Goal: Check status: Check status

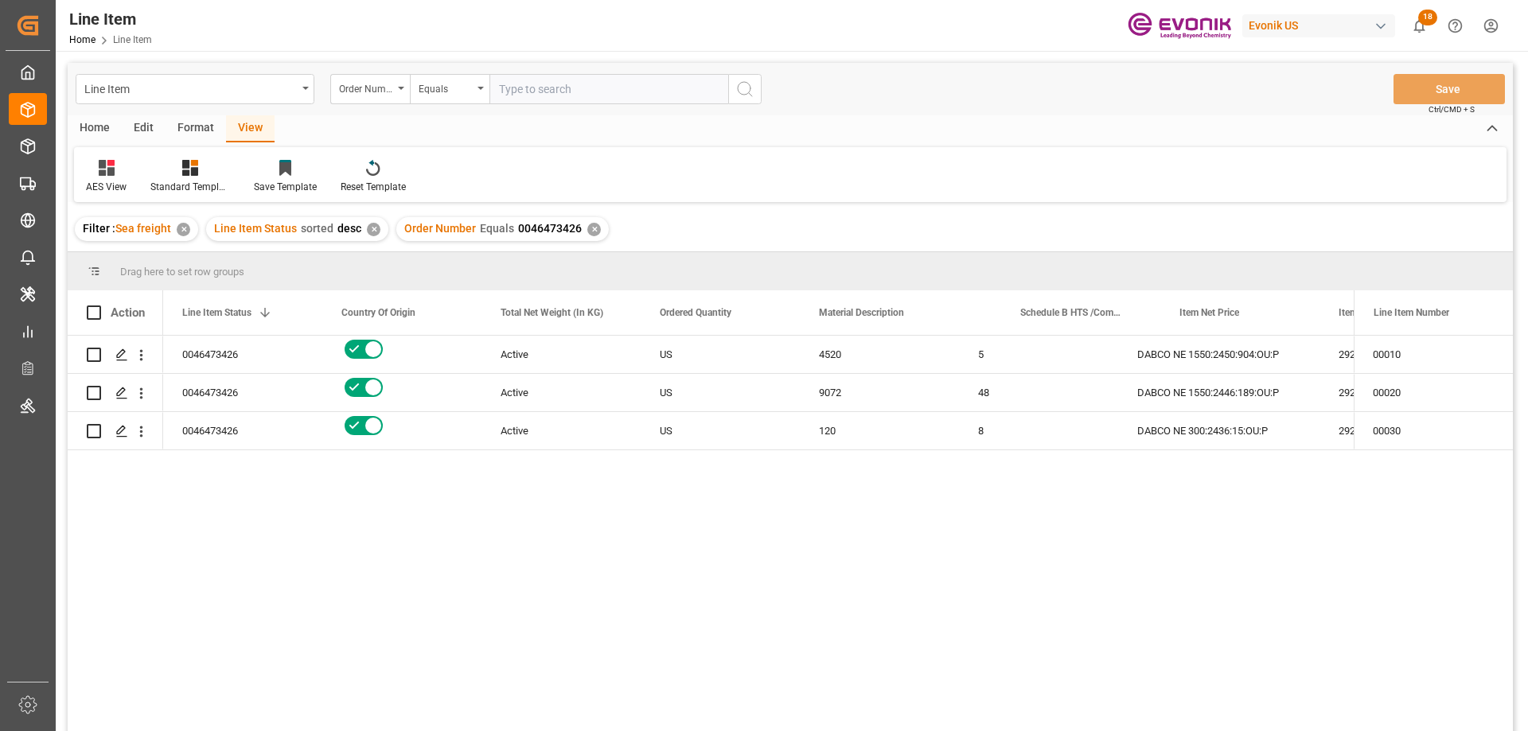
click at [584, 86] on input "text" at bounding box center [608, 89] width 239 height 30
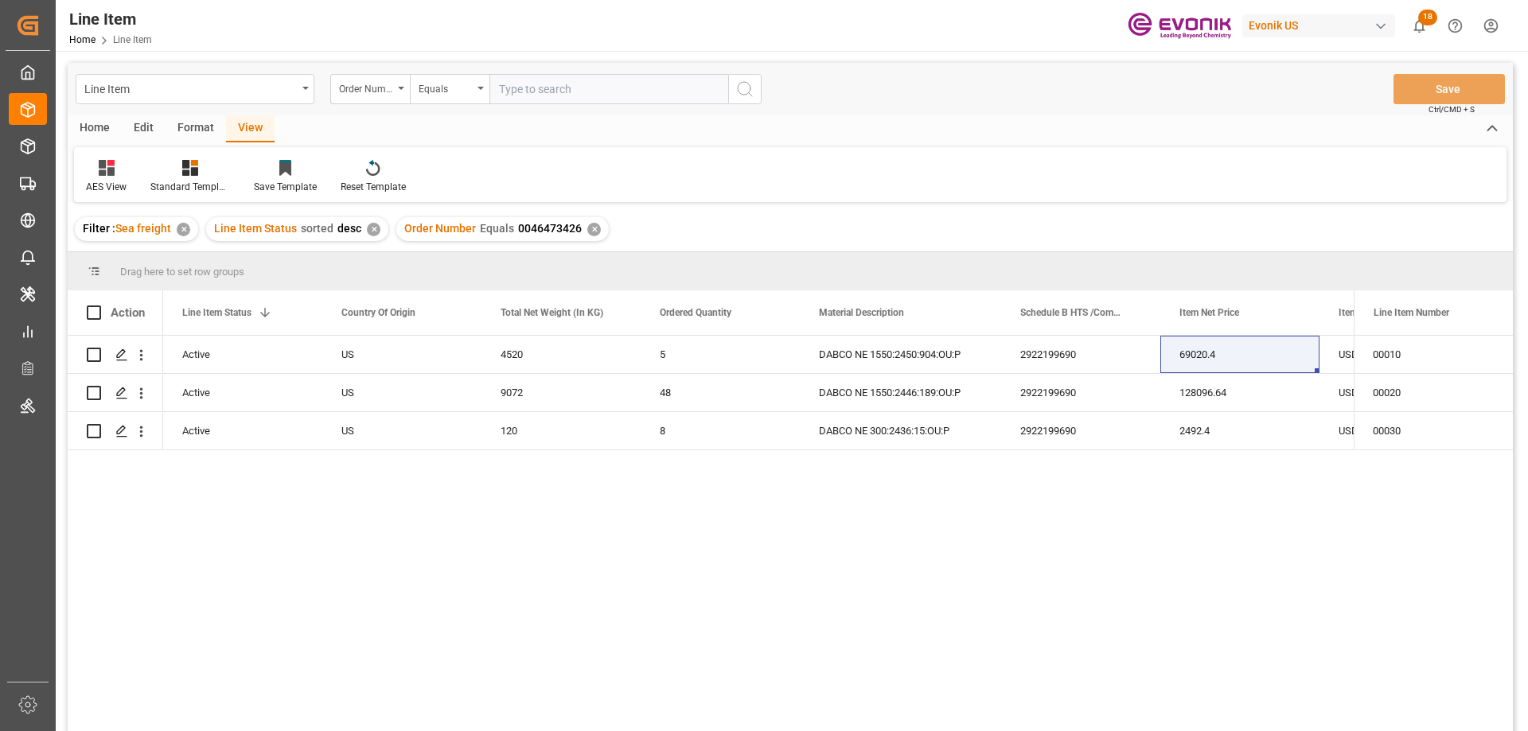
paste input "0046441398"
type input "0046441398"
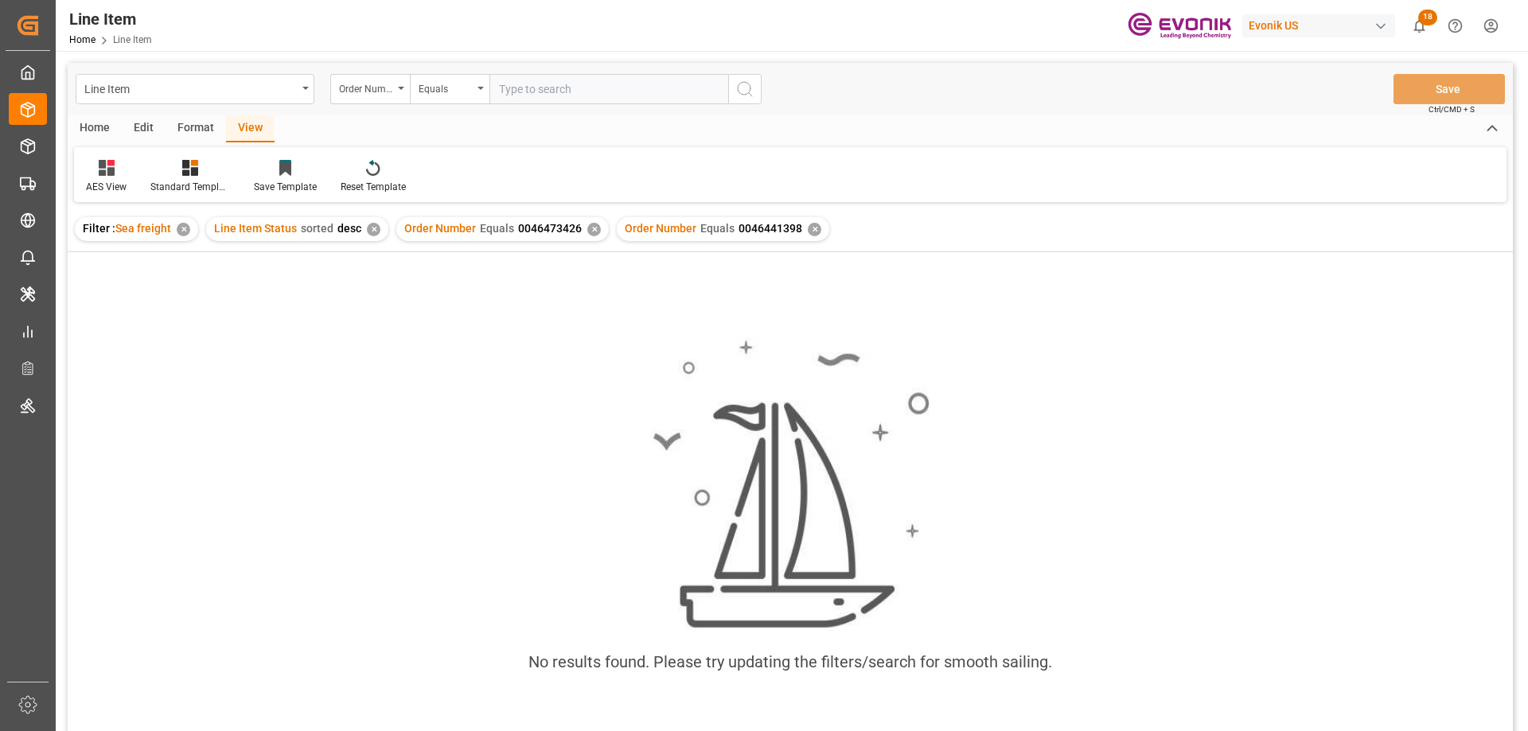
click at [587, 229] on div "✕" at bounding box center [594, 230] width 14 height 14
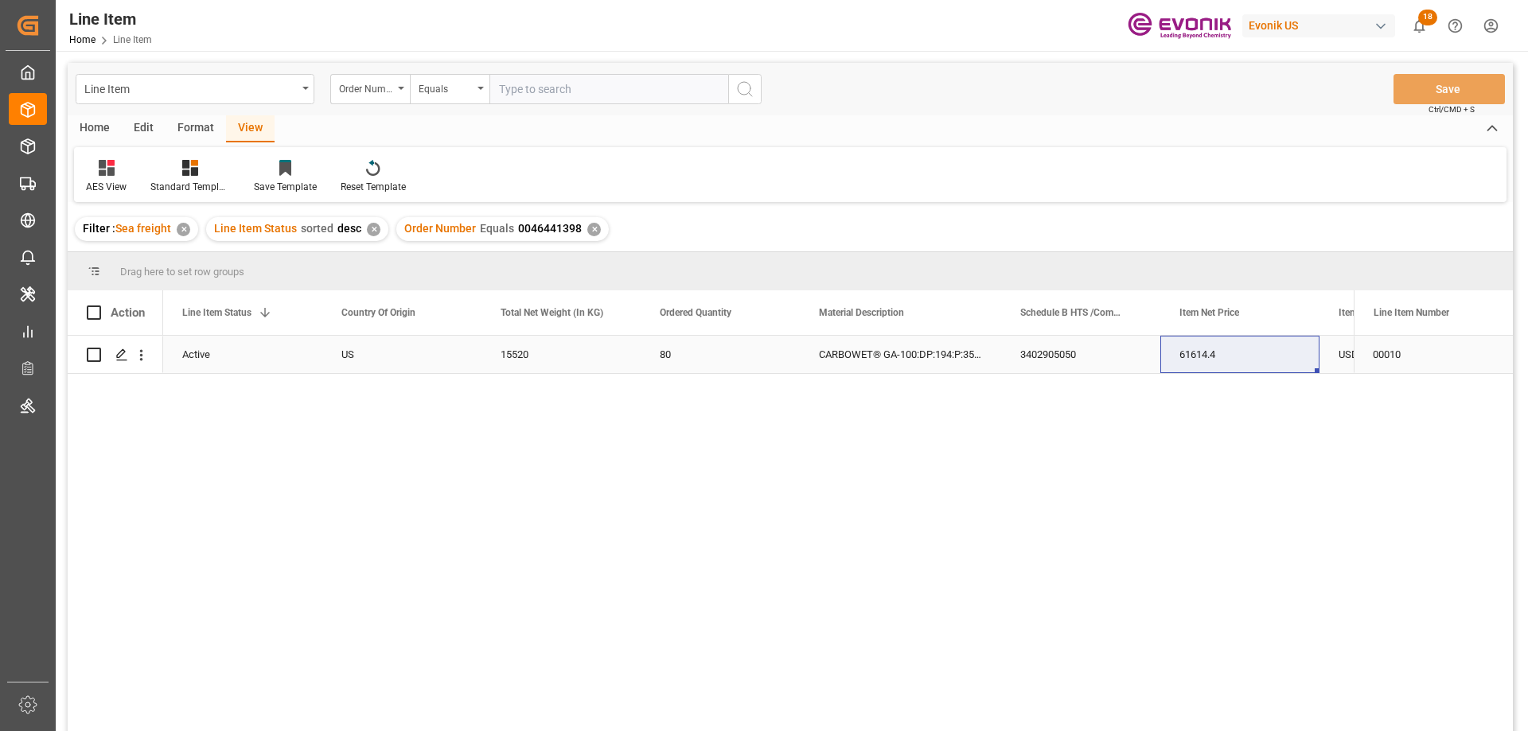
click at [241, 348] on div "Active" at bounding box center [242, 355] width 121 height 37
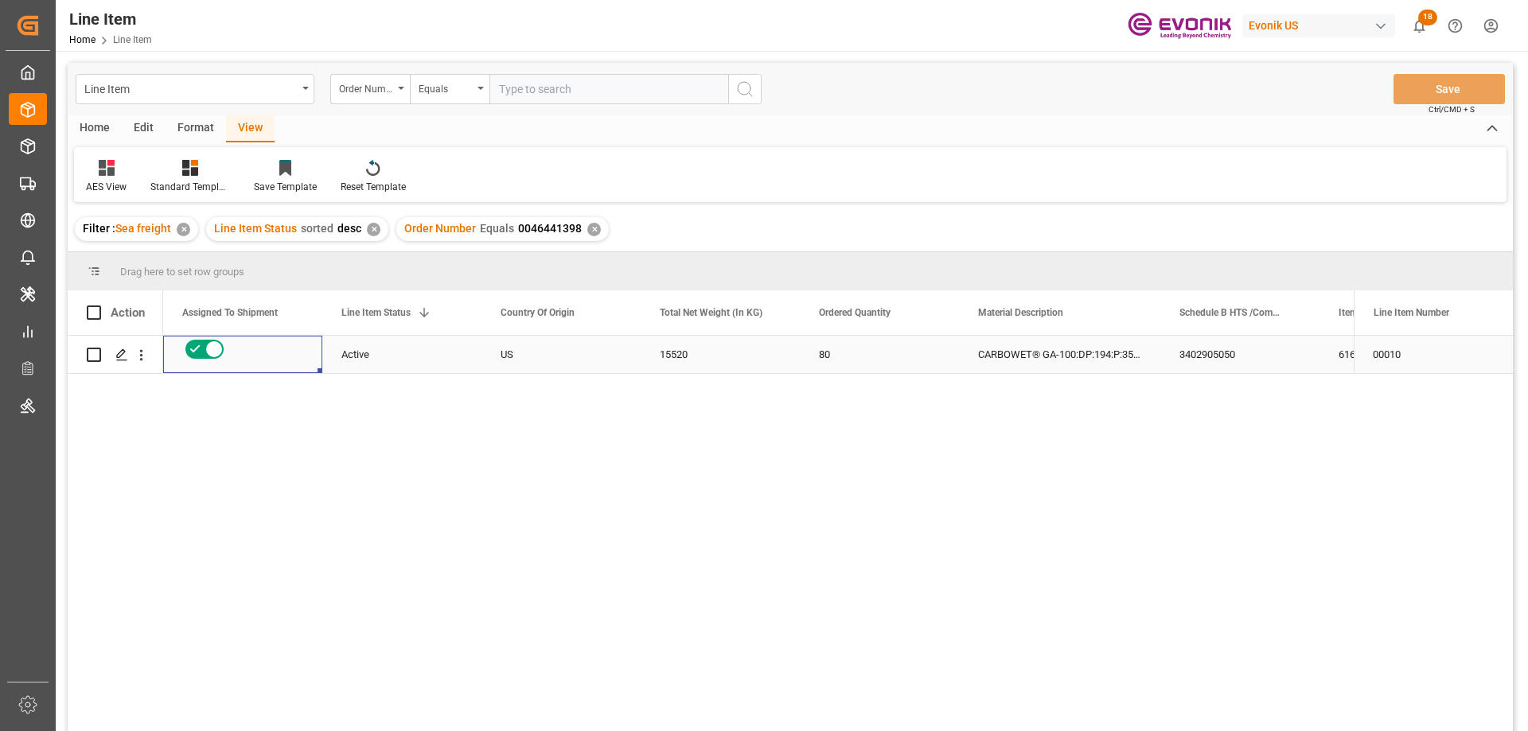
click at [1316, 360] on div "3402905050" at bounding box center [1239, 354] width 159 height 37
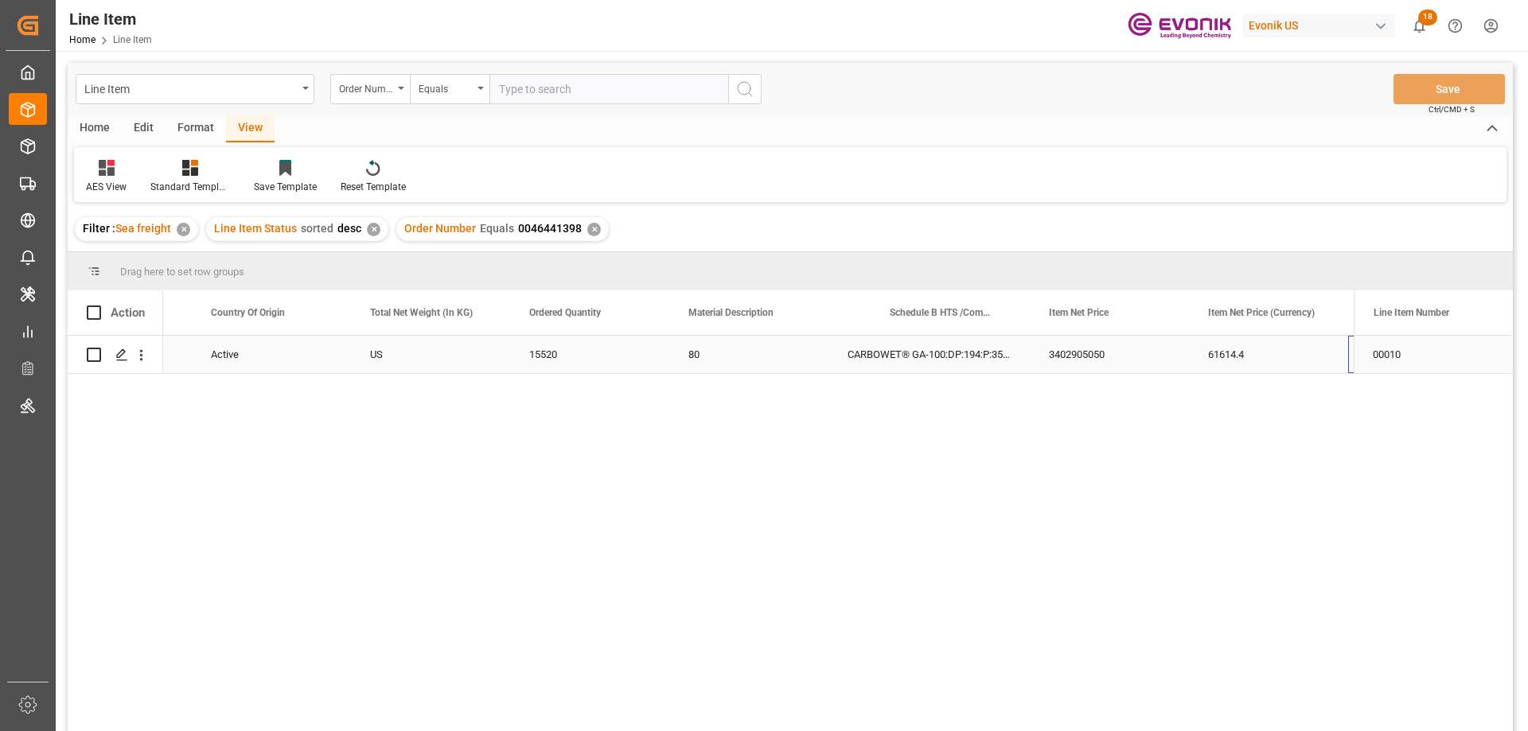
scroll to position [0, 449]
click at [145, 349] on icon "open menu" at bounding box center [141, 355] width 17 height 17
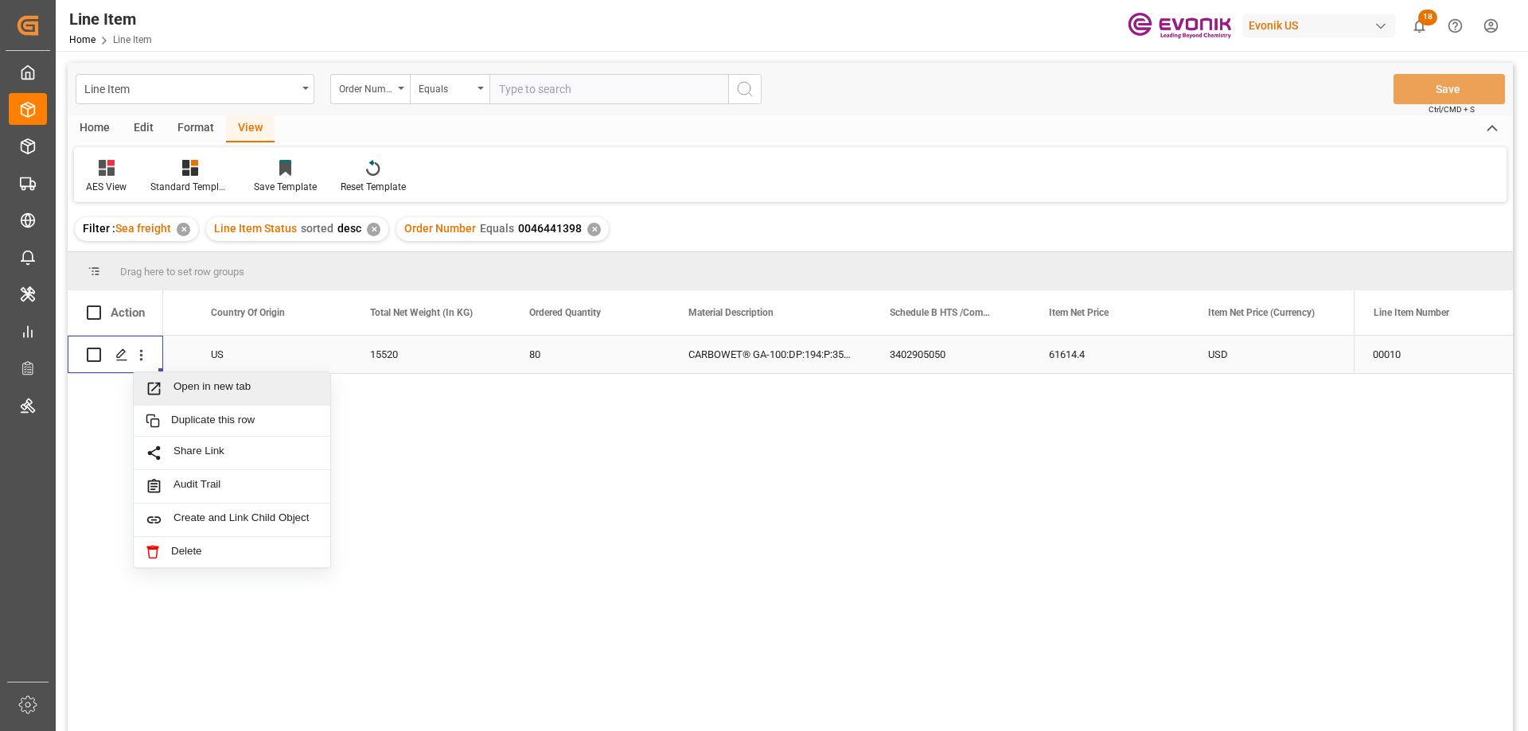
click at [194, 390] on span "Open in new tab" at bounding box center [245, 388] width 145 height 17
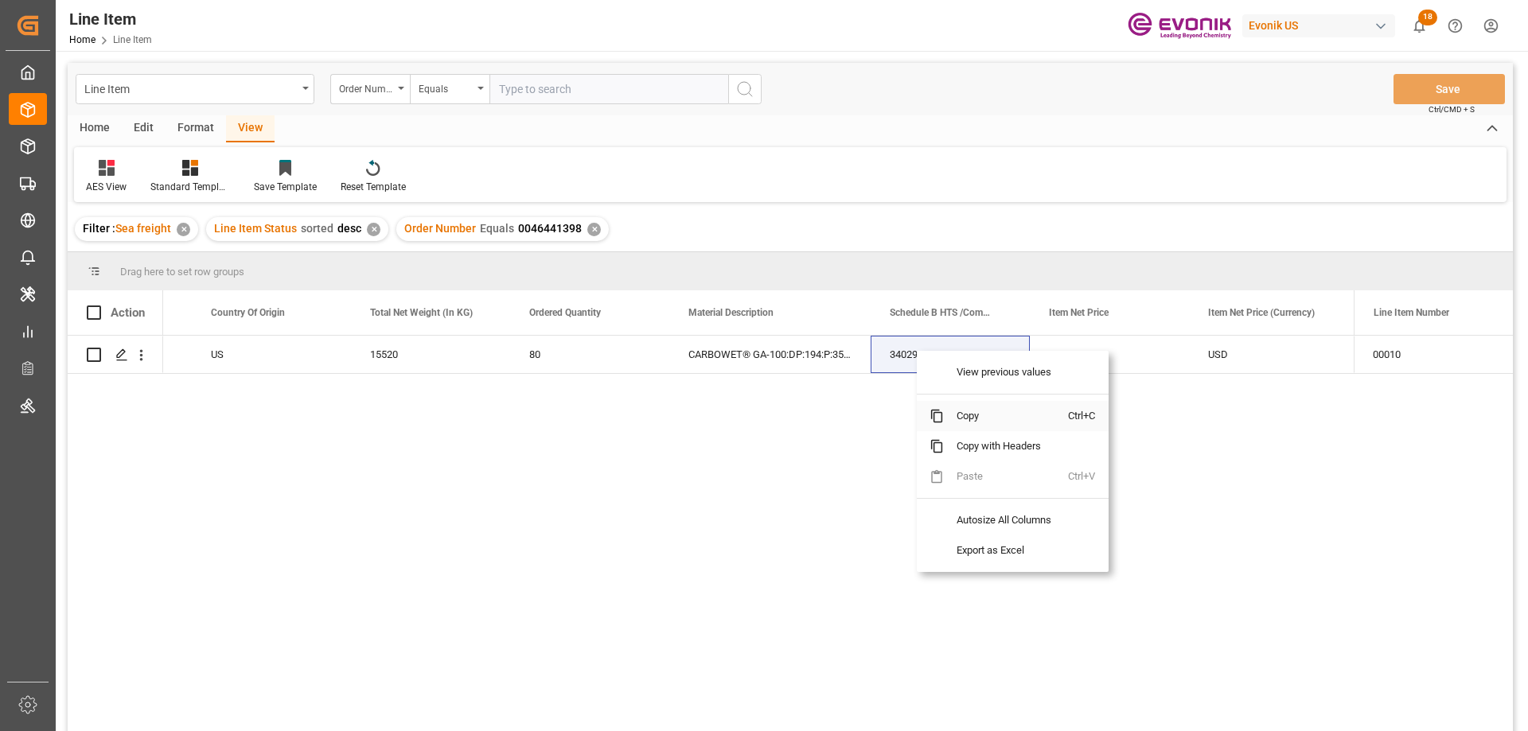
click at [963, 408] on span "Copy" at bounding box center [1006, 416] width 124 height 30
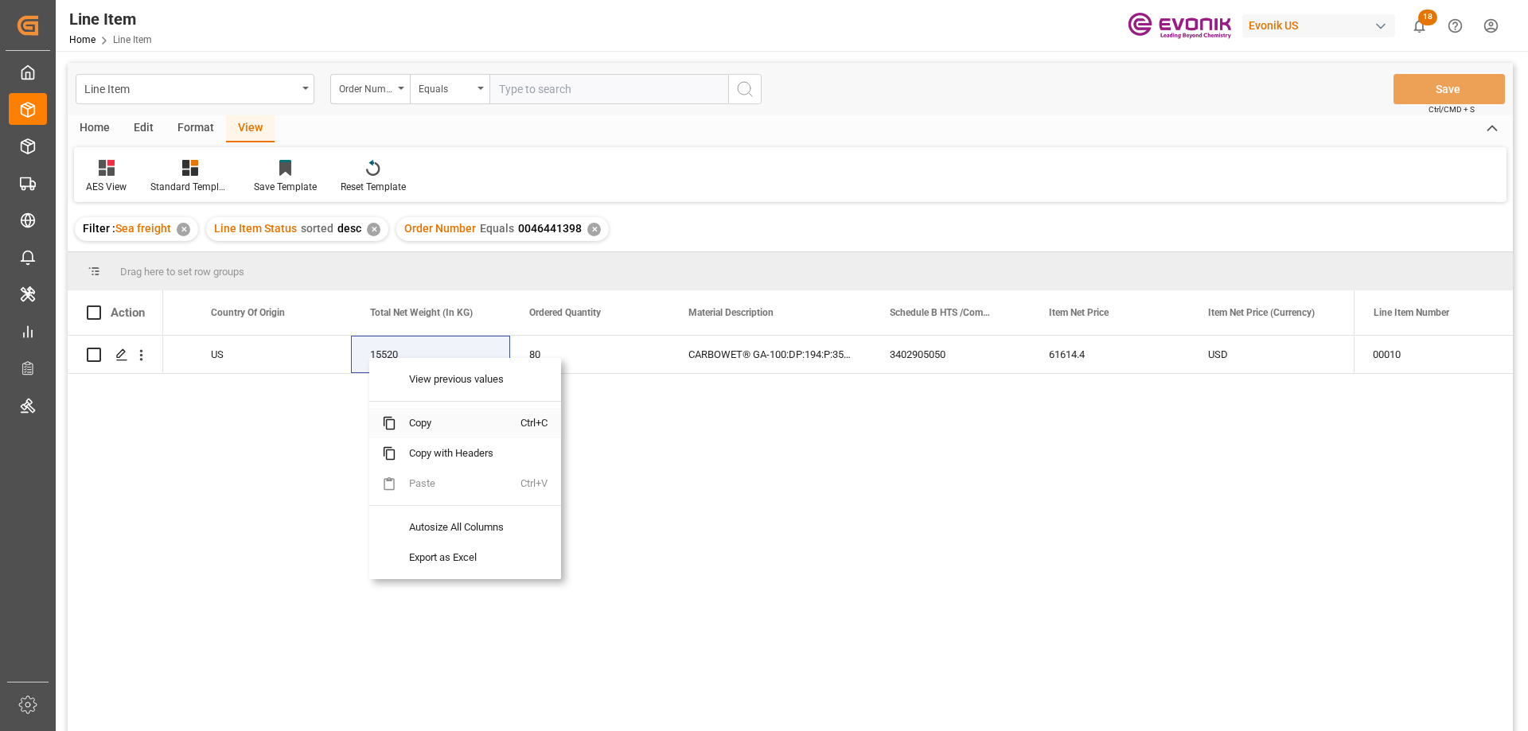
click at [454, 418] on span "Copy" at bounding box center [458, 423] width 124 height 30
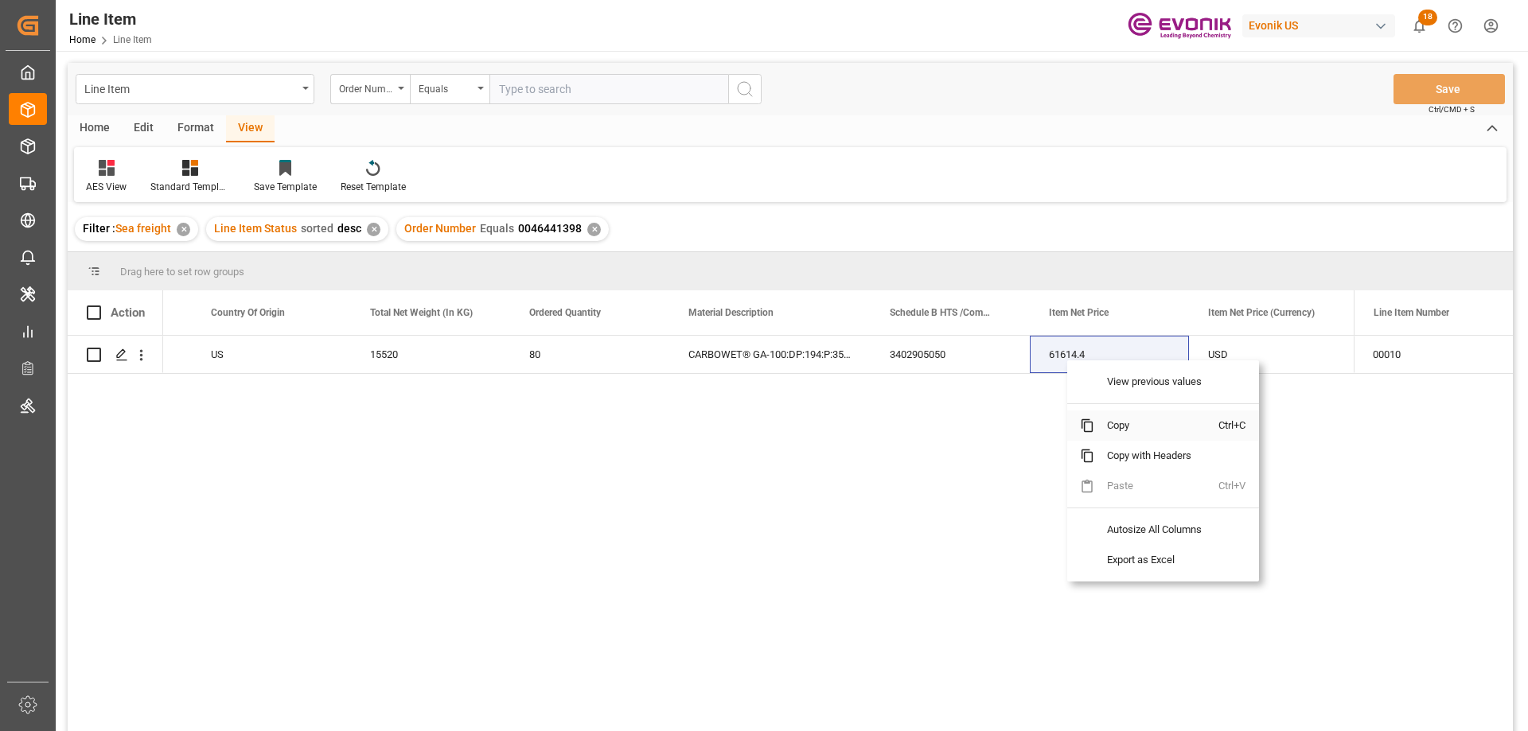
click at [1119, 429] on span "Copy" at bounding box center [1156, 426] width 124 height 30
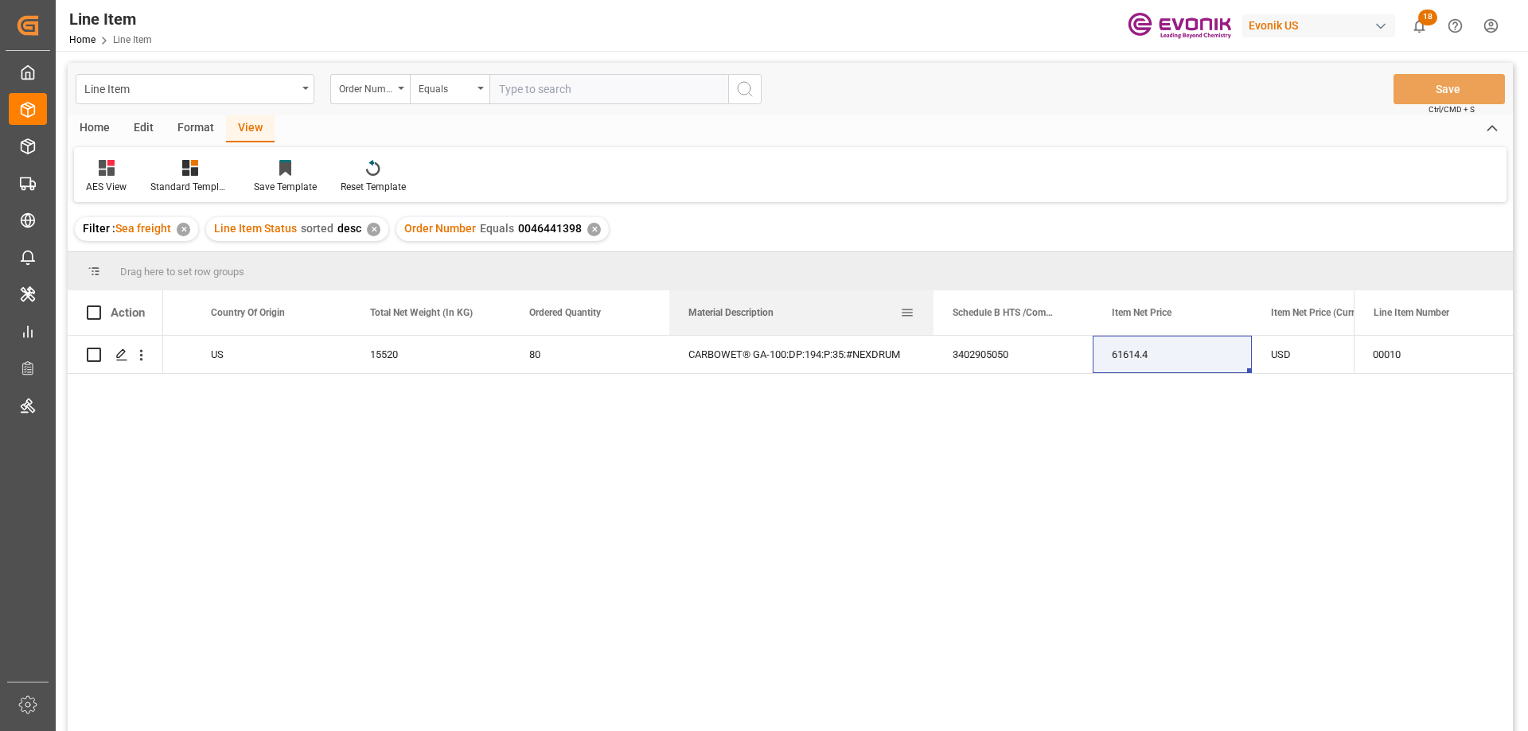
drag, startPoint x: 868, startPoint y: 310, endPoint x: 931, endPoint y: 317, distance: 63.2
click at [931, 317] on div at bounding box center [933, 312] width 6 height 45
click at [546, 92] on input "text" at bounding box center [608, 89] width 239 height 30
paste input "0046467217"
type input "0046467217"
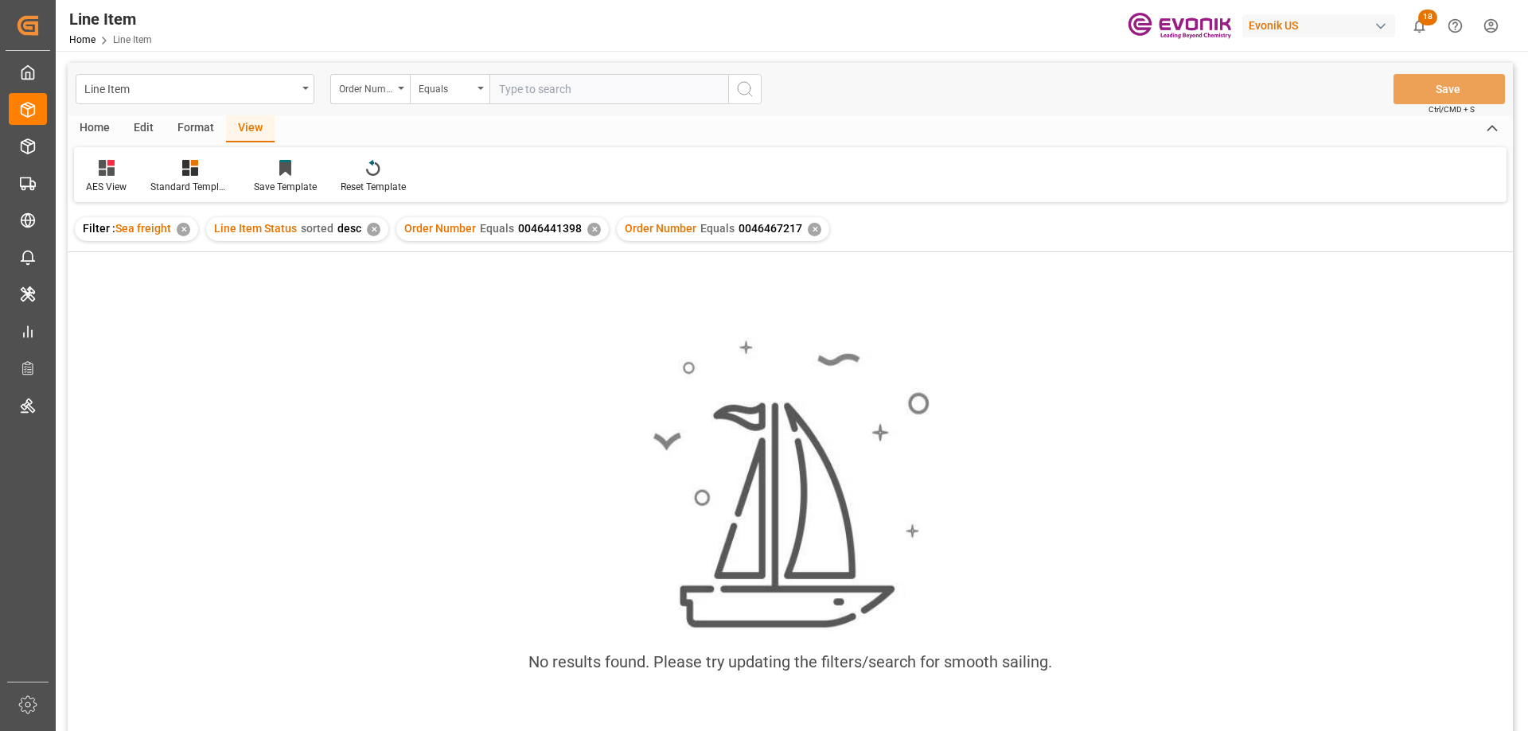
click at [587, 231] on div "✕" at bounding box center [594, 230] width 14 height 14
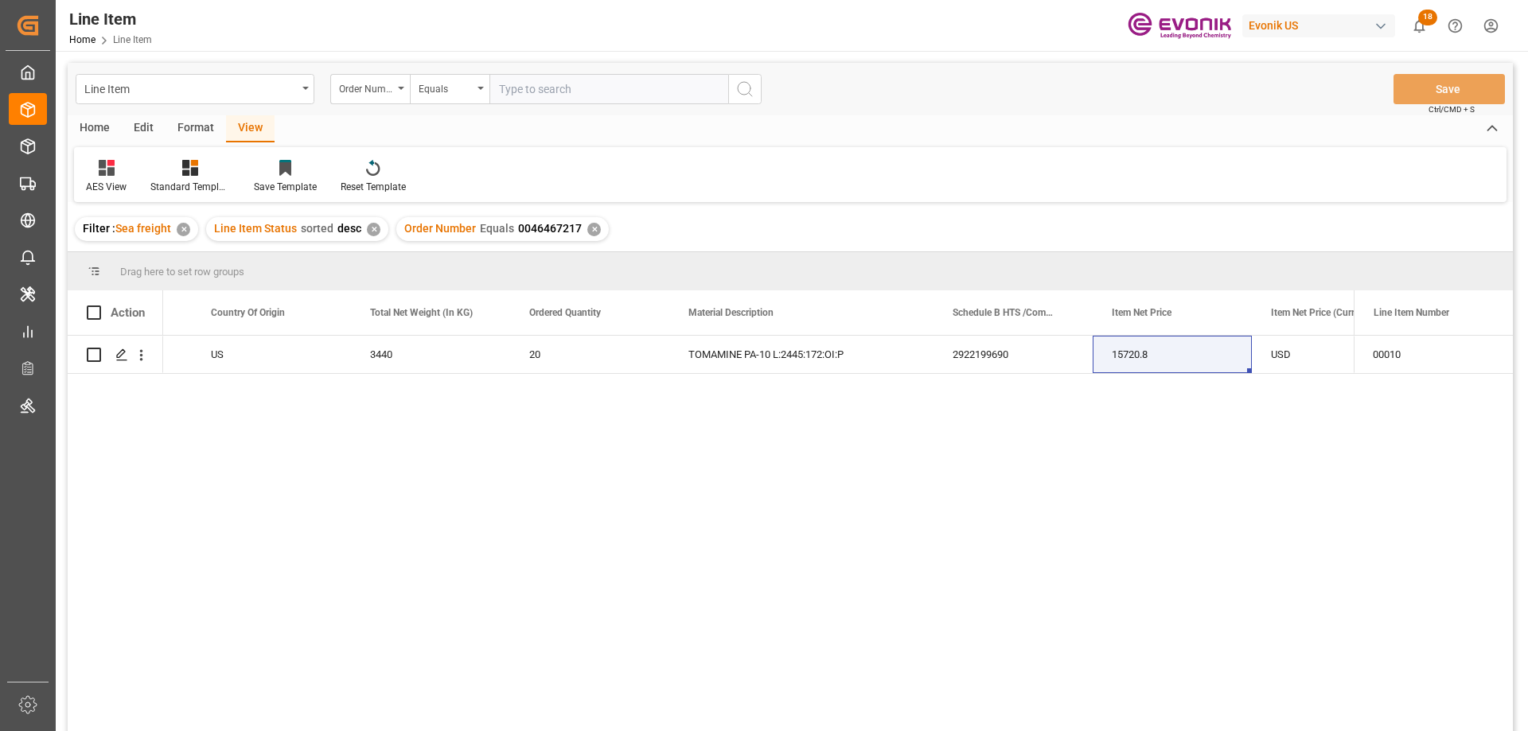
click at [551, 92] on input "text" at bounding box center [608, 89] width 239 height 30
paste input "2007115566"
type input "2007115566"
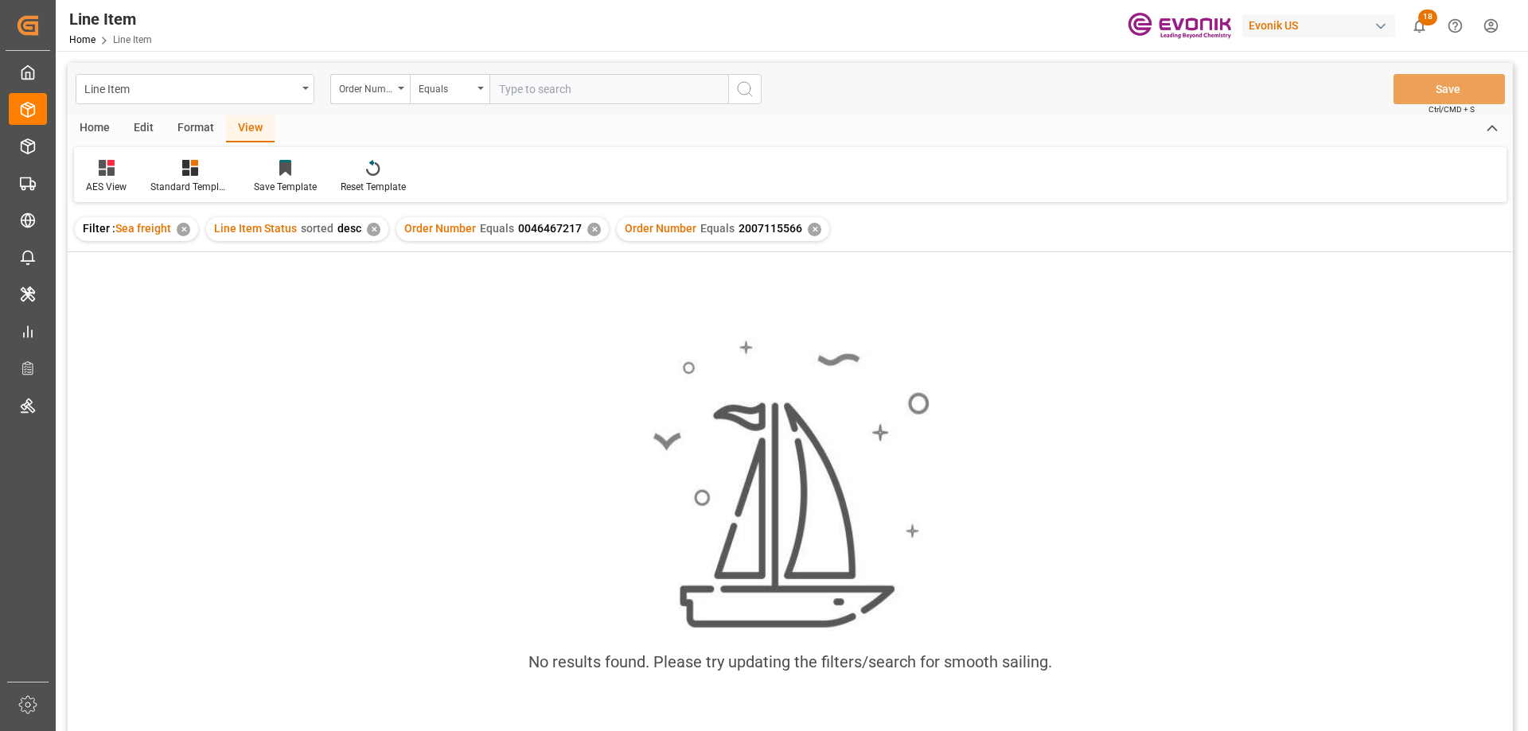
click at [592, 222] on div "Order Number Equals 0046467217 ✕" at bounding box center [502, 229] width 212 height 24
click at [592, 228] on div "✕" at bounding box center [594, 230] width 14 height 14
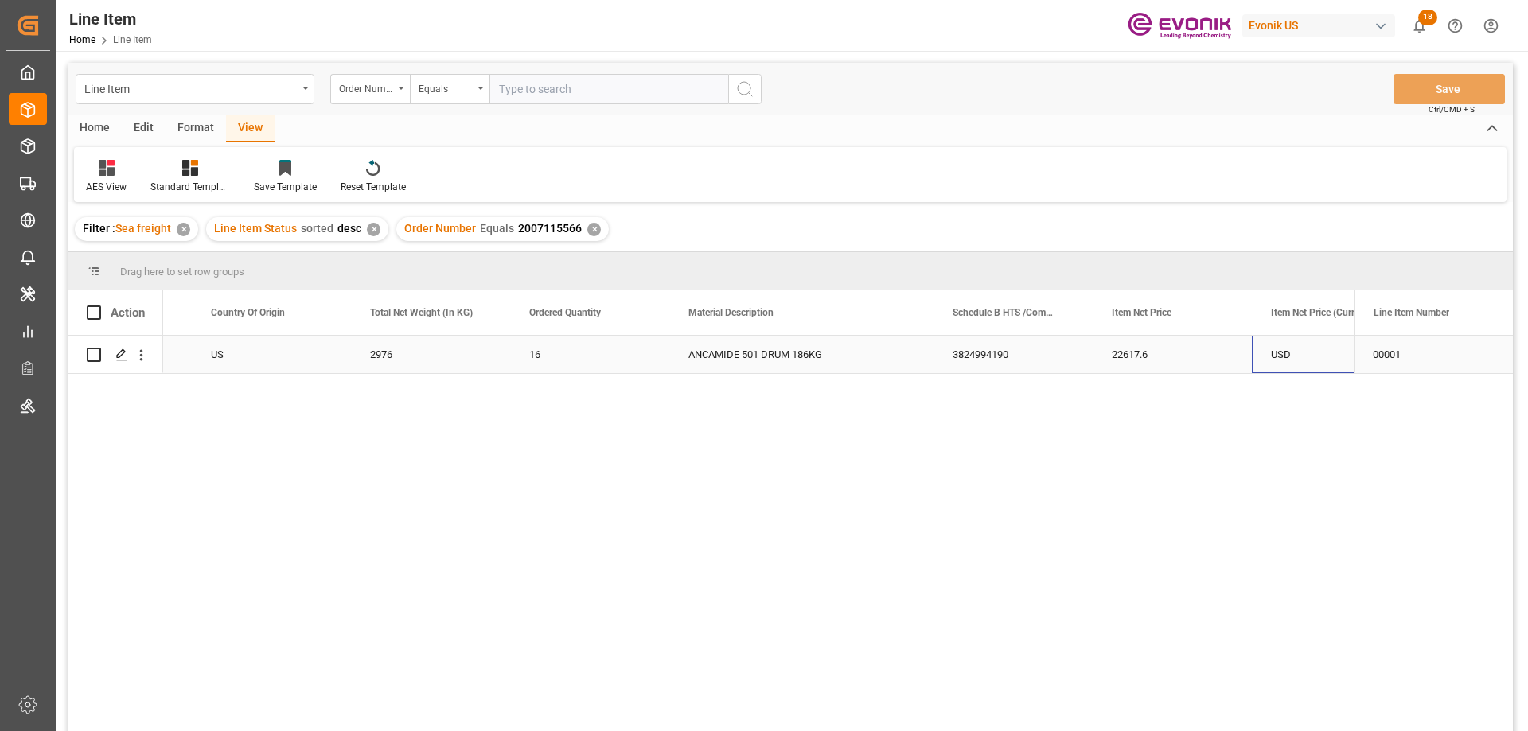
click at [1295, 360] on div "USD" at bounding box center [1331, 354] width 159 height 37
click at [191, 352] on div "Active" at bounding box center [112, 354] width 159 height 37
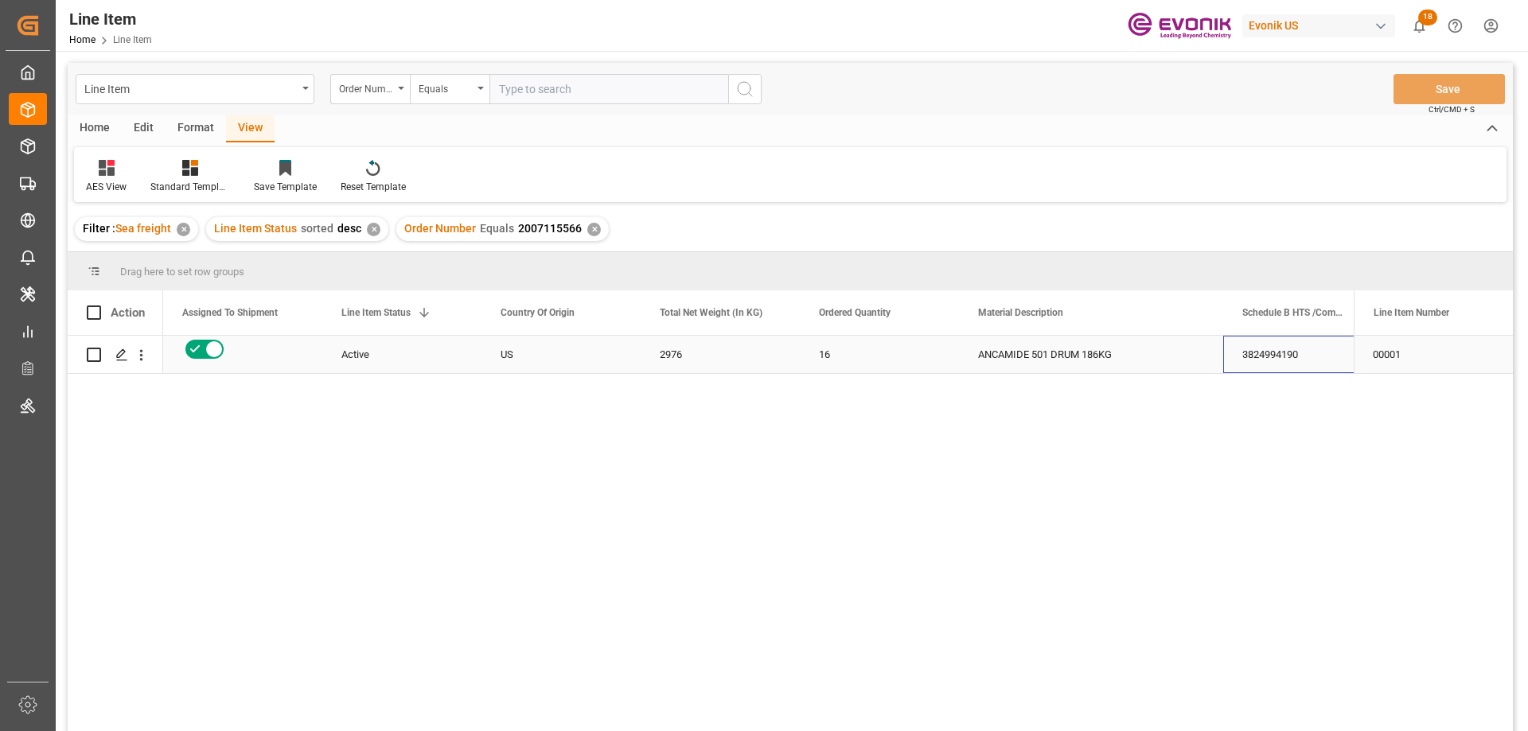
click at [1314, 356] on div "3824994190" at bounding box center [1302, 354] width 159 height 37
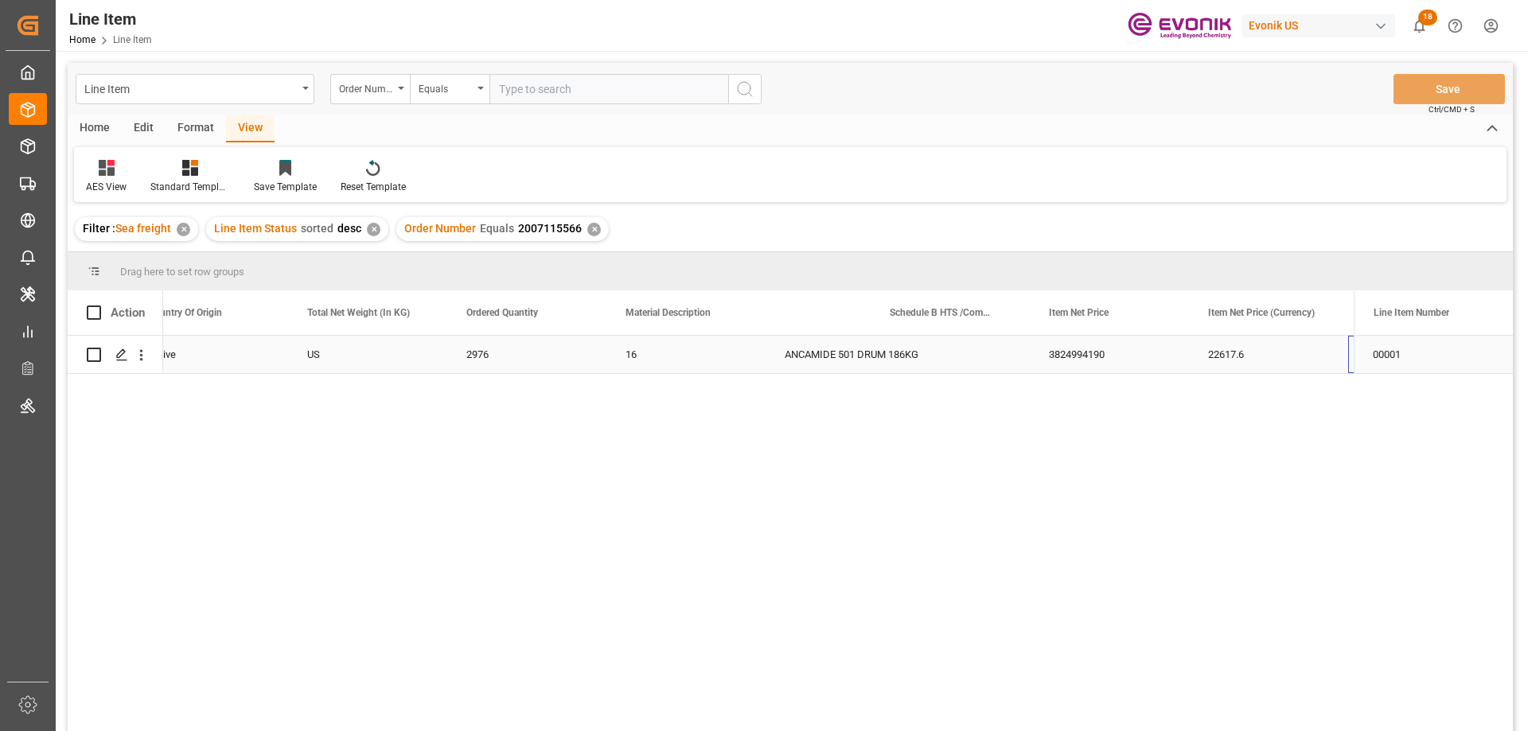
scroll to position [0, 512]
click at [139, 344] on button "open menu" at bounding box center [141, 355] width 17 height 30
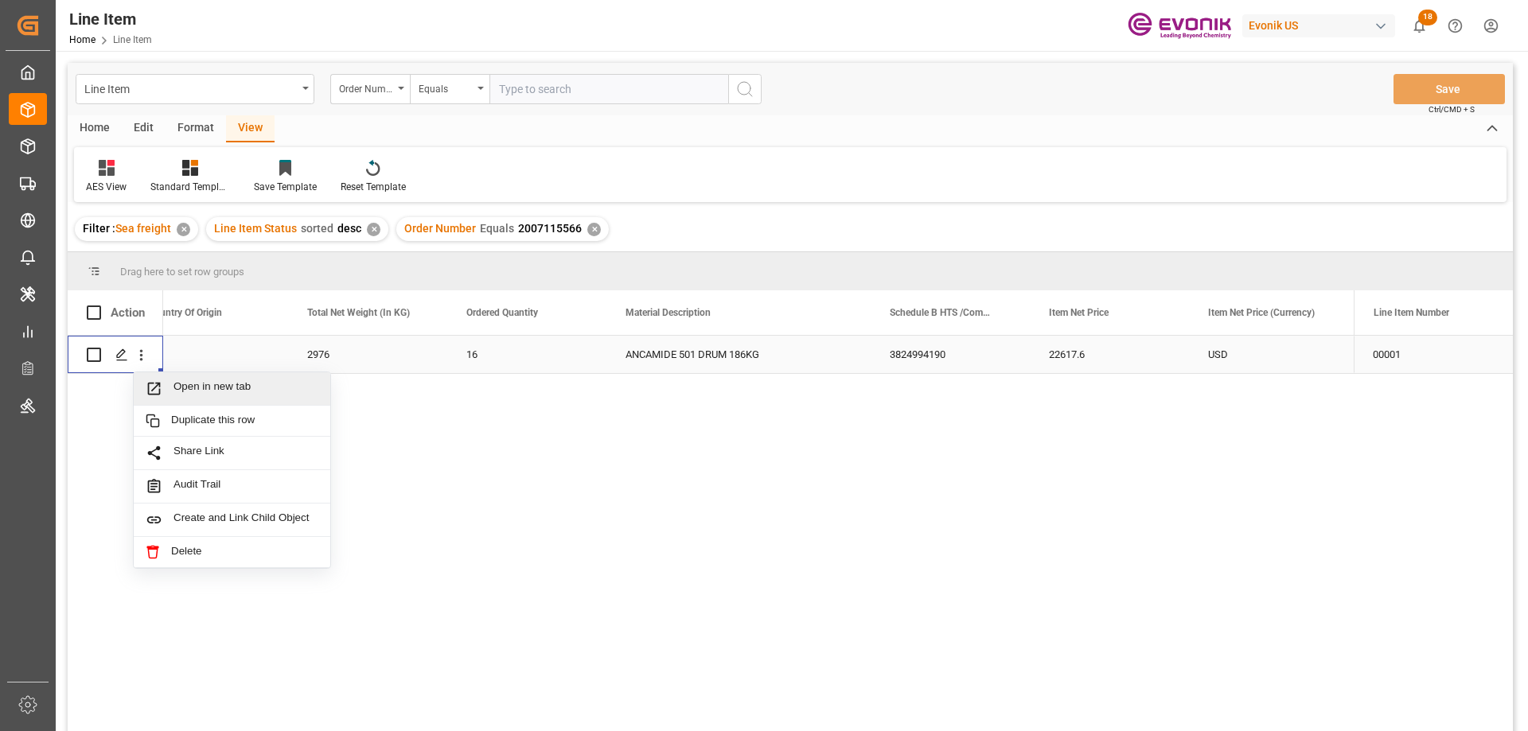
click at [190, 383] on span "Open in new tab" at bounding box center [245, 388] width 145 height 17
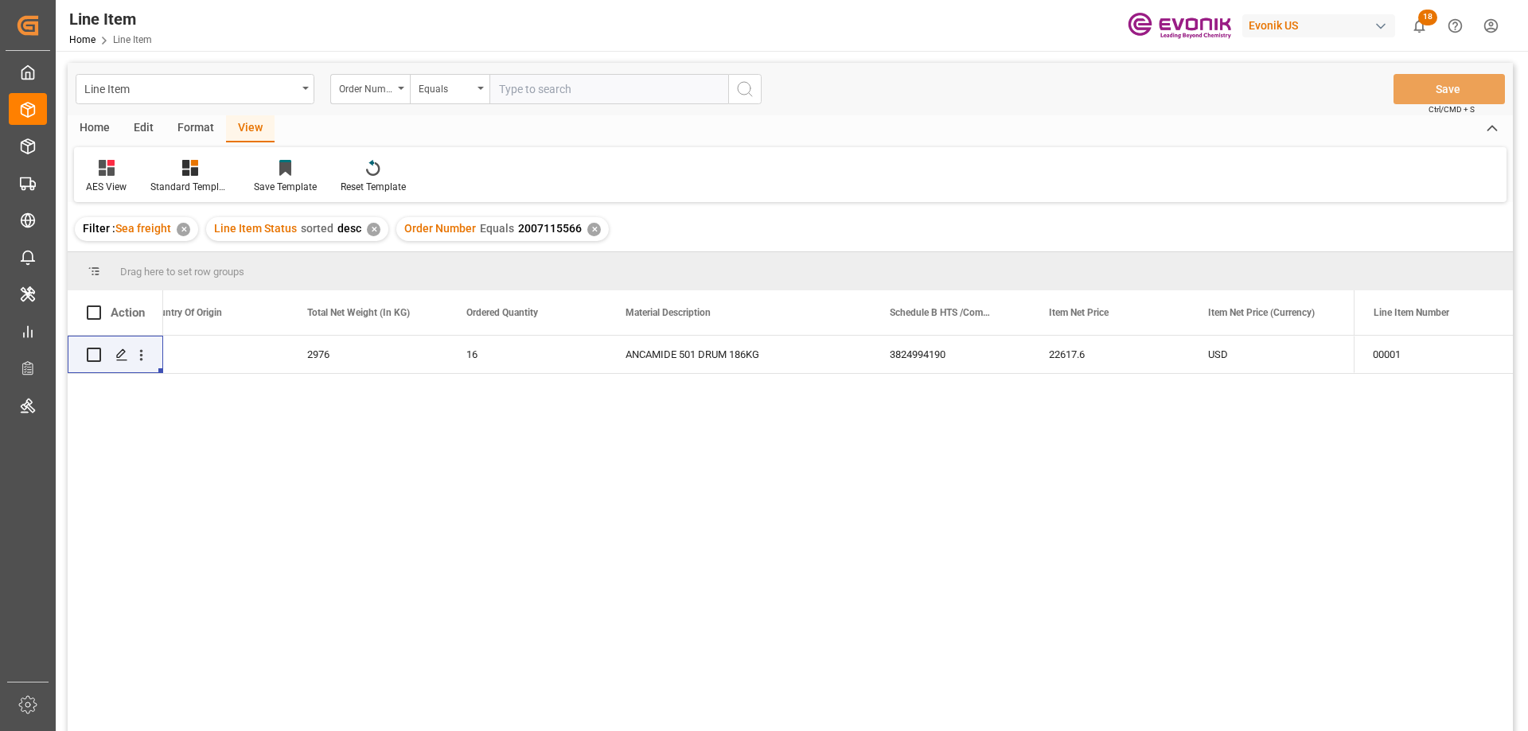
click at [522, 95] on input "text" at bounding box center [608, 89] width 239 height 30
paste input "0046462952"
type input "0046462952"
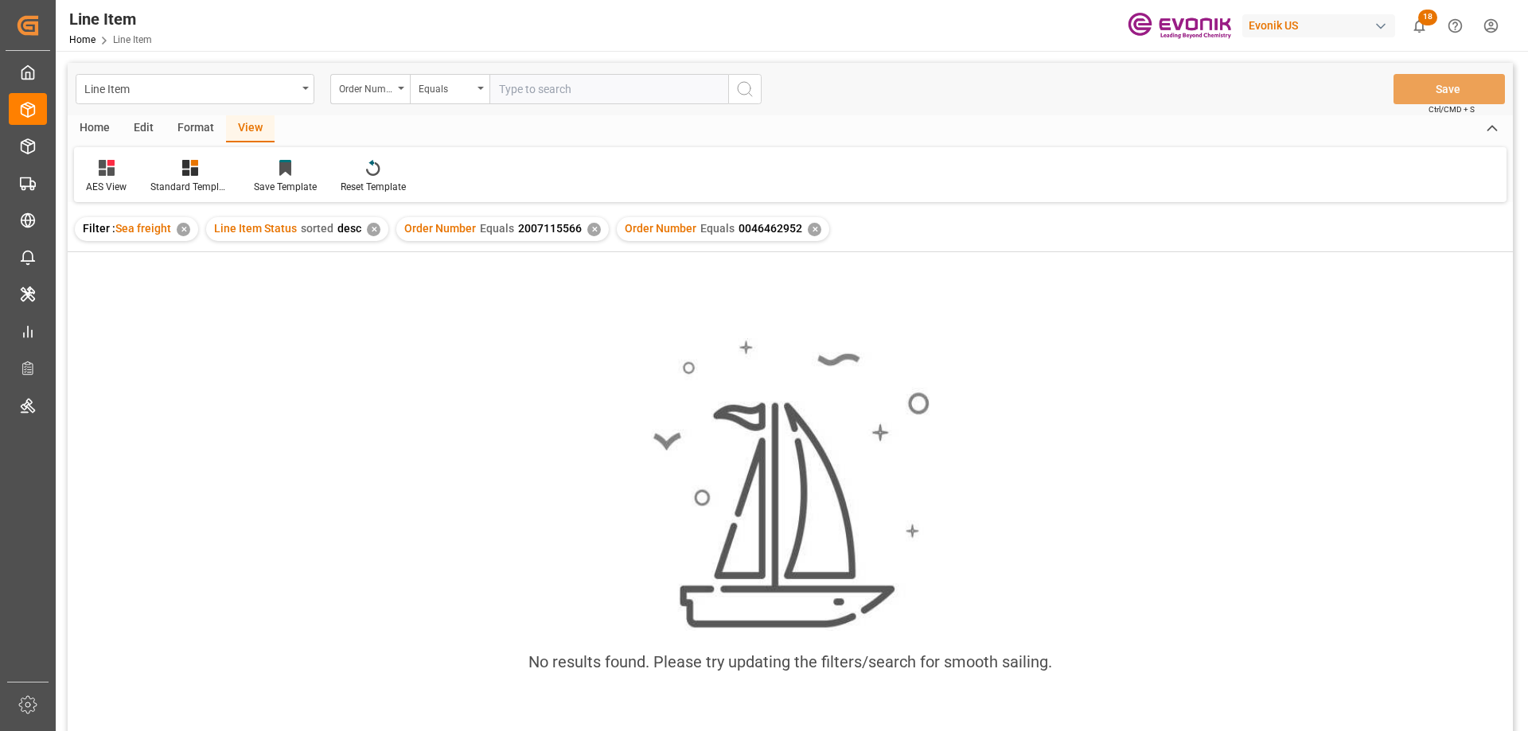
click at [587, 232] on div "✕" at bounding box center [594, 230] width 14 height 14
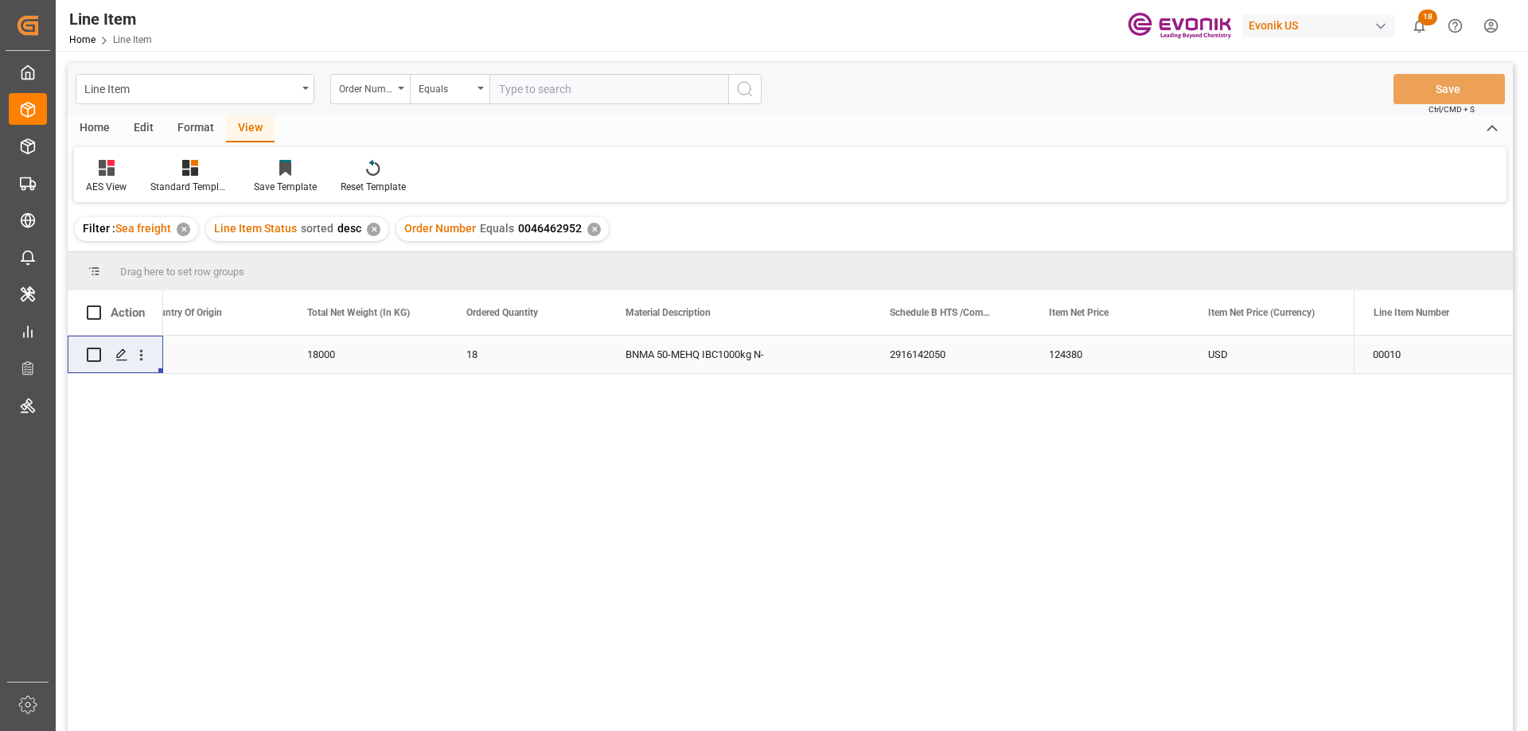
click at [183, 353] on div "US" at bounding box center [208, 354] width 159 height 37
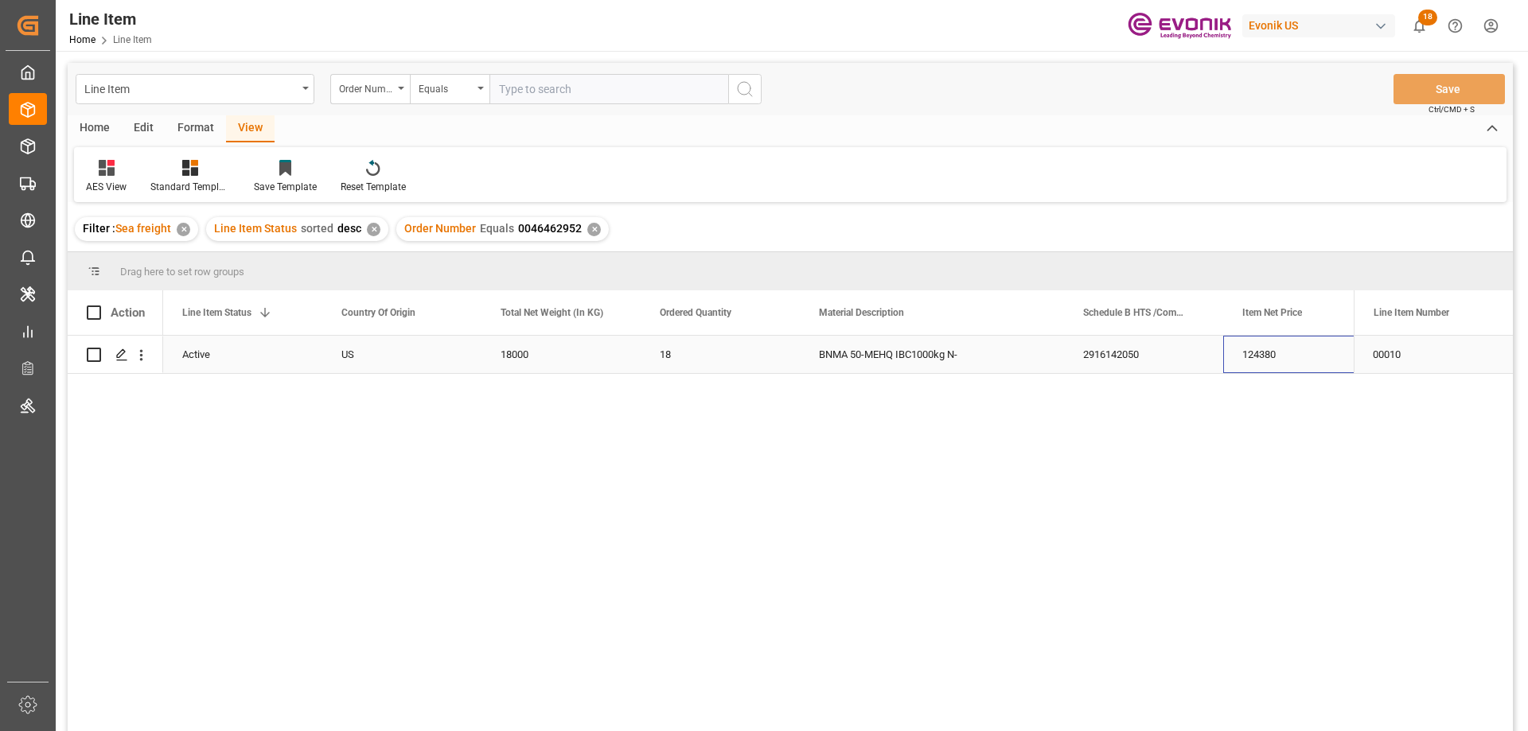
click at [1245, 362] on div "124380" at bounding box center [1302, 354] width 159 height 37
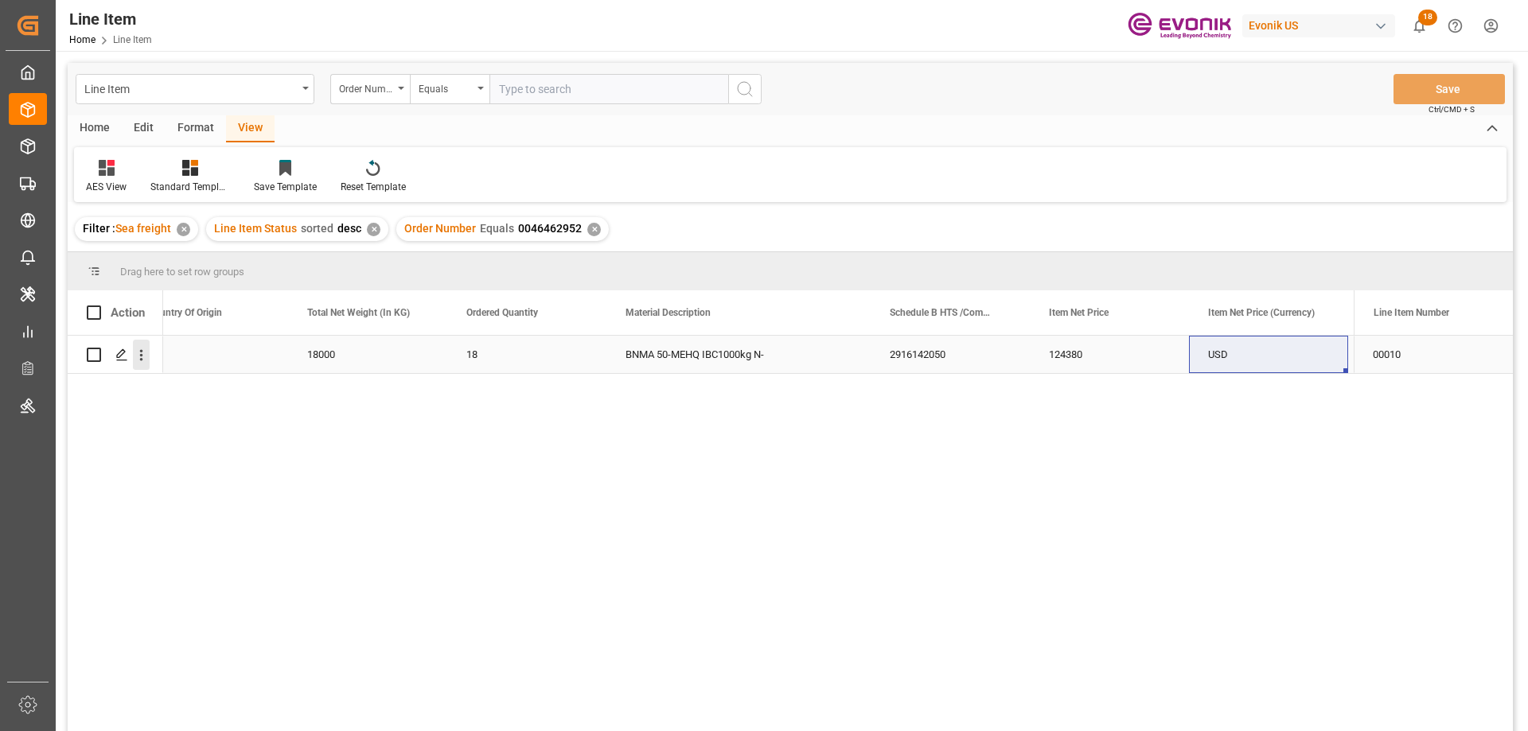
click at [141, 350] on icon "open menu" at bounding box center [141, 355] width 3 height 11
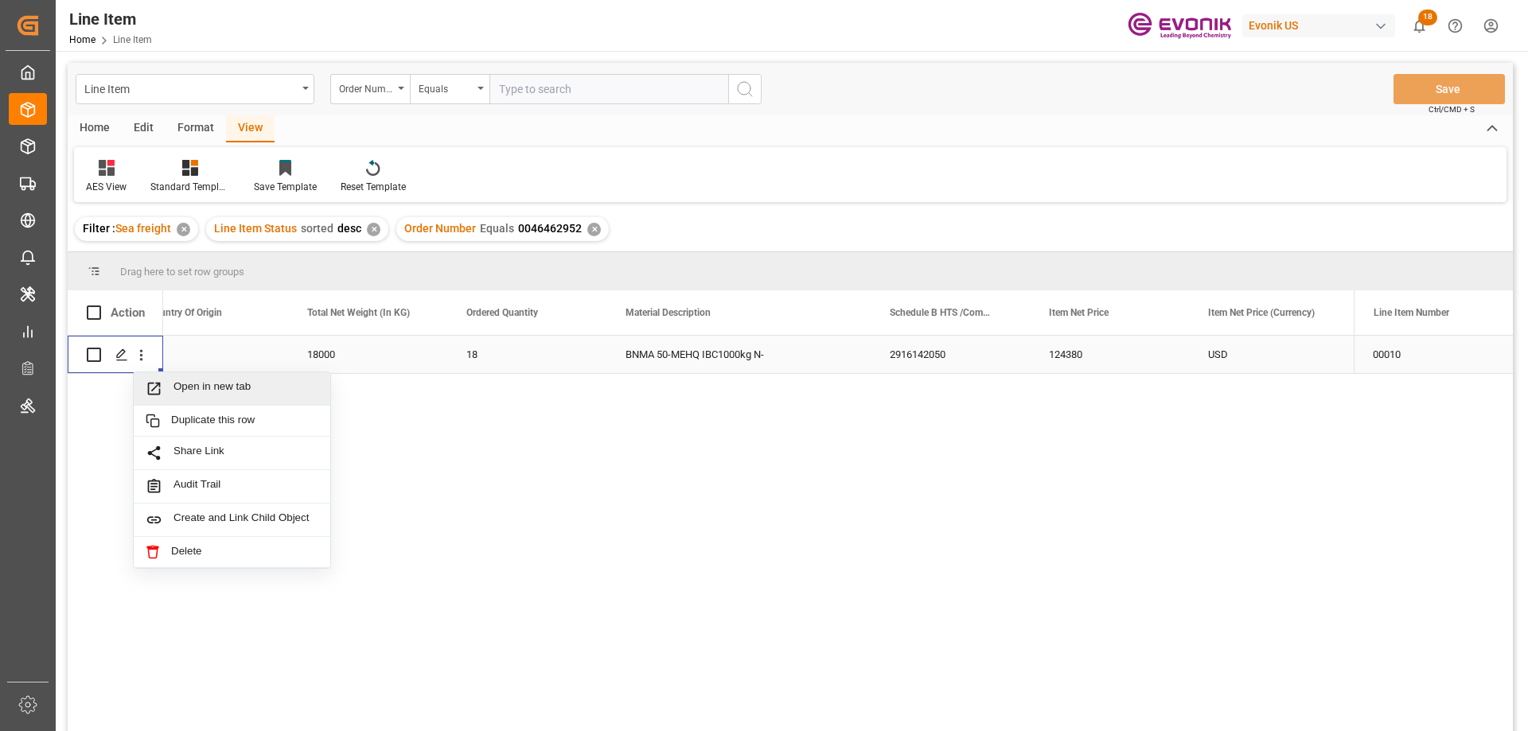
click at [177, 383] on span "Open in new tab" at bounding box center [245, 388] width 145 height 17
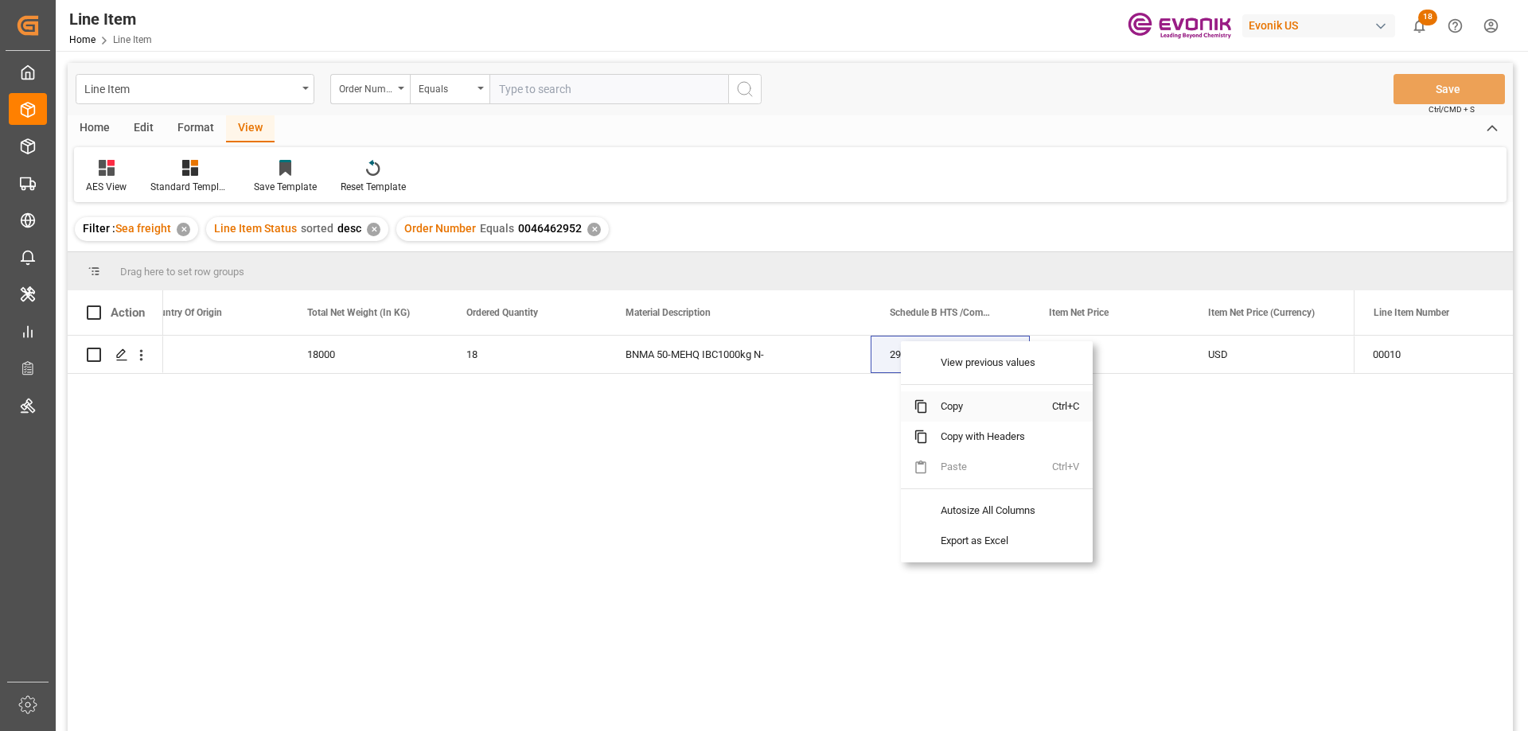
click at [948, 400] on span "Copy" at bounding box center [990, 406] width 124 height 30
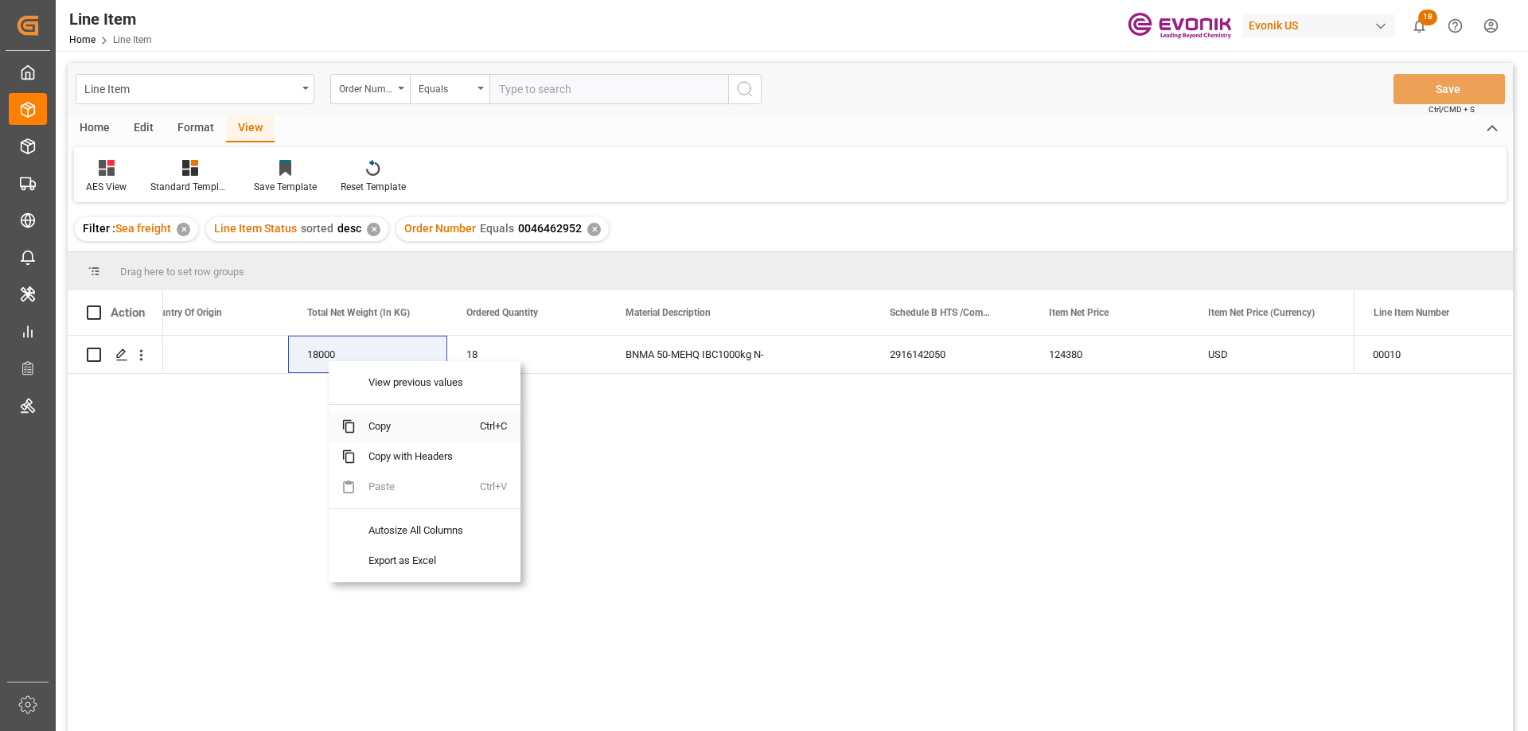
click at [384, 421] on span "Copy" at bounding box center [418, 426] width 124 height 30
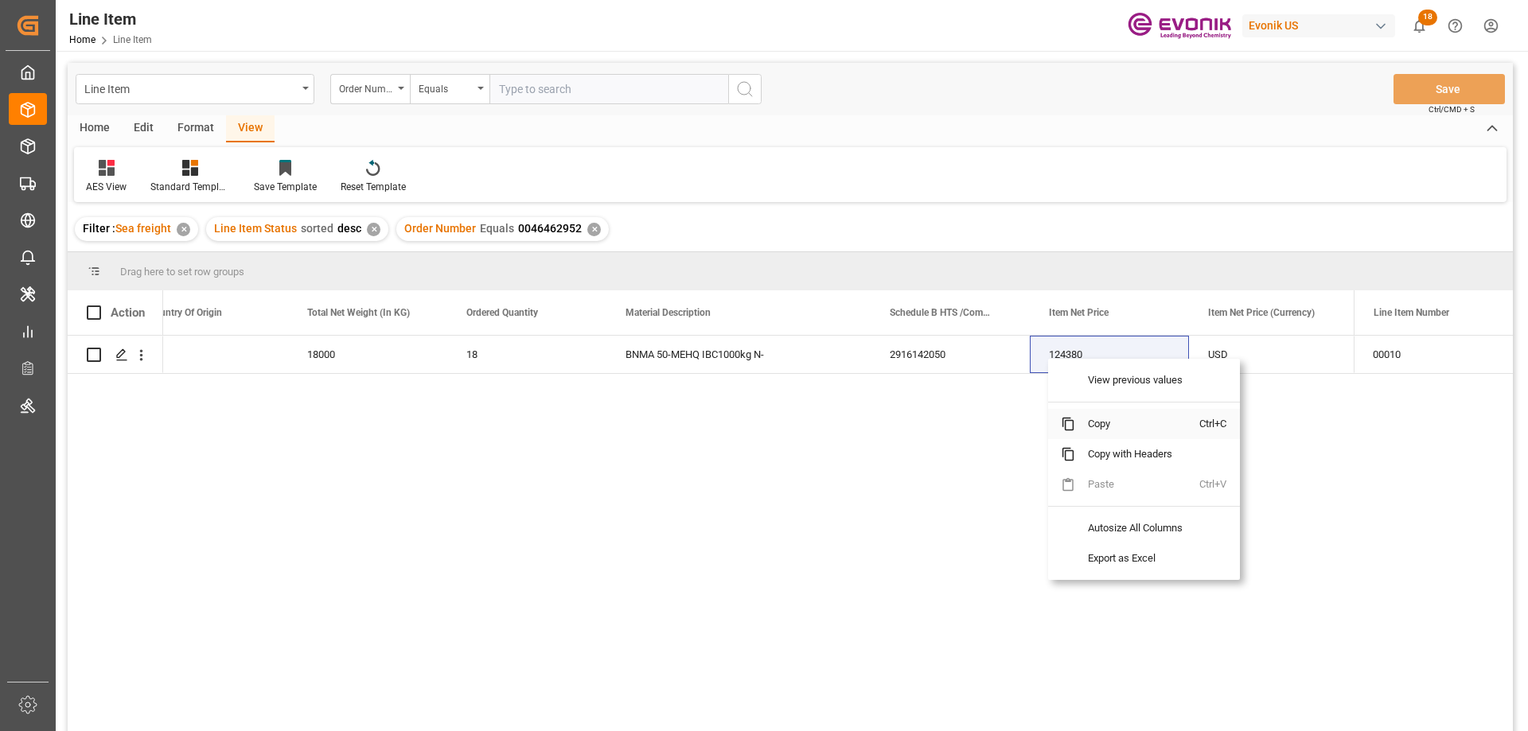
click at [1080, 425] on span "Copy" at bounding box center [1137, 424] width 124 height 30
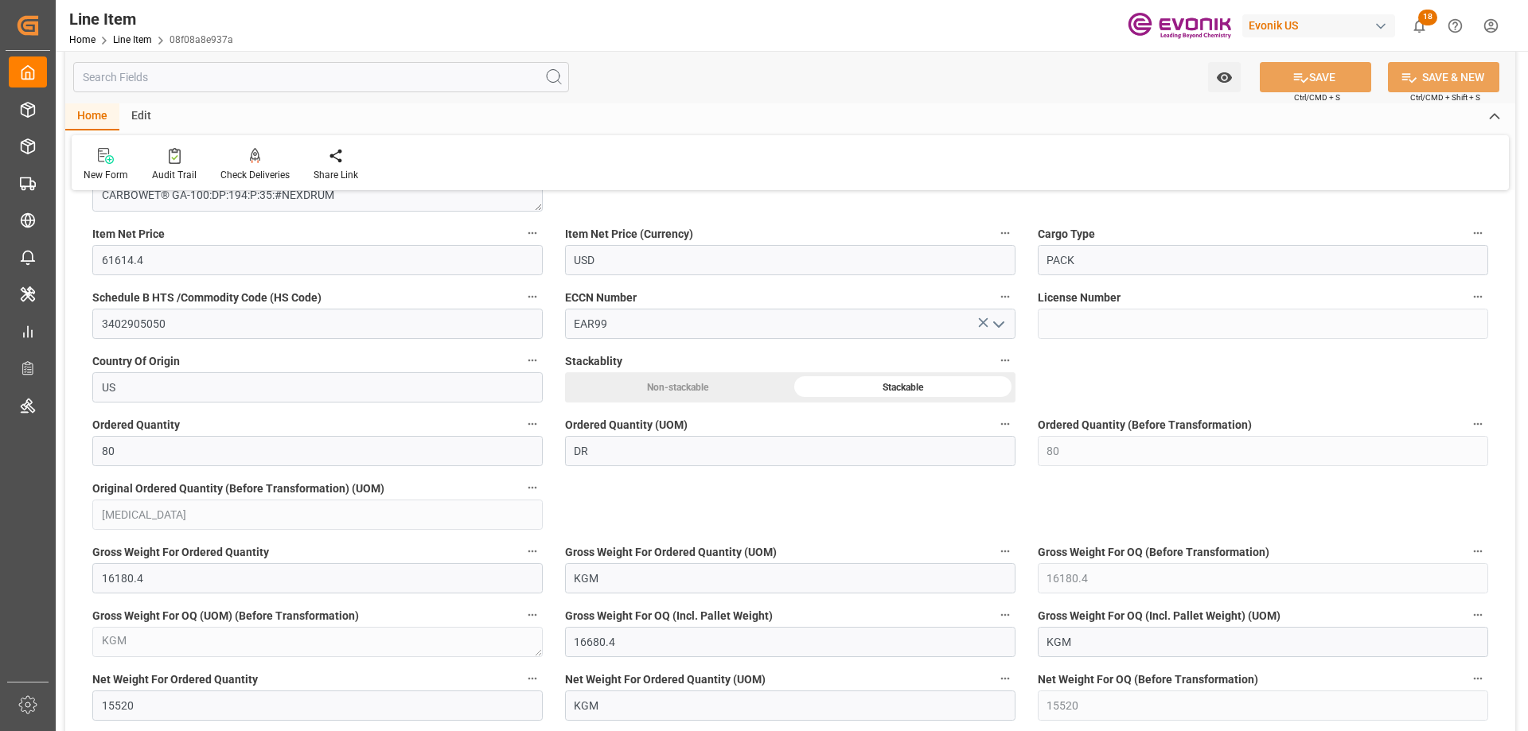
scroll to position [1591, 0]
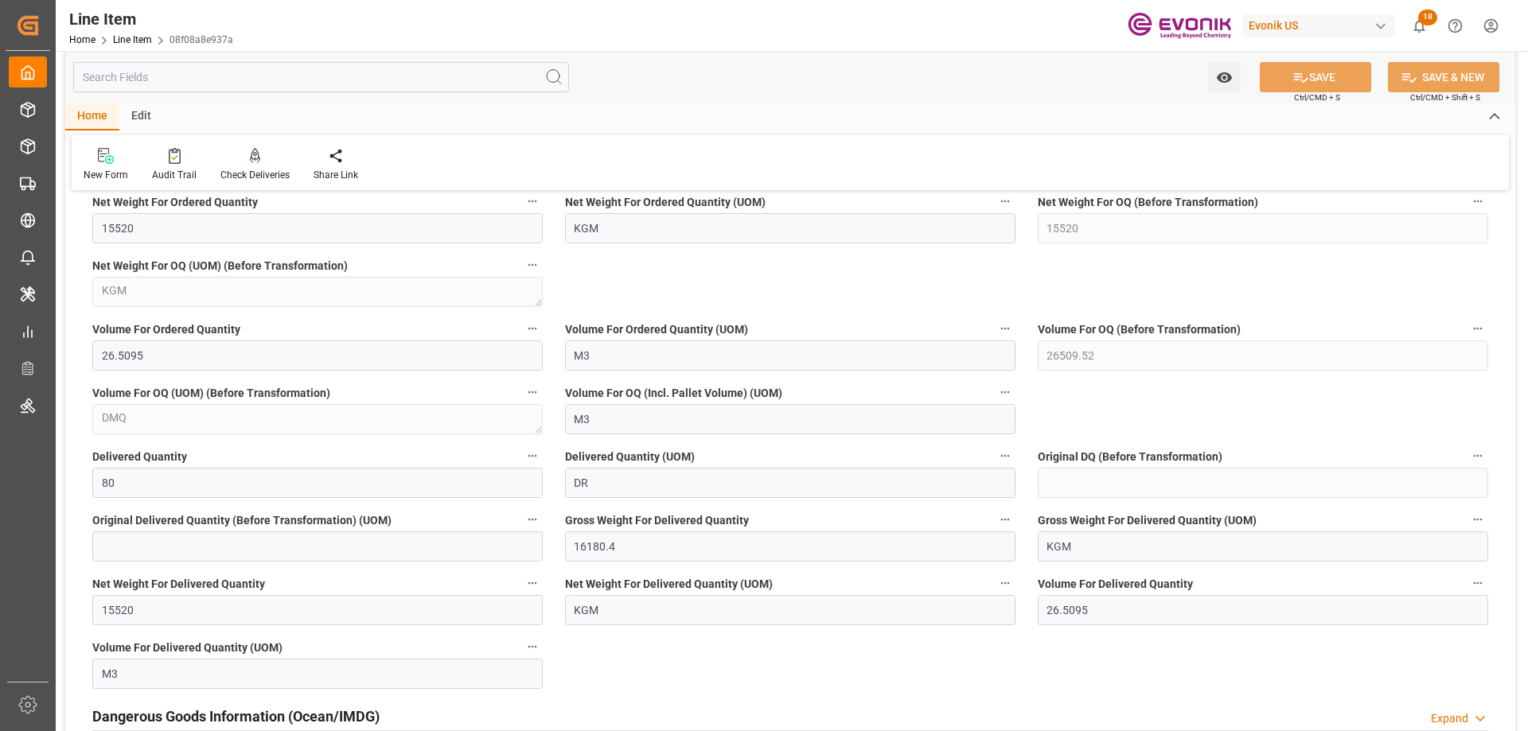
click at [187, 70] on input "text" at bounding box center [321, 77] width 496 height 30
type input "x"
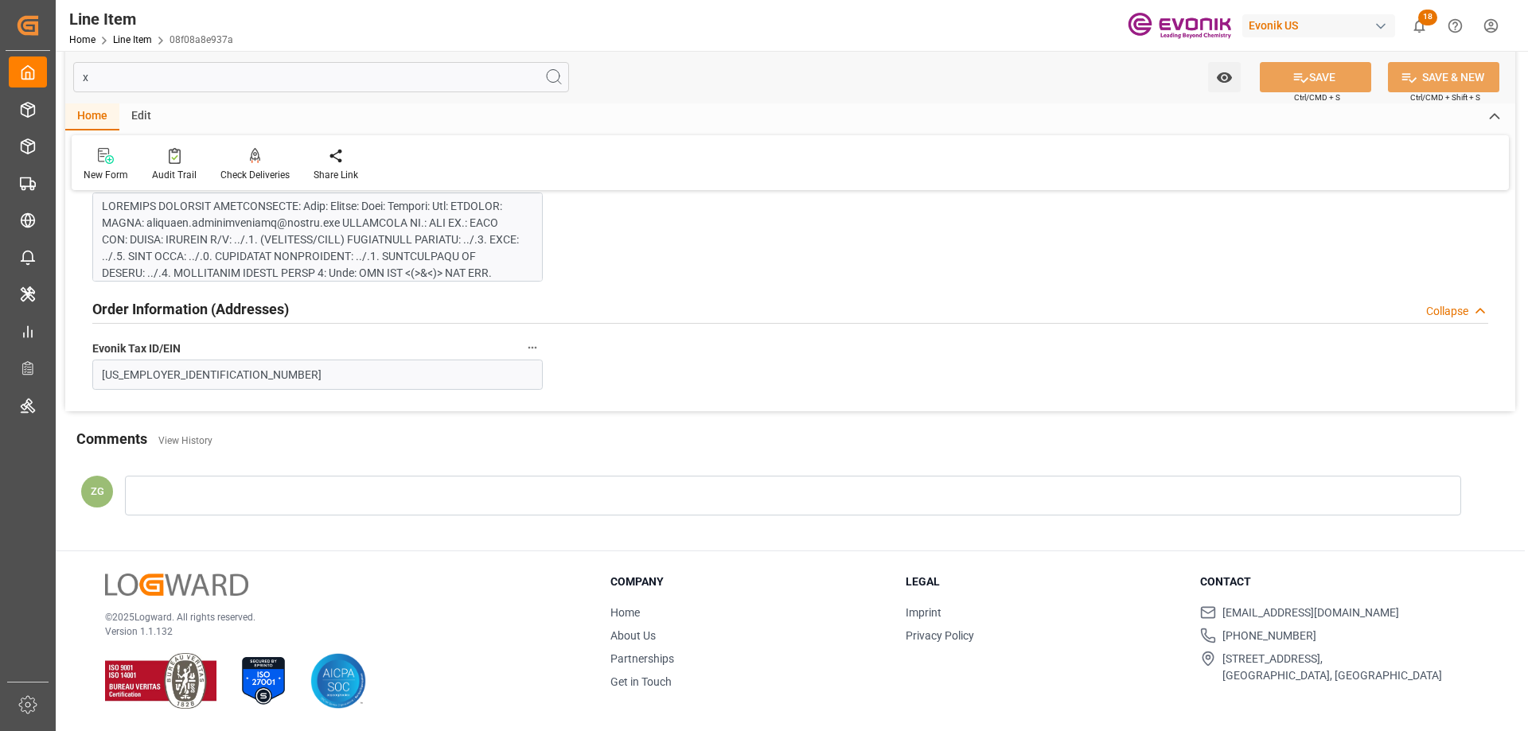
scroll to position [0, 0]
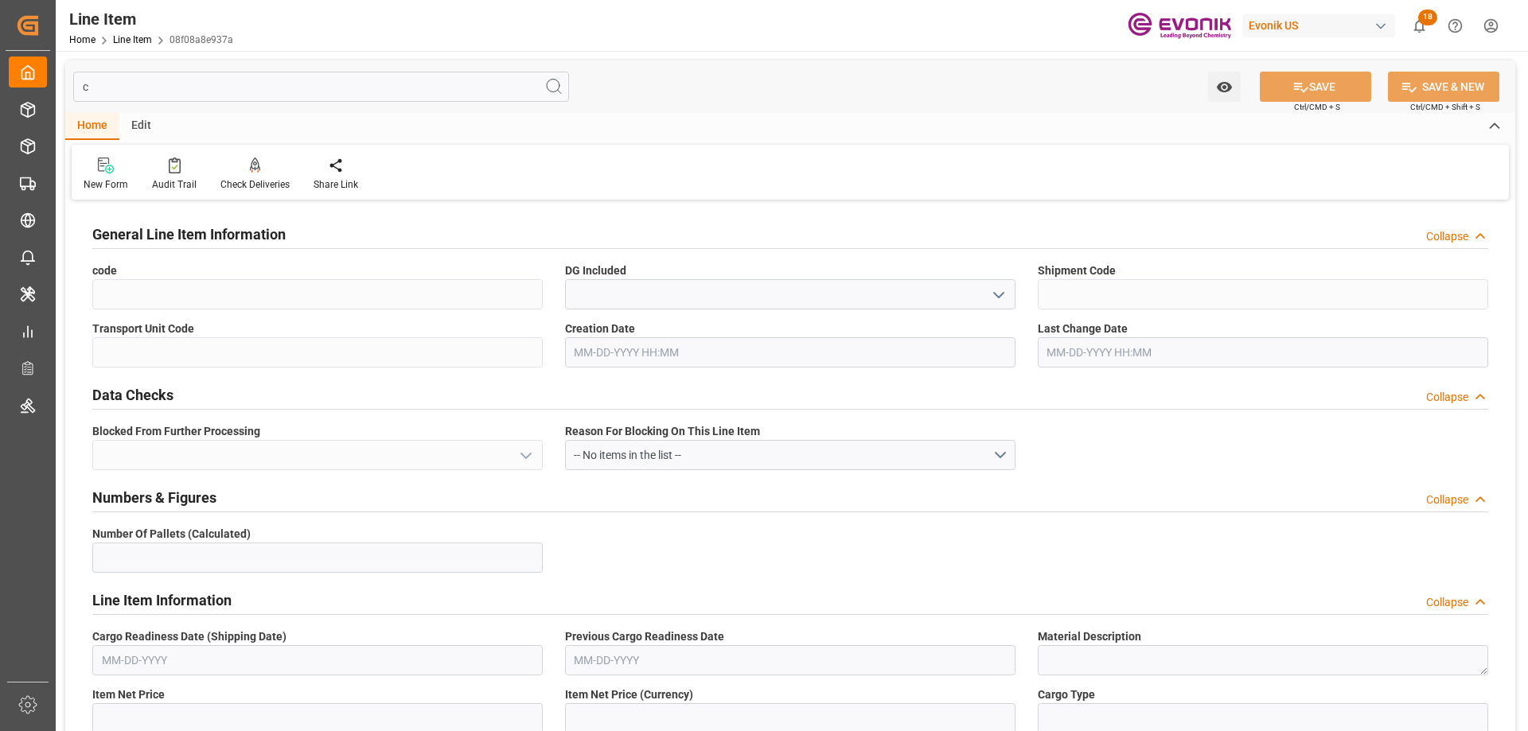
type input "co"
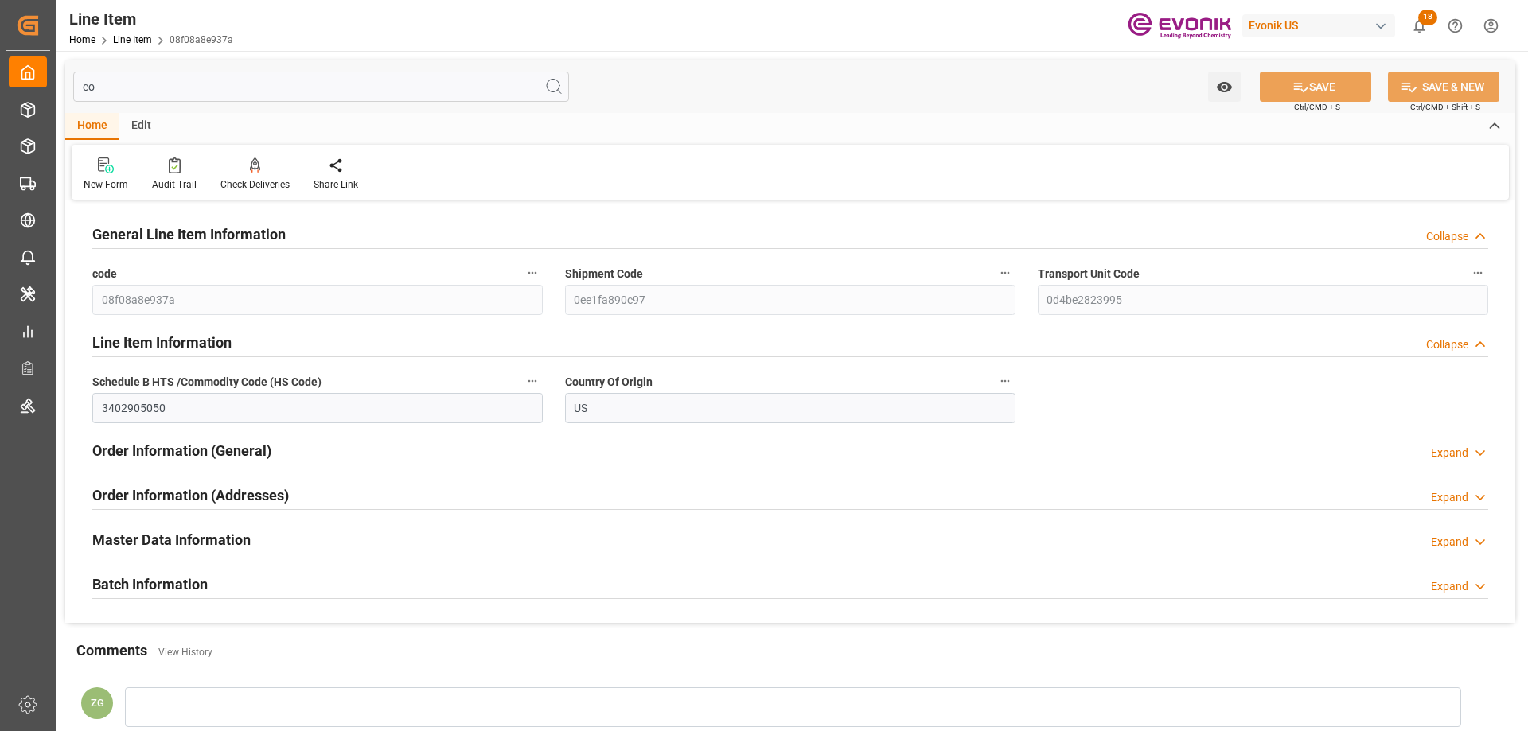
type input "08f08a8e937a"
type input "0ee1fa890c97"
type input "0d4be2823995"
type input "3402905050"
type input "US"
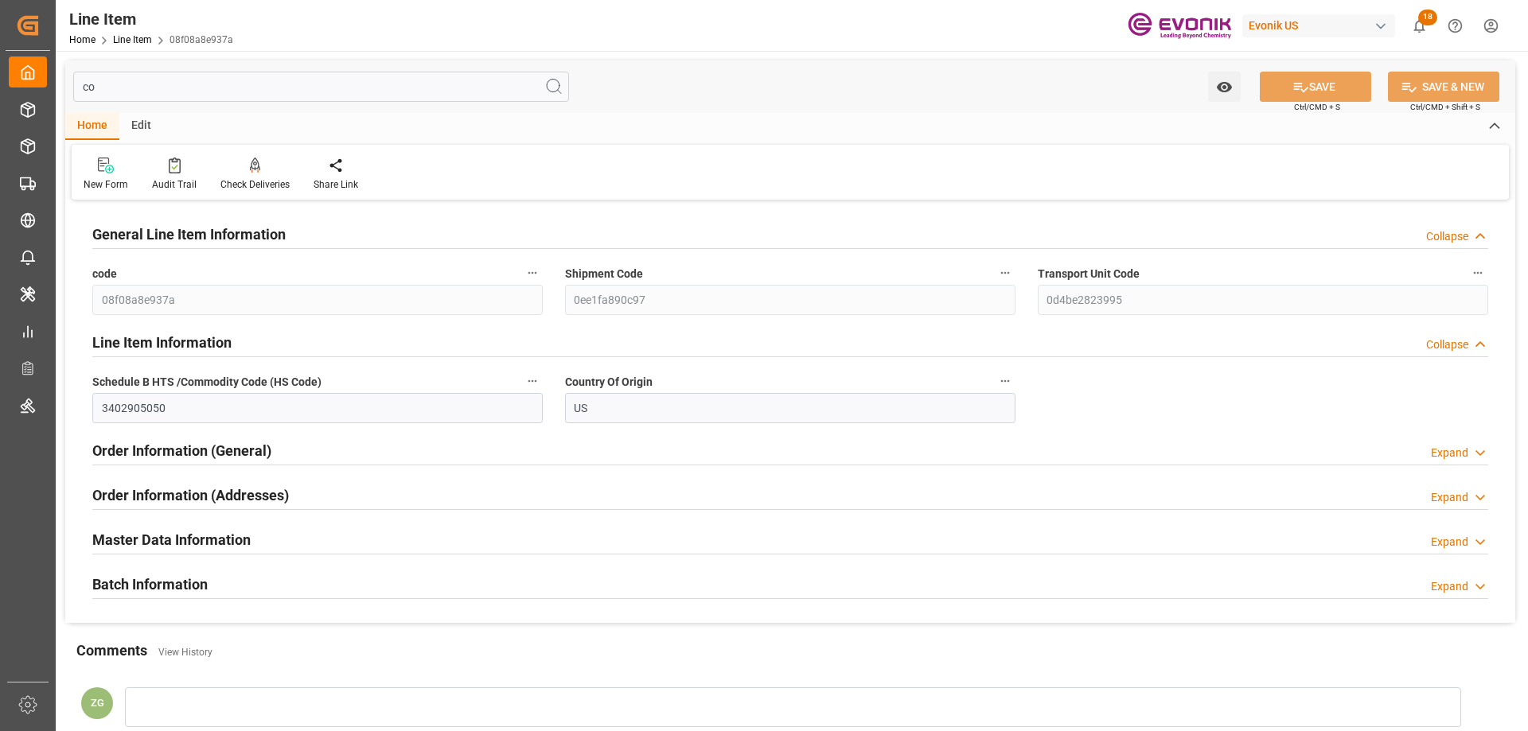
type input "c"
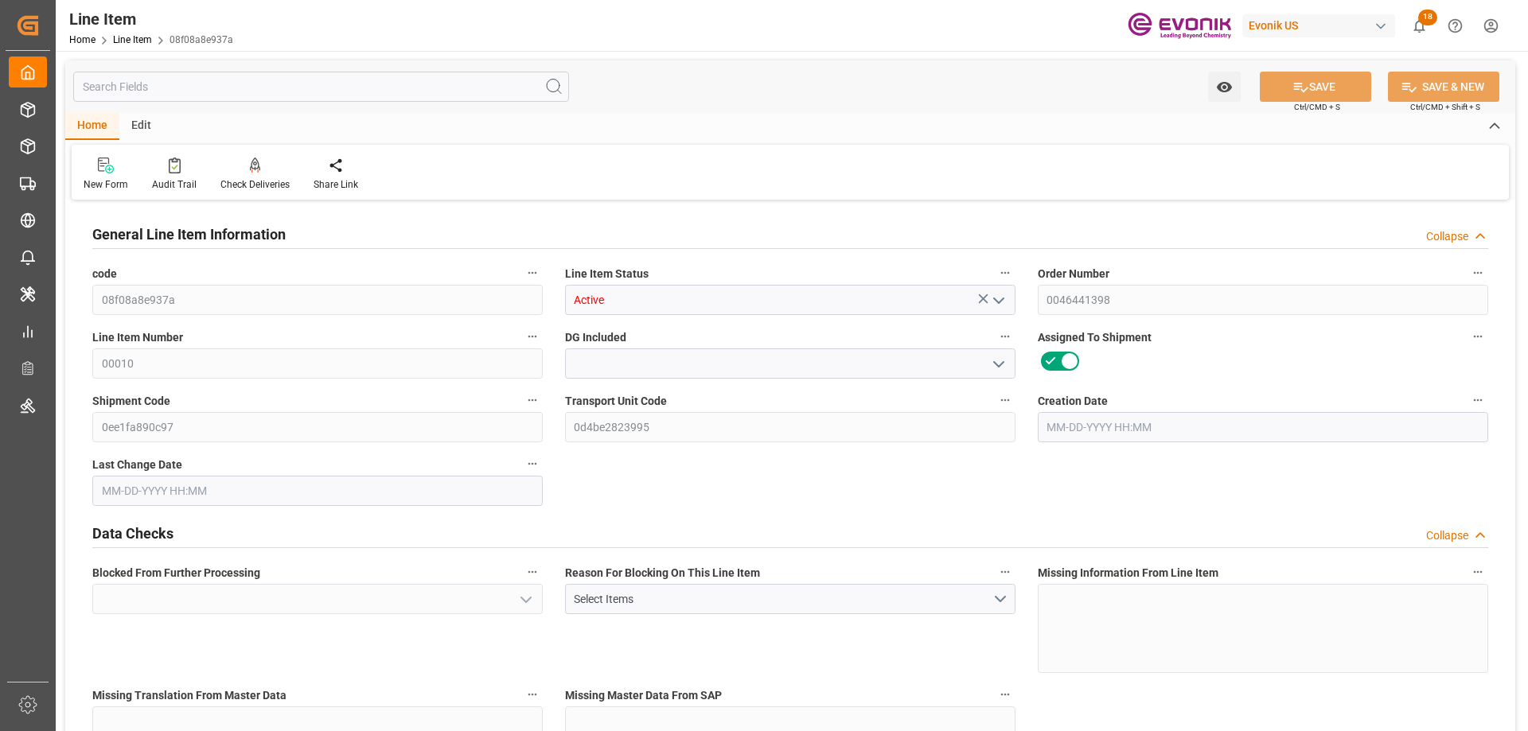
type input "No"
type input "20"
type input "16180.4"
type input "15520"
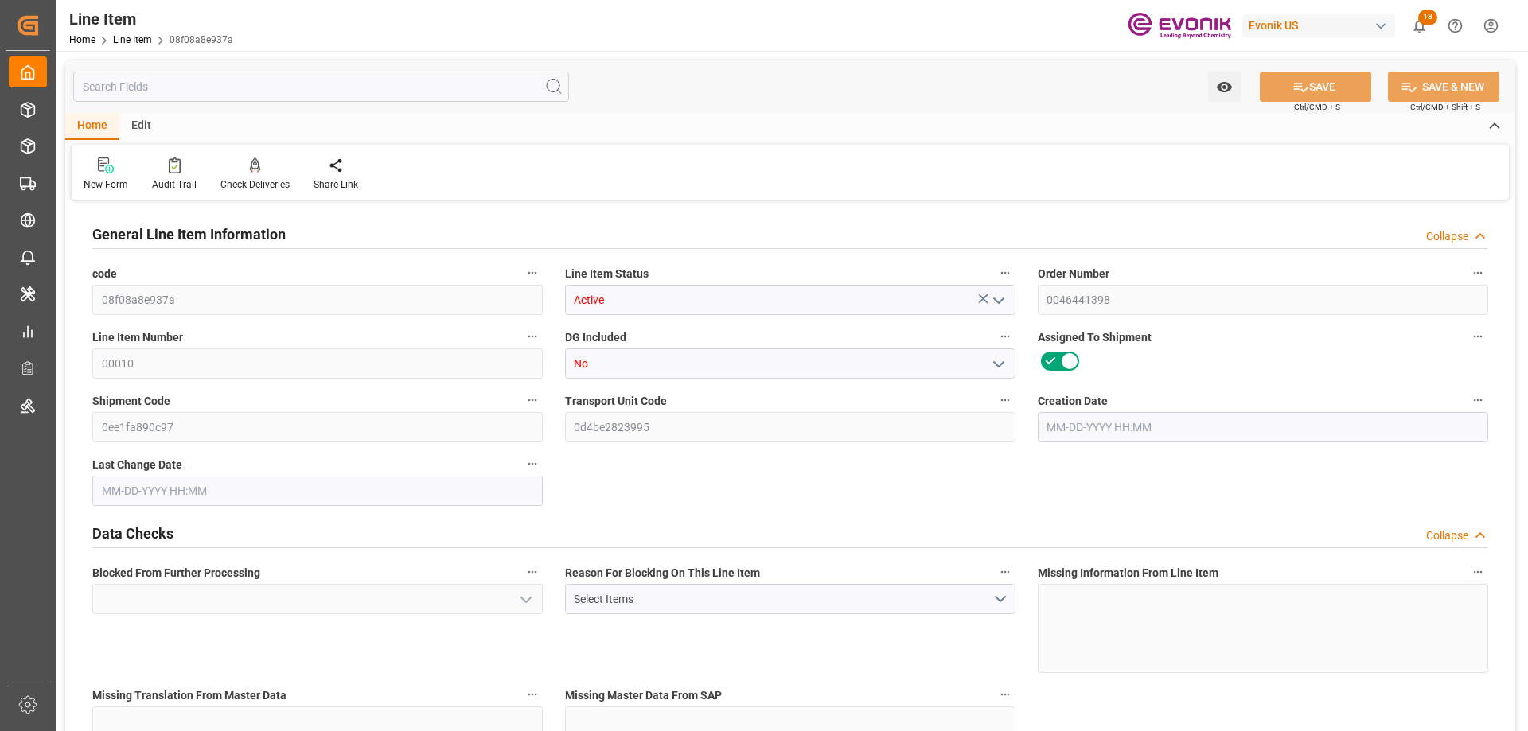
type input "26.5095"
type input "80"
type input "61614.4"
type input "EAR99"
type input "80"
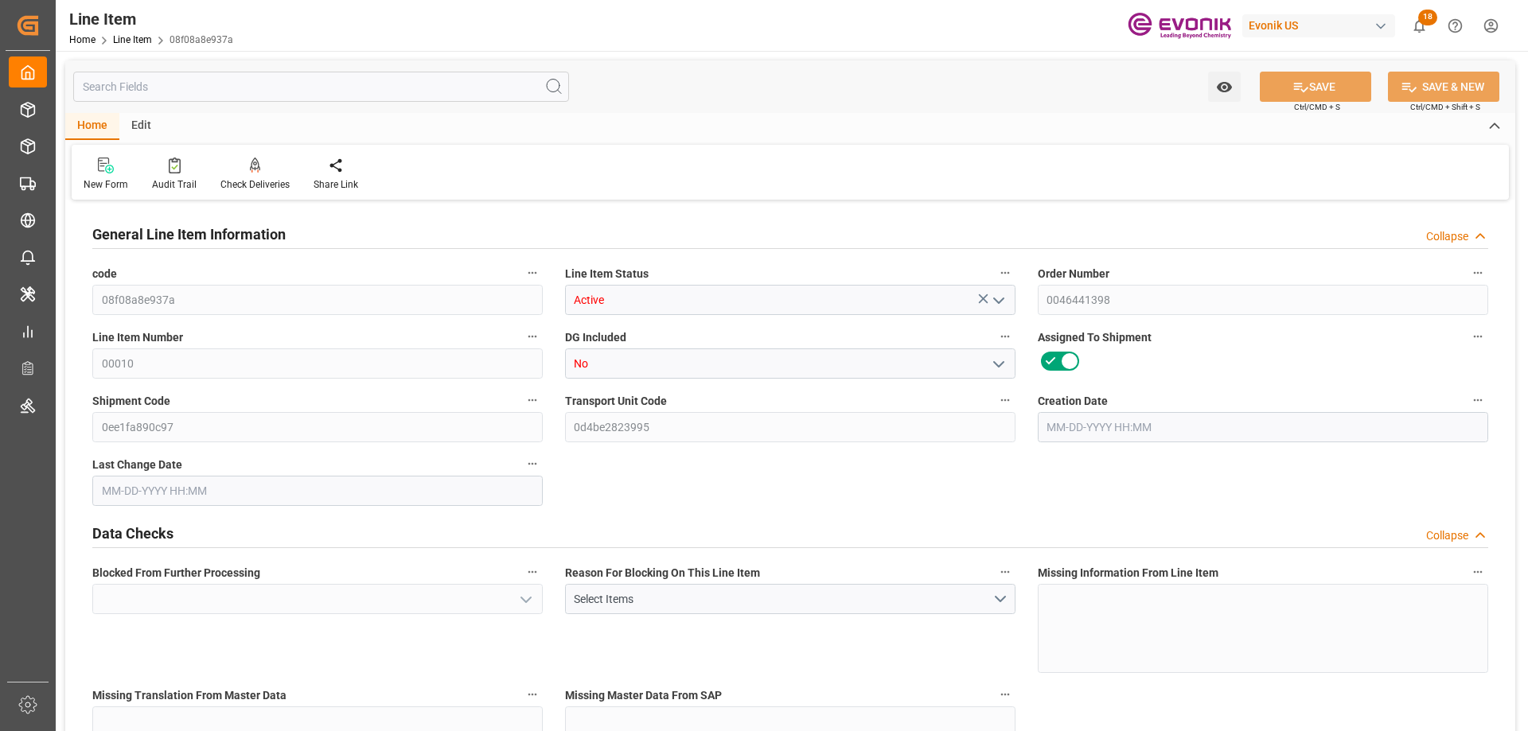
type input "80"
type input "16180.4"
type input "16680.4"
type input "15520"
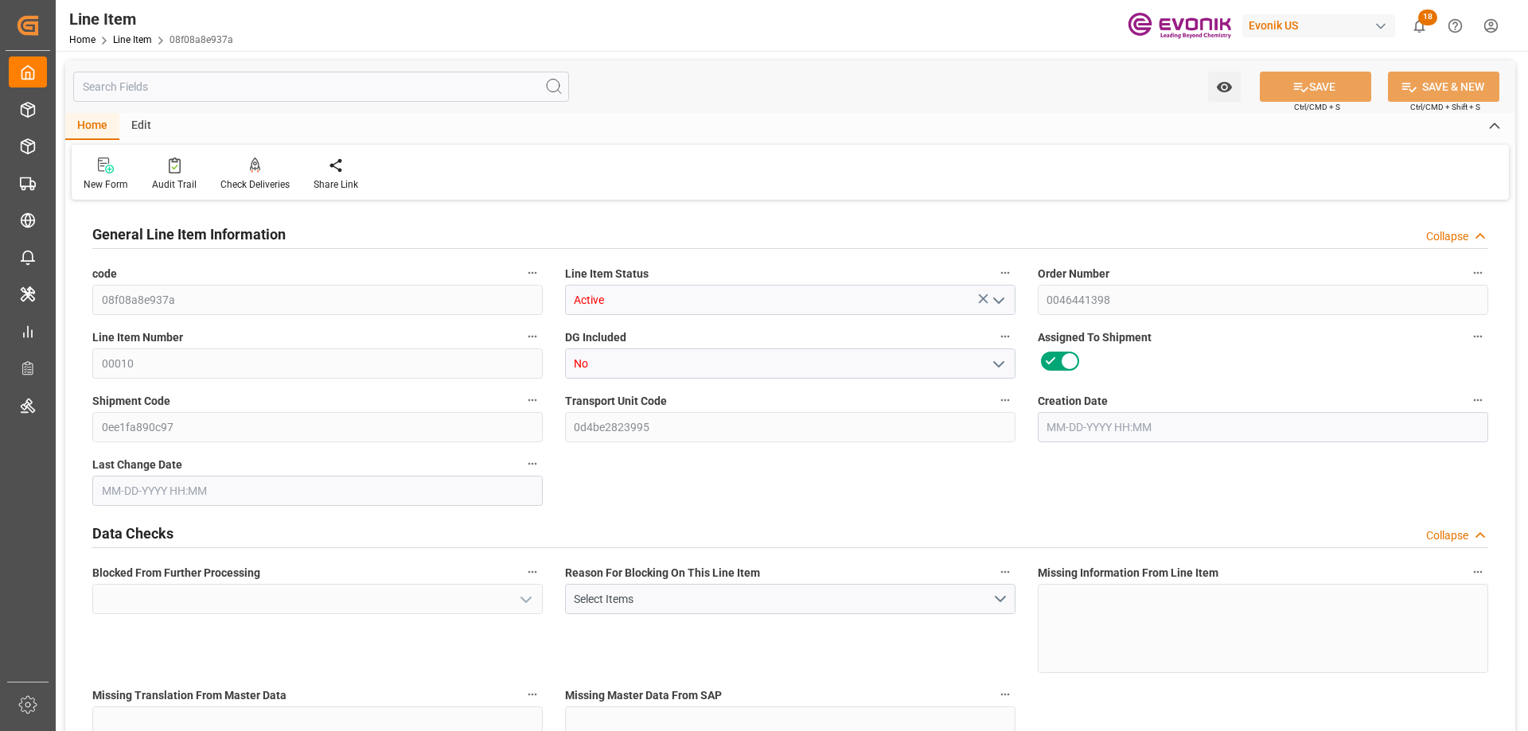
type input "15520"
type input "26.5095"
type input "26509.52"
type input "80"
type input "16180.4"
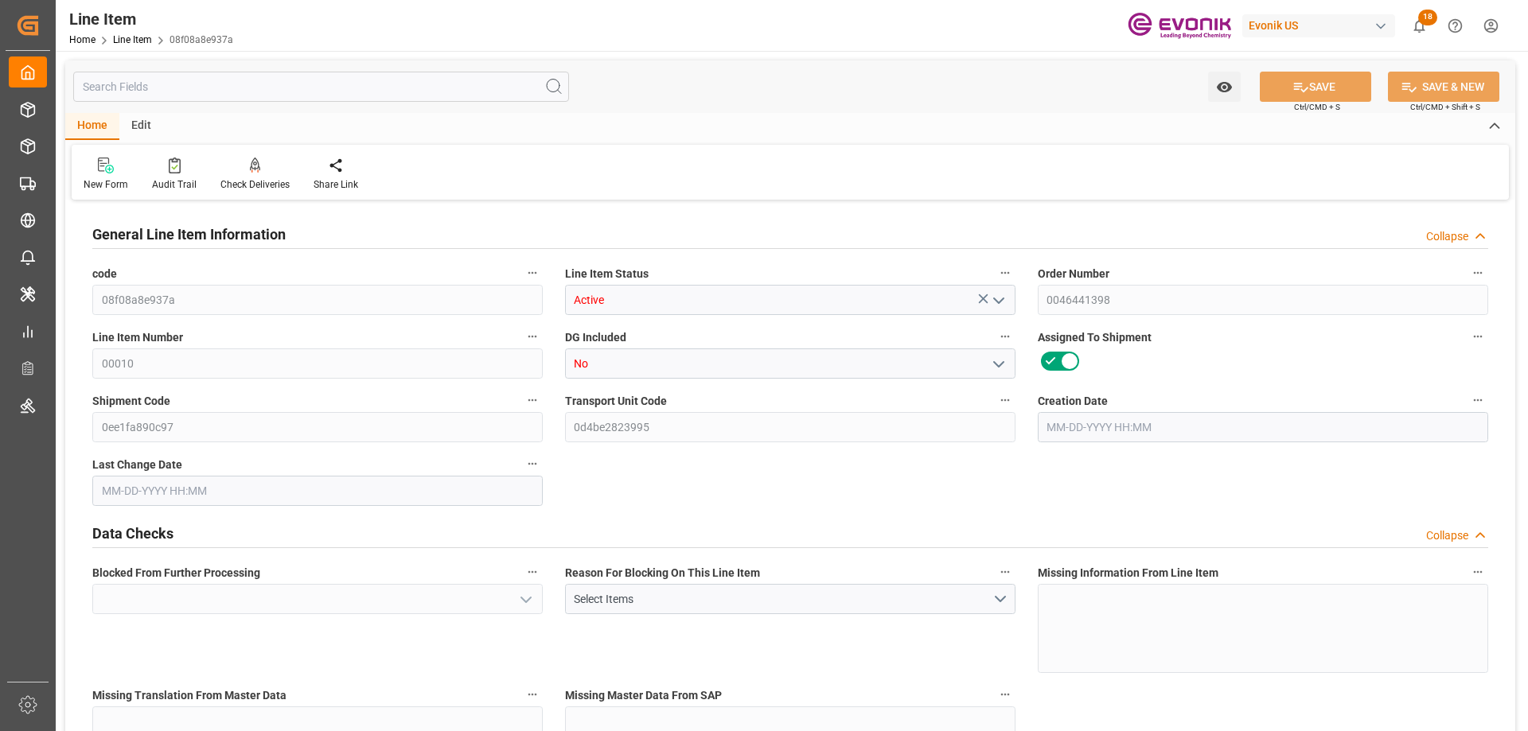
type input "15520"
type input "26.5095"
type input "09-18-2025 19:50"
type input "09-24-2025 15:01"
type input "11-05-2025"
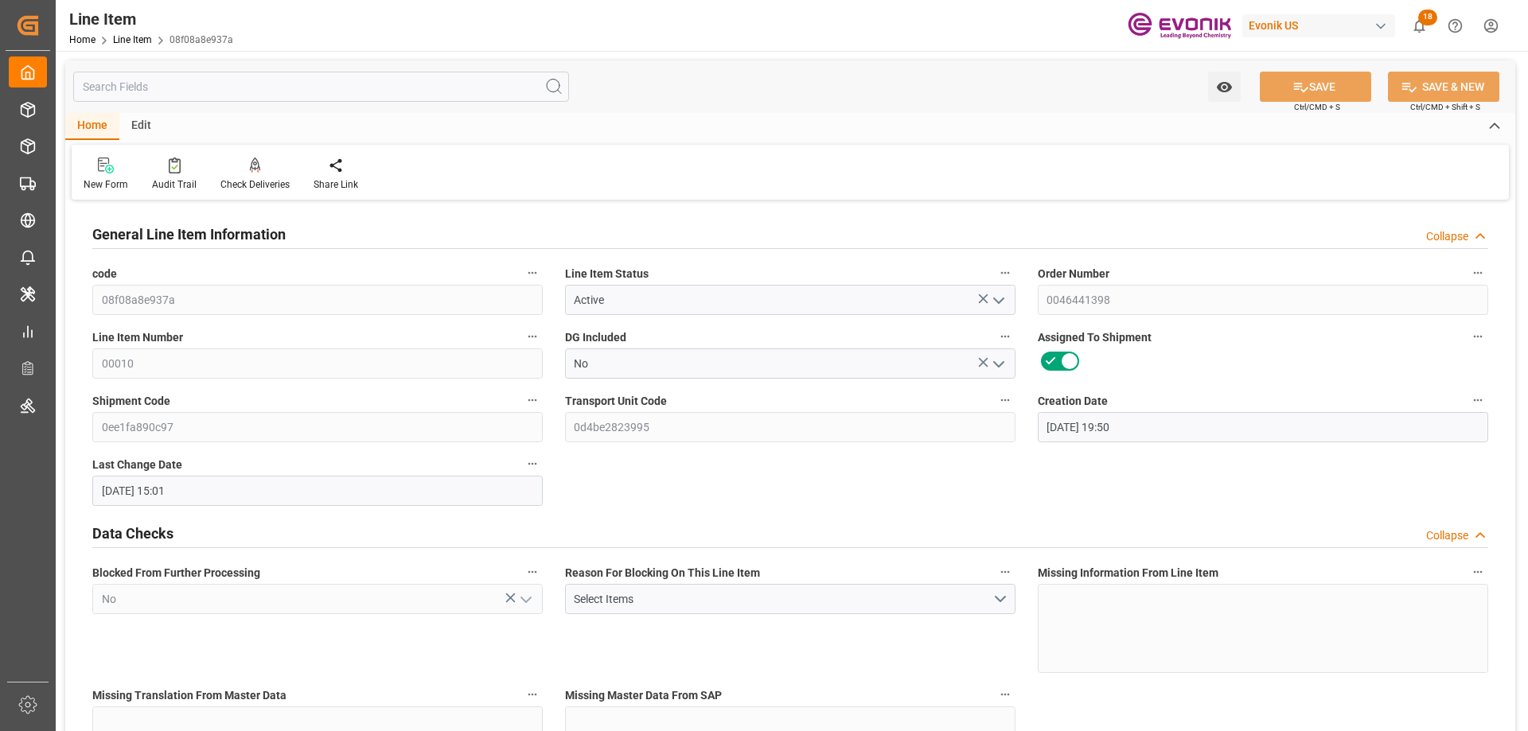
type input "10-01-2025"
type input "09-24-2025"
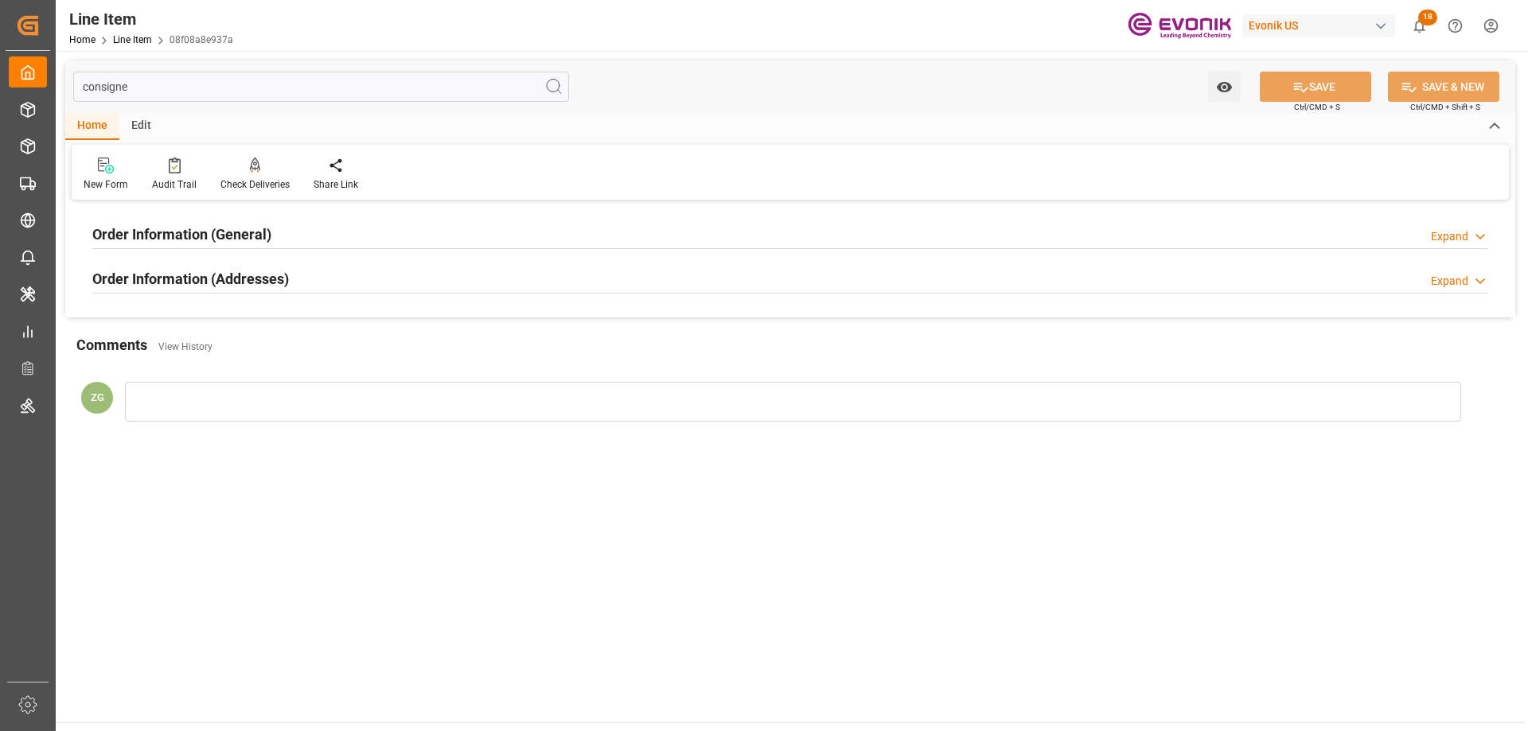
type input "consigne"
click at [230, 290] on div "Order Information (Addresses)" at bounding box center [190, 278] width 197 height 30
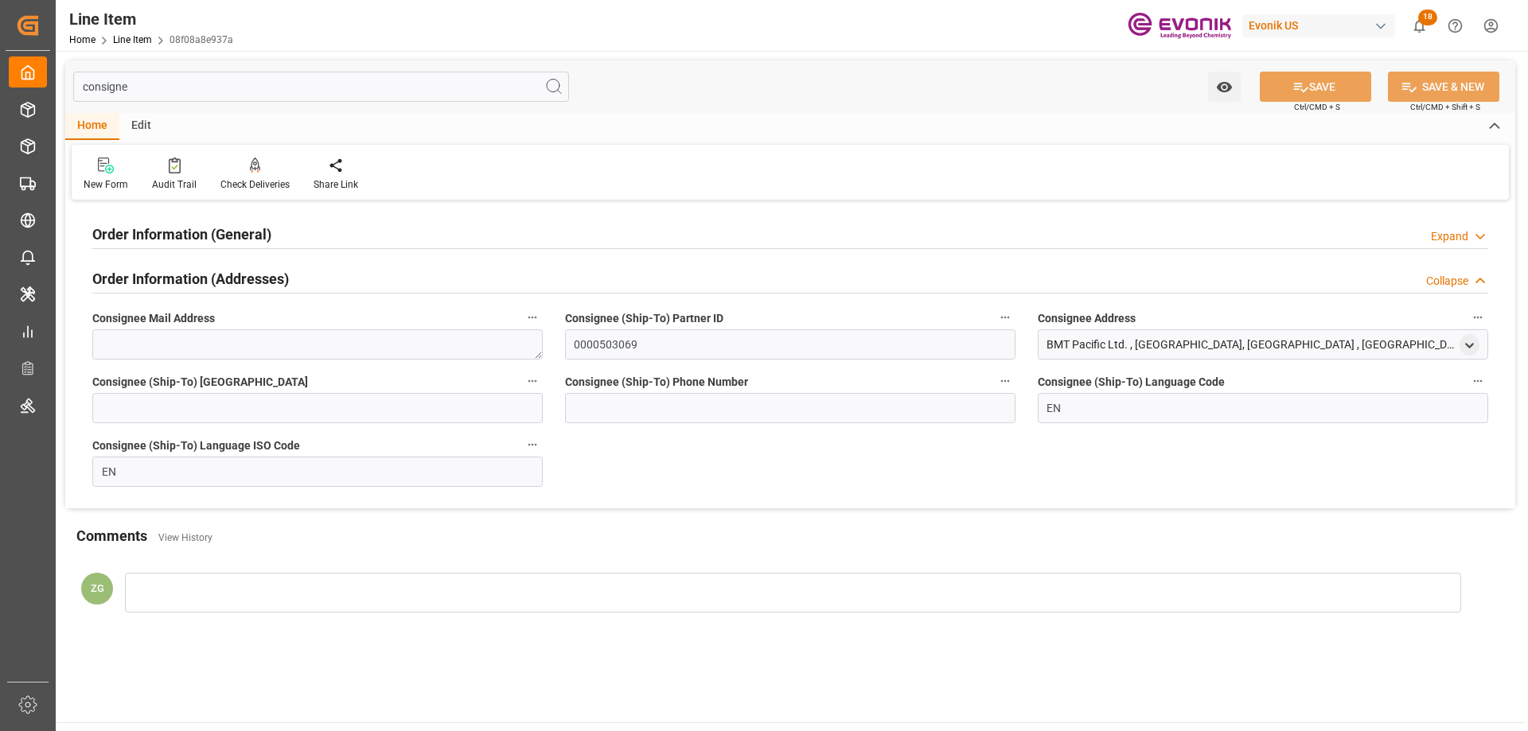
click at [212, 235] on h2 "Order Information (General)" at bounding box center [181, 234] width 179 height 21
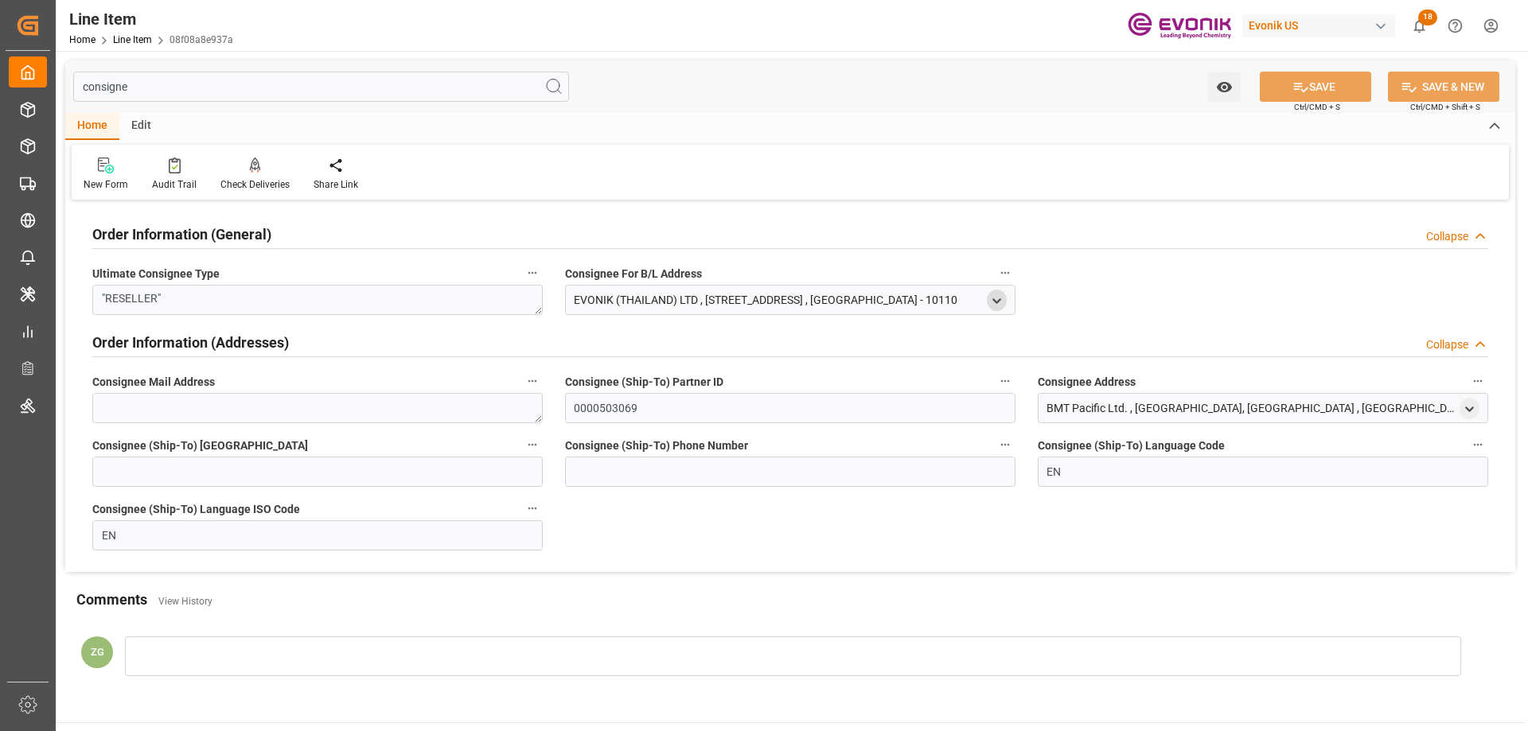
click at [1002, 298] on icon "open menu" at bounding box center [997, 301] width 14 height 14
drag, startPoint x: 578, startPoint y: 380, endPoint x: 703, endPoint y: 380, distance: 124.1
click at [703, 380] on input "EVONIK (THAILAND) LTD" at bounding box center [786, 384] width 416 height 18
type input "36TH FL, EXCHANGE TOWER, UNIT 3603-3604388 SUKHUMVIT ROAD, KONGTOEY"
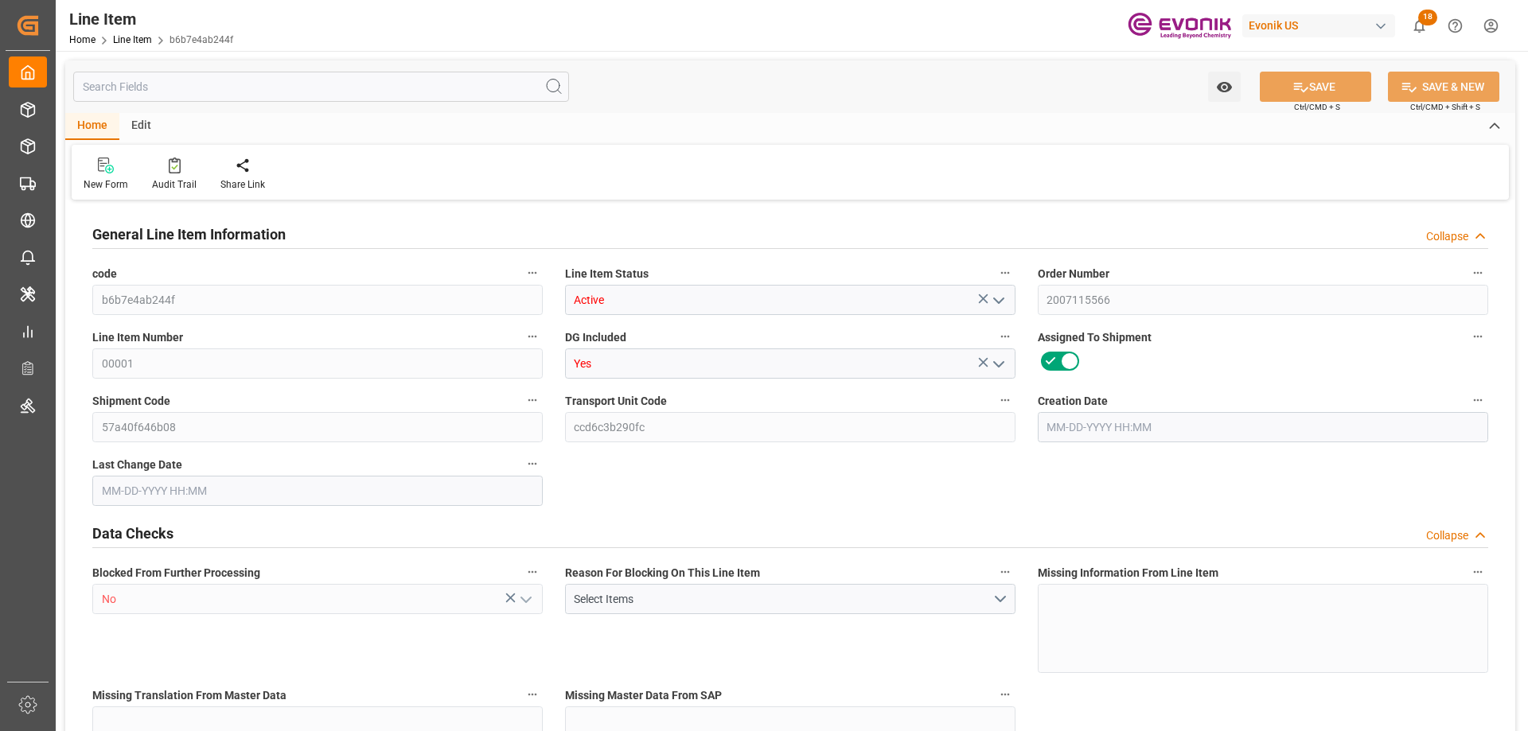
type input "4"
type input "3244.8"
type input "2976"
type input "4.6006"
type input "16"
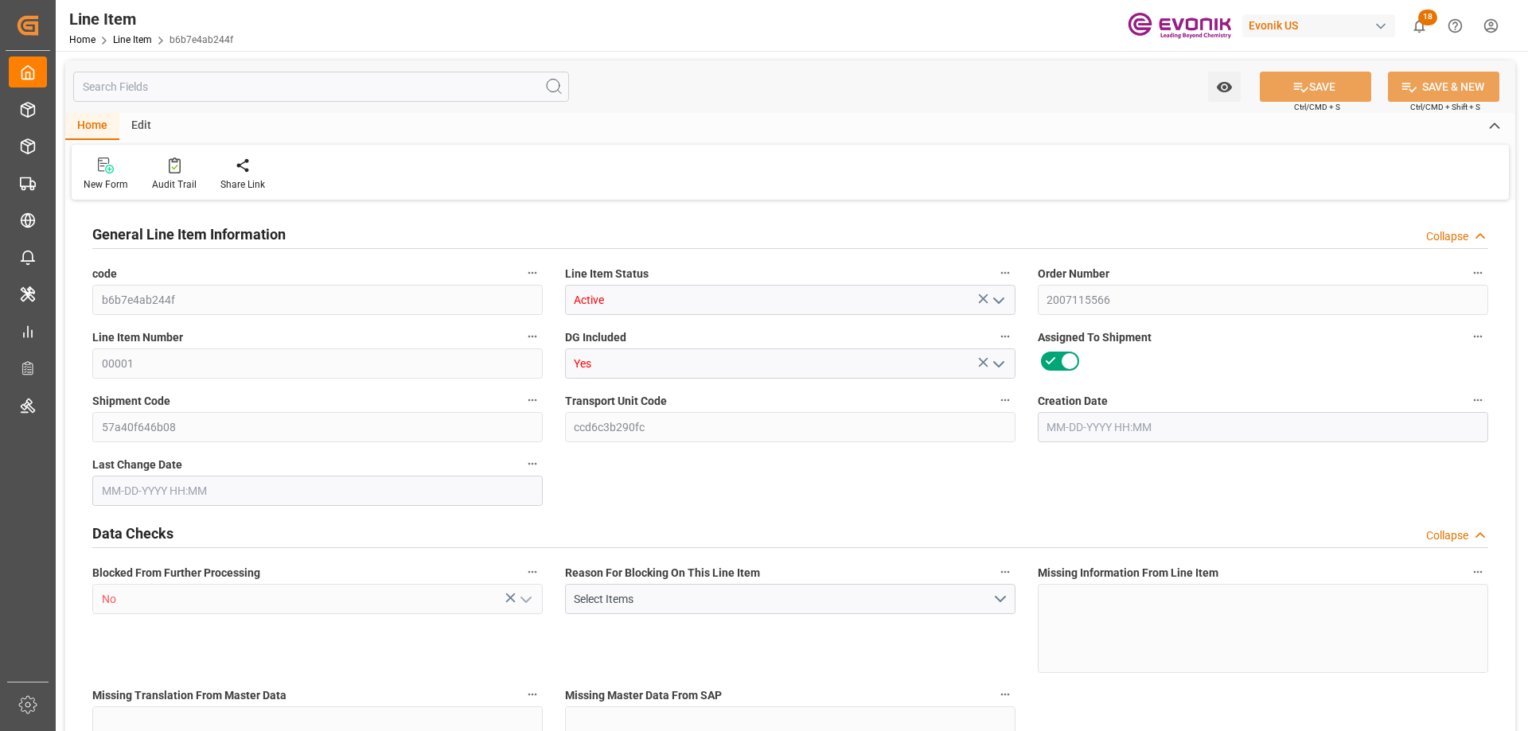
type input "22617.6"
type input "16"
type input "3244.8"
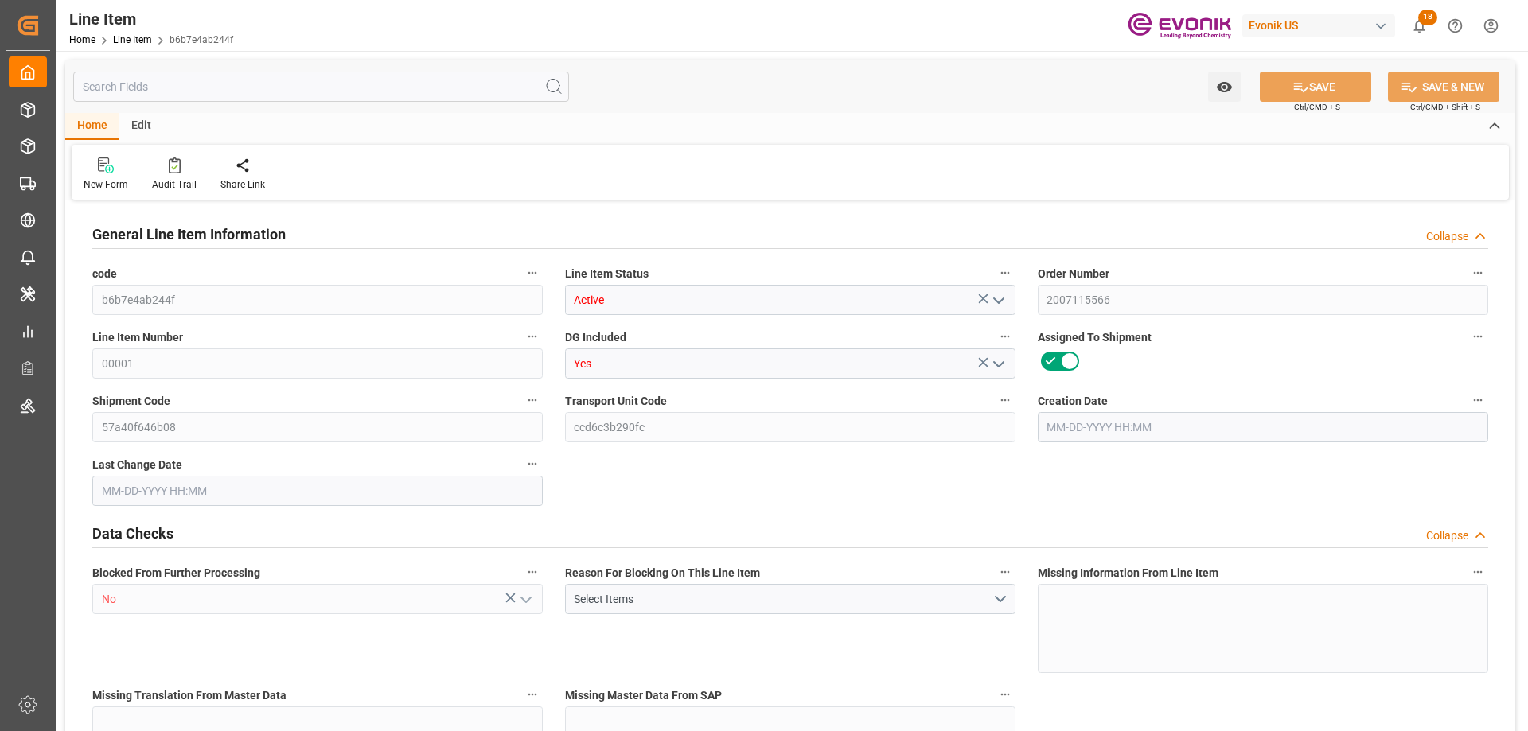
type input "3324.8"
type input "2976"
type input "4.6006"
type input "4600.592"
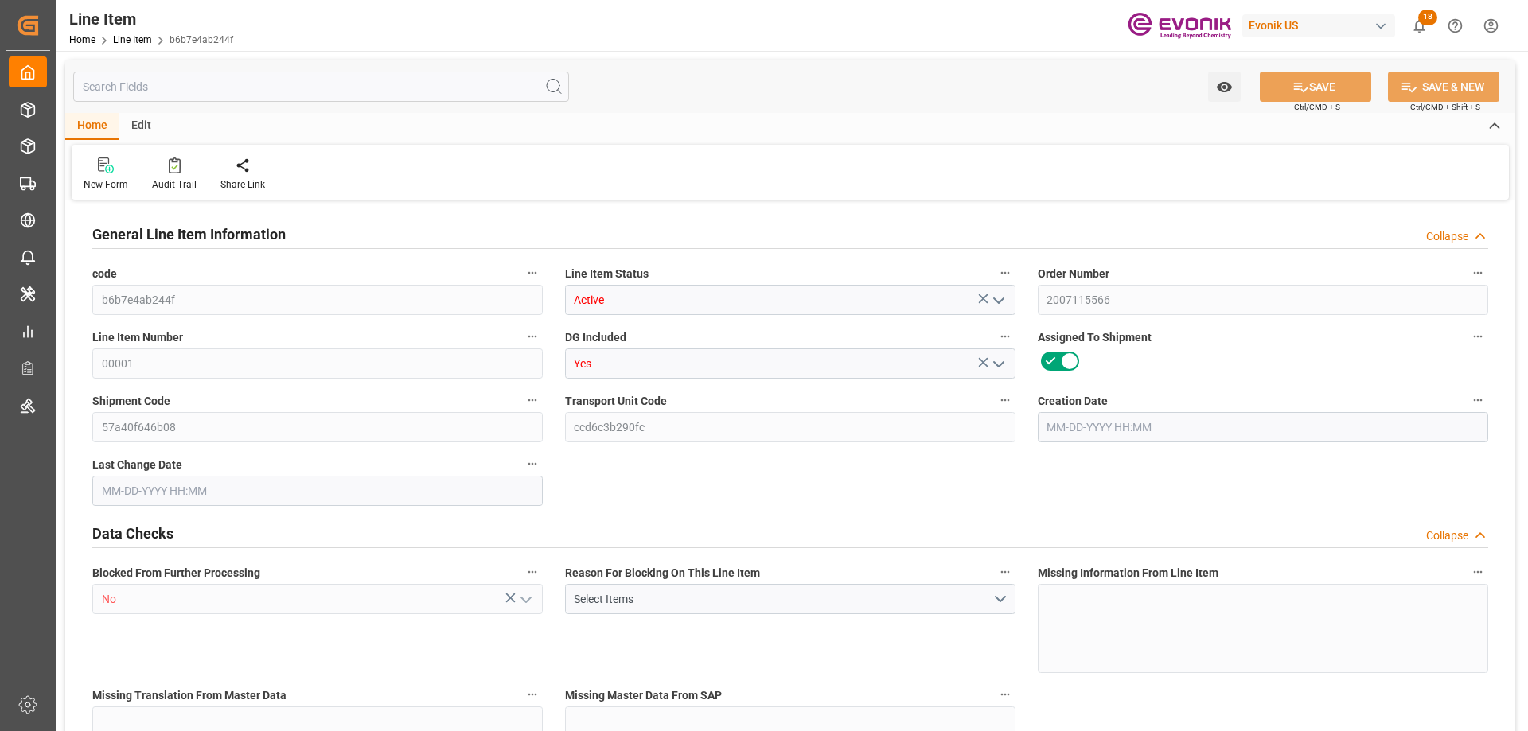
type input "0"
type input "09-24-2025 15:56"
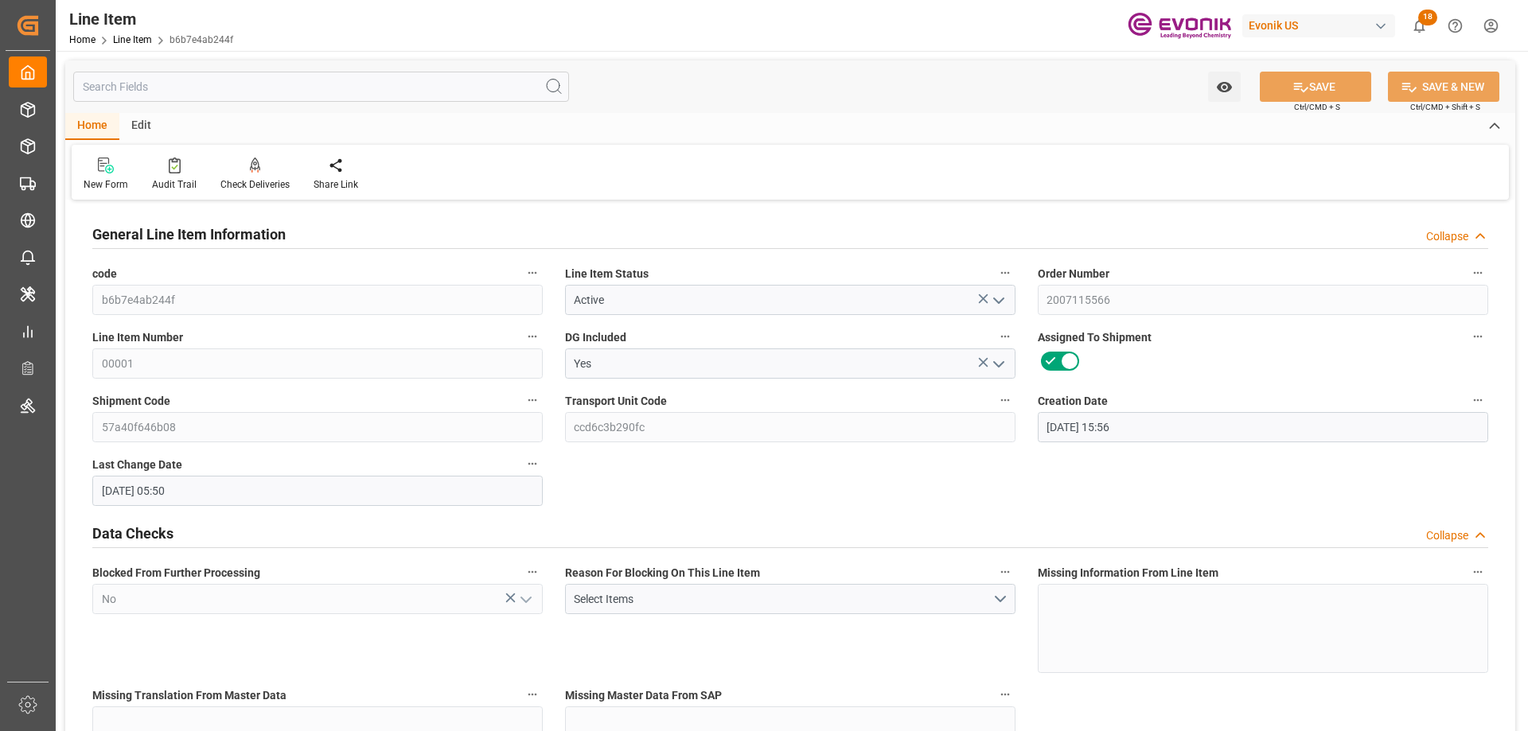
type input "09-25-2025 05:50"
type input "12-11-2025"
type input "10-02-2025"
type input "09-24-2025"
click at [407, 80] on input "text" at bounding box center [321, 87] width 496 height 30
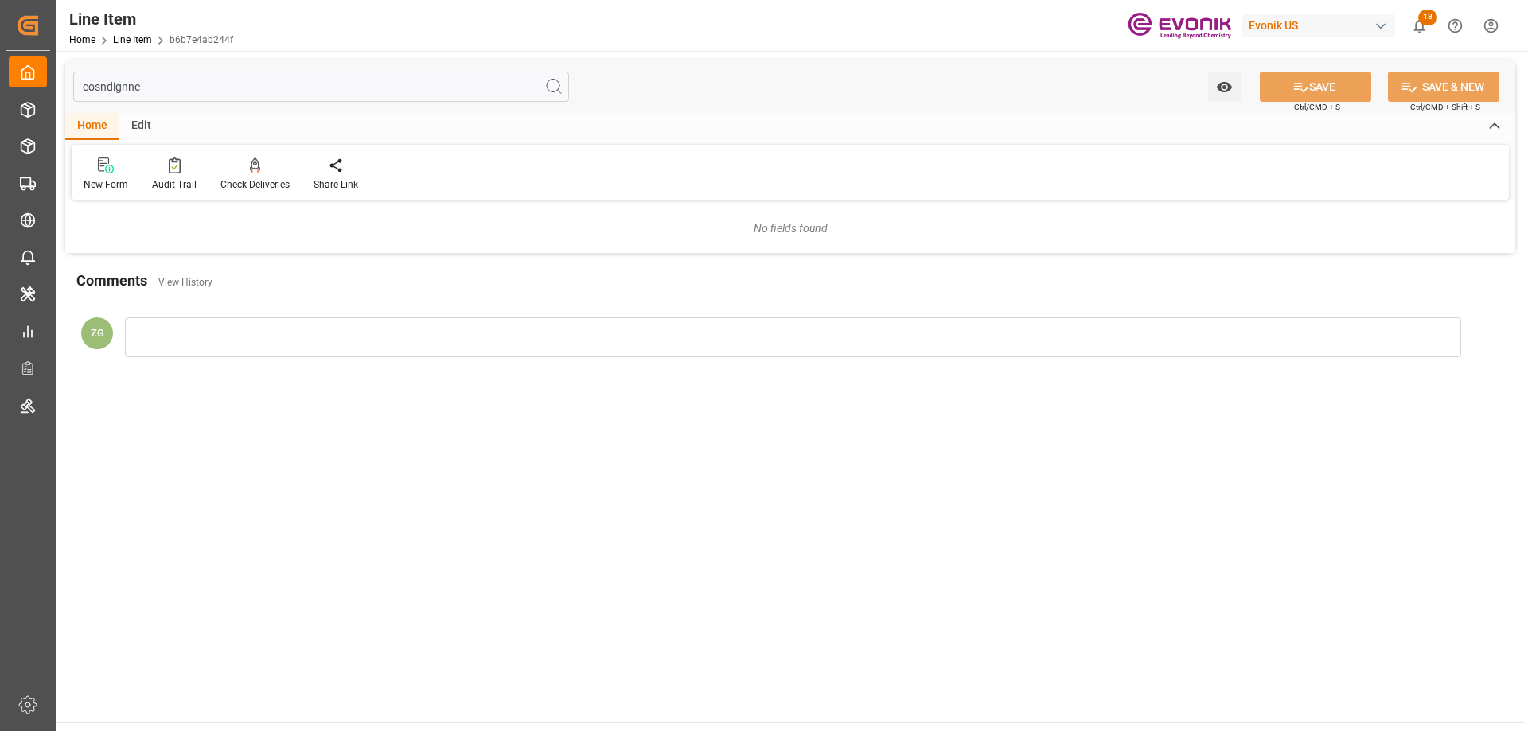
click at [138, 95] on input "cosndignne" at bounding box center [321, 87] width 496 height 30
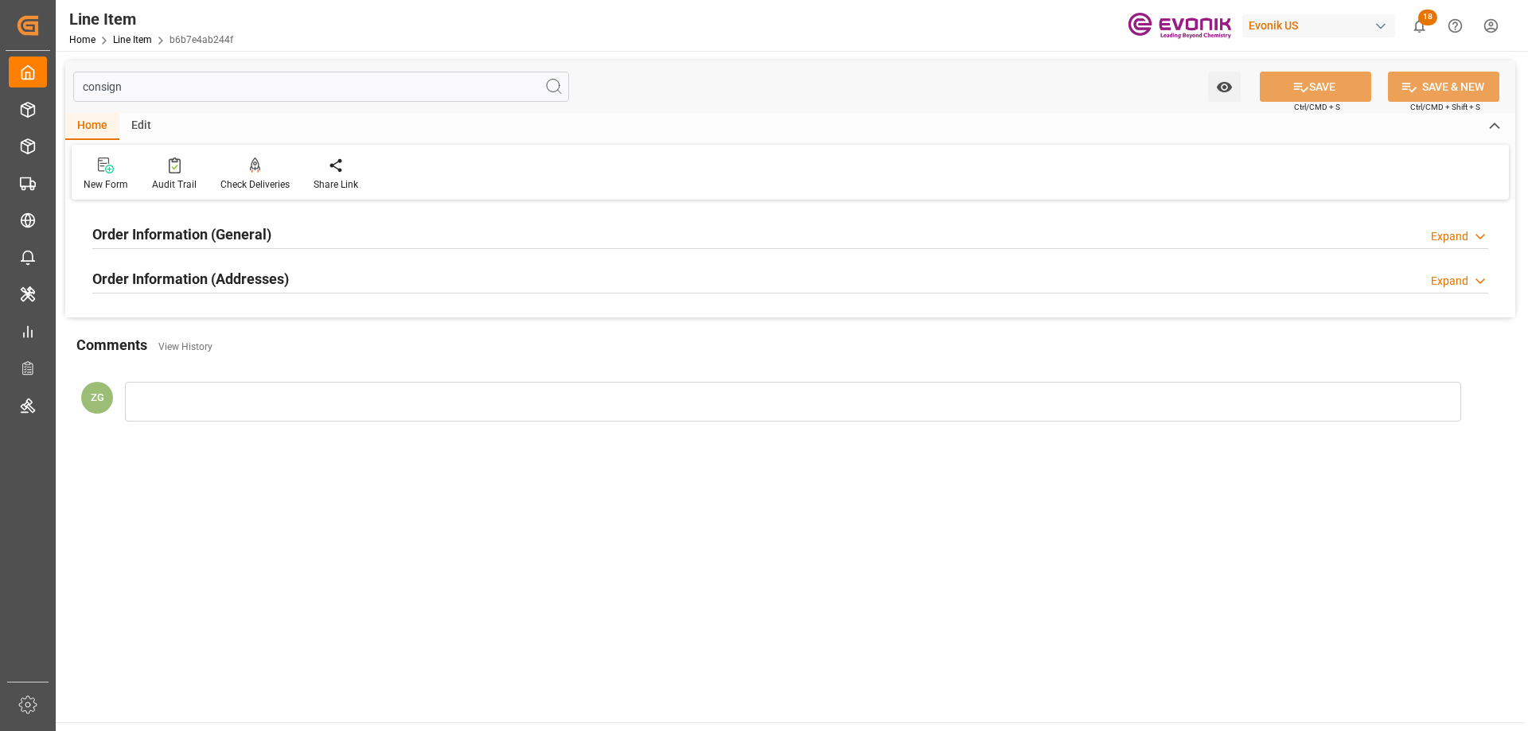
type input "consign"
click at [202, 277] on h2 "Order Information (Addresses)" at bounding box center [190, 278] width 197 height 21
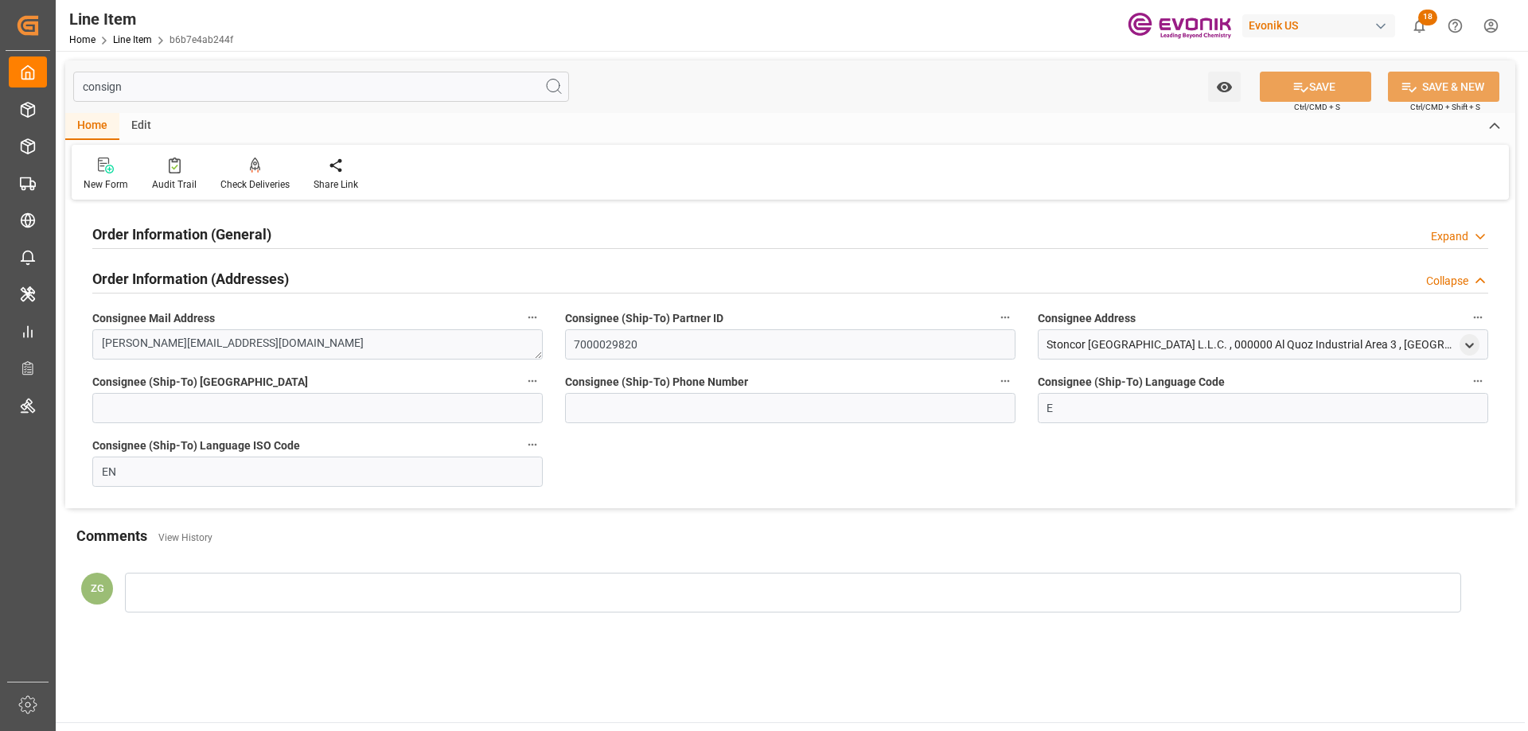
click at [210, 246] on div "Order Information (General)" at bounding box center [181, 233] width 179 height 30
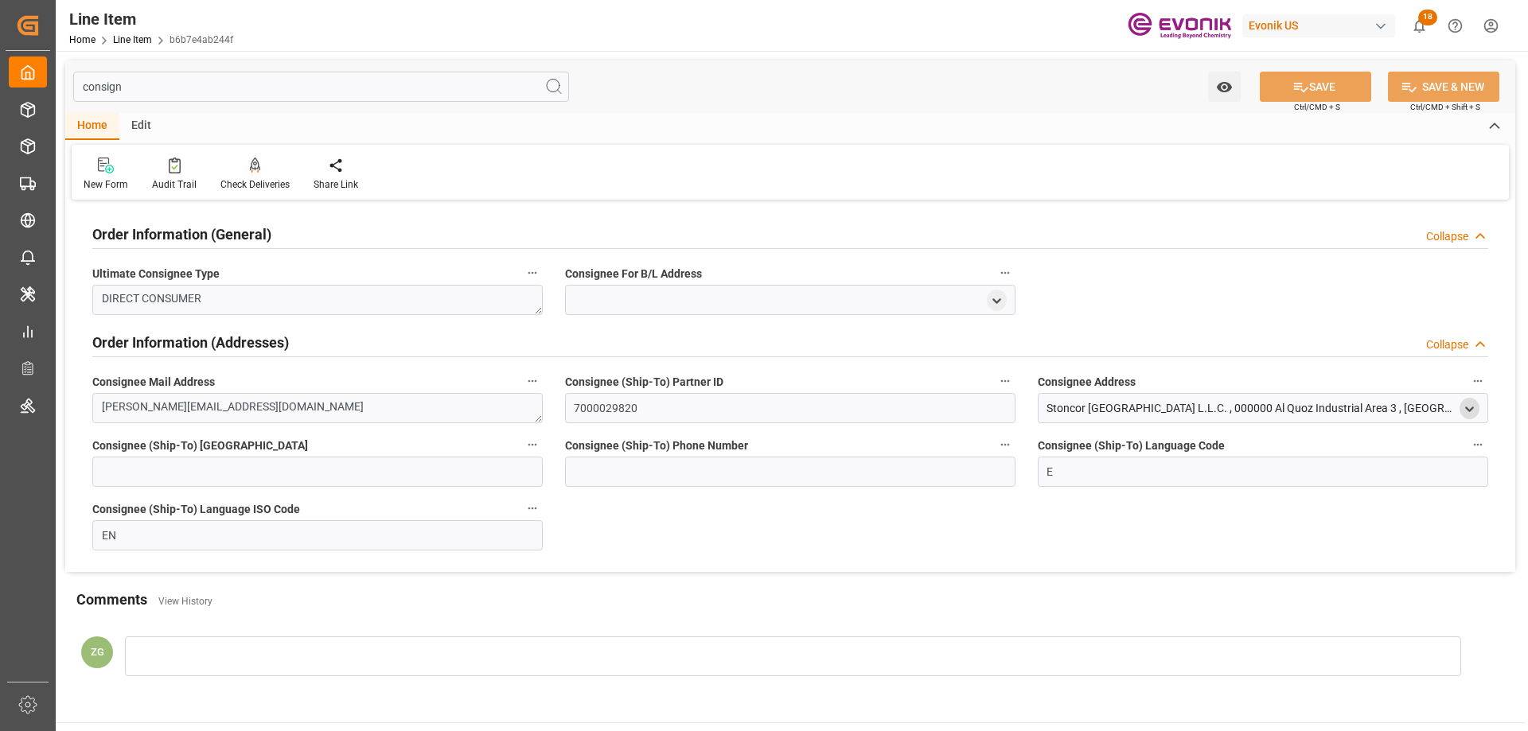
click at [1476, 408] on div "open menu" at bounding box center [1469, 408] width 20 height 21
click at [1462, 403] on icon "open menu" at bounding box center [1469, 410] width 14 height 14
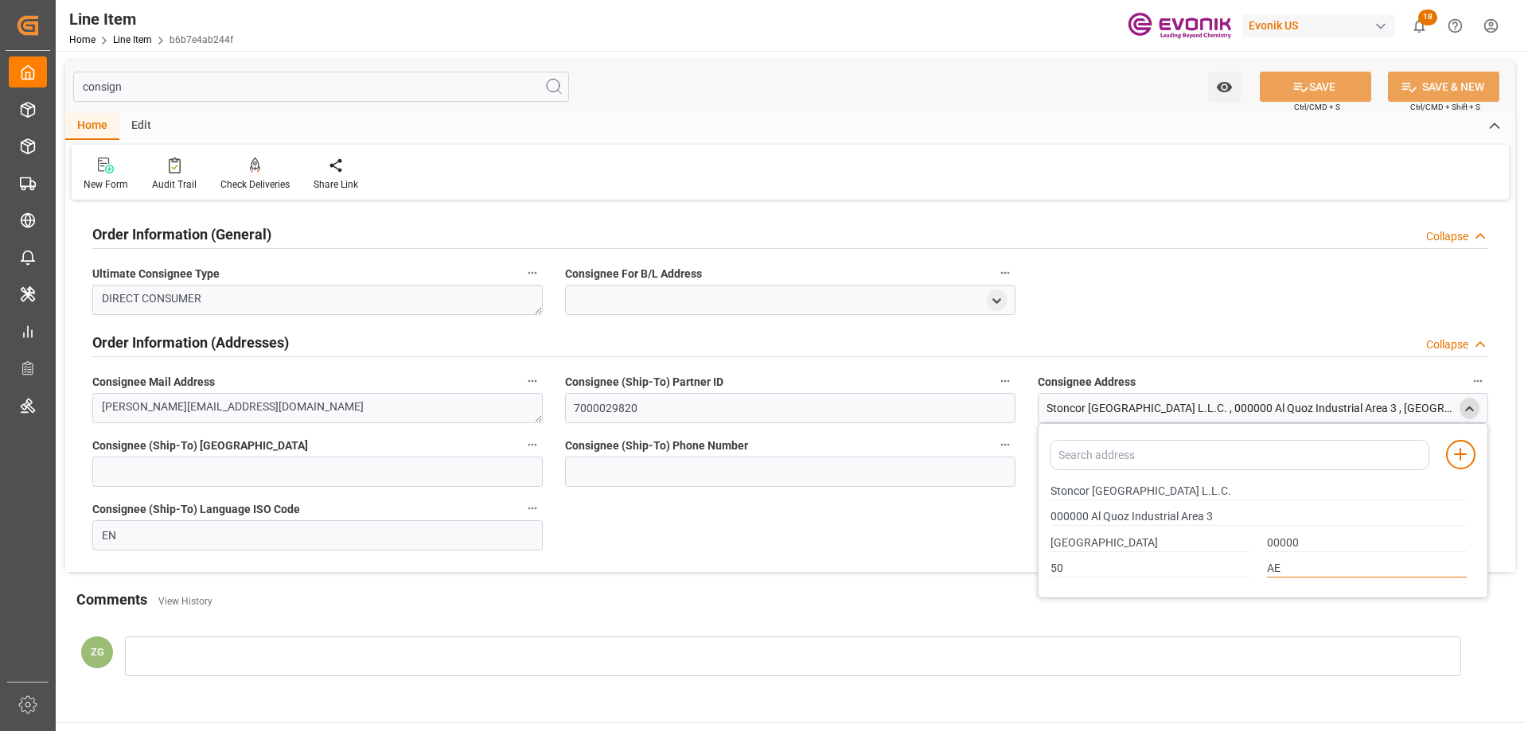
drag, startPoint x: 1286, startPoint y: 565, endPoint x: 1265, endPoint y: 563, distance: 20.7
click at [1265, 563] on div "AE" at bounding box center [1367, 569] width 216 height 26
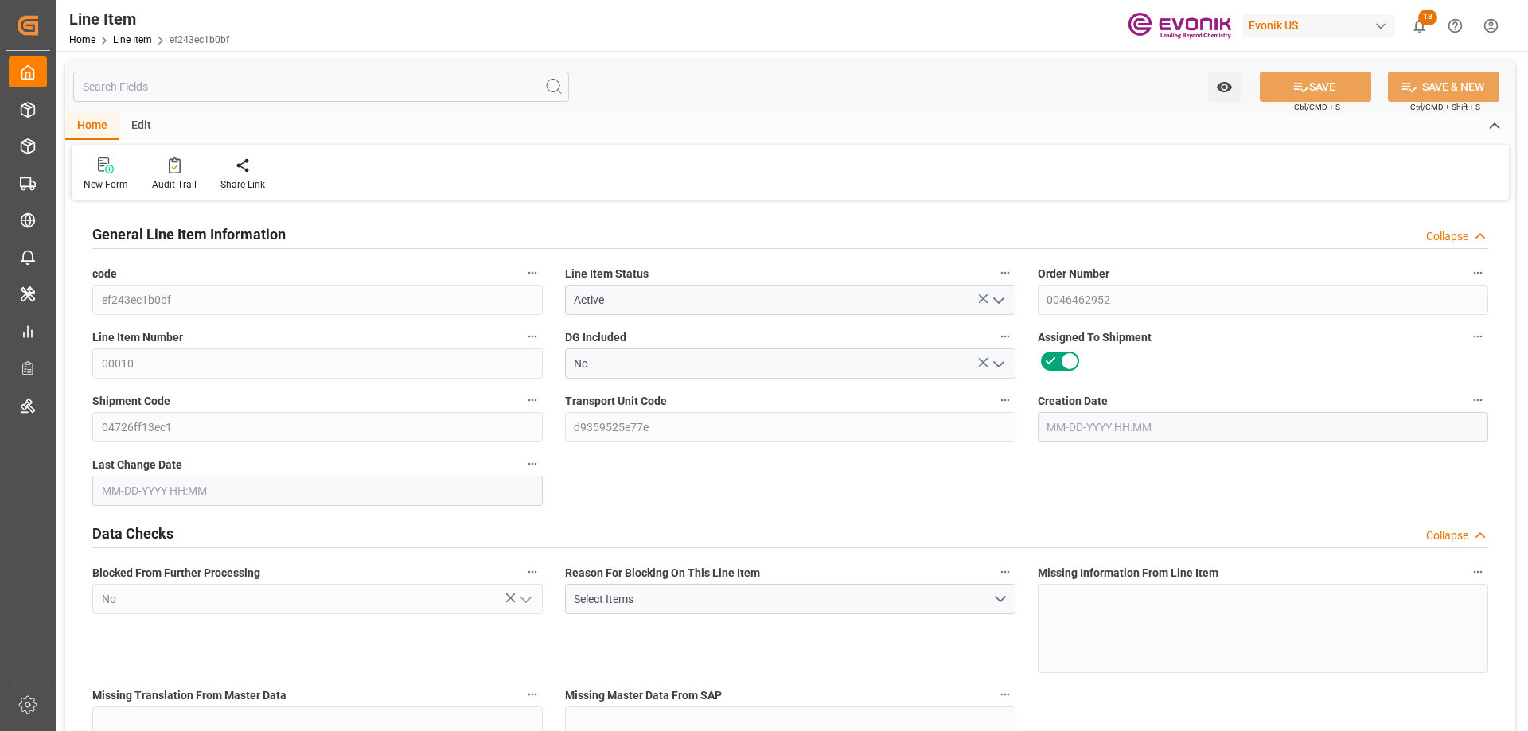
type input "18"
type input "19006.2"
type input "18000"
type input "25.056"
type input "18"
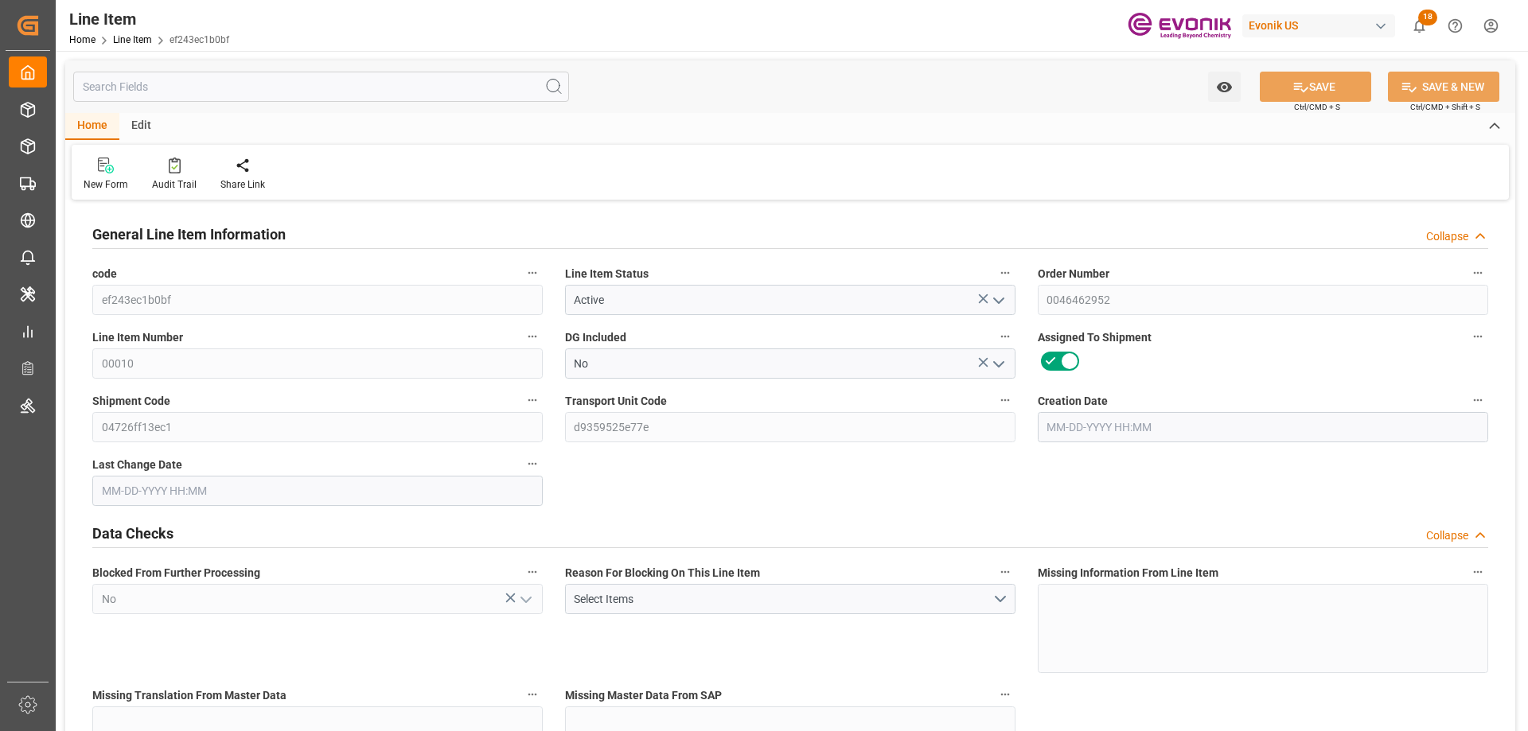
type input "124380"
type input "18"
type input "19006.2"
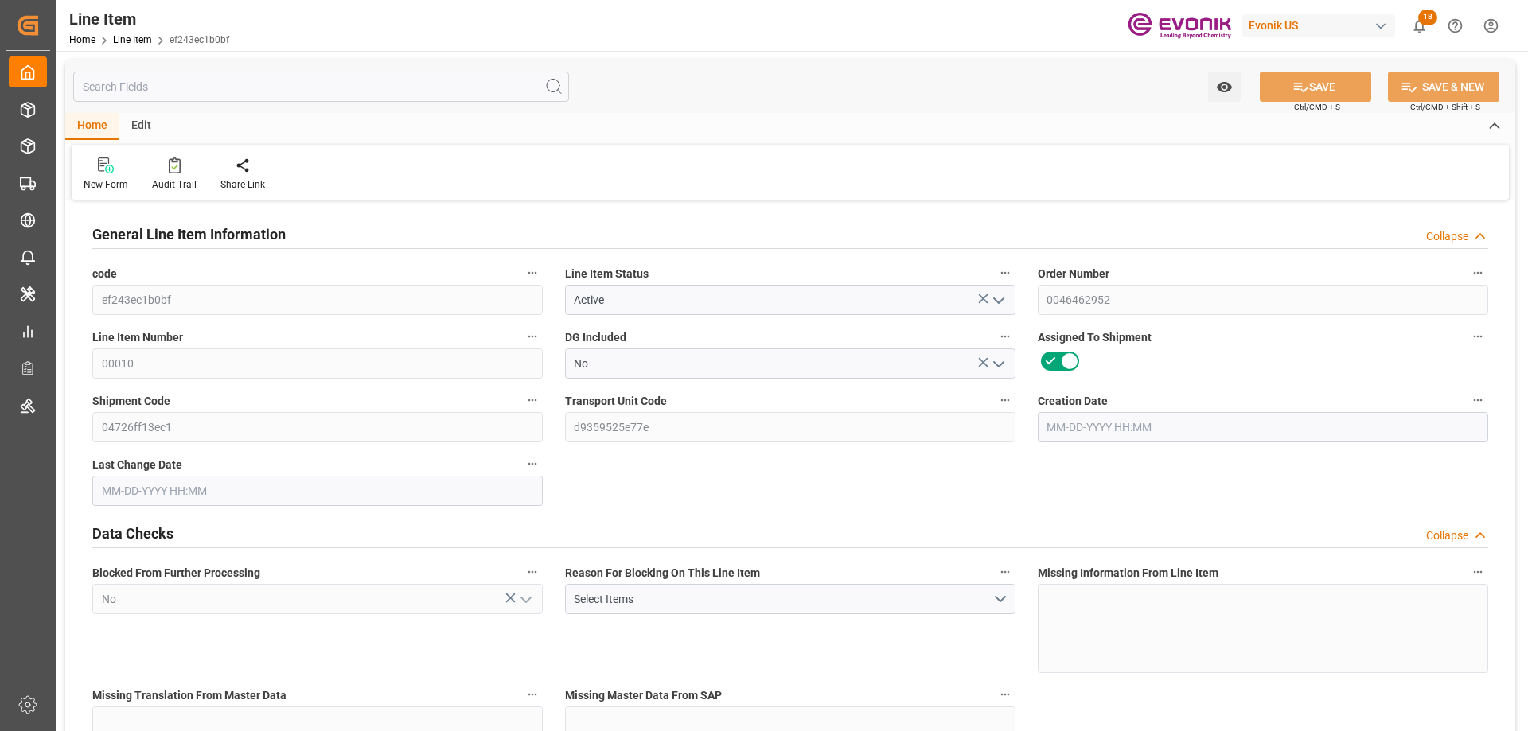
type input "19006.2"
type input "18000"
type input "25.056"
type input "25056"
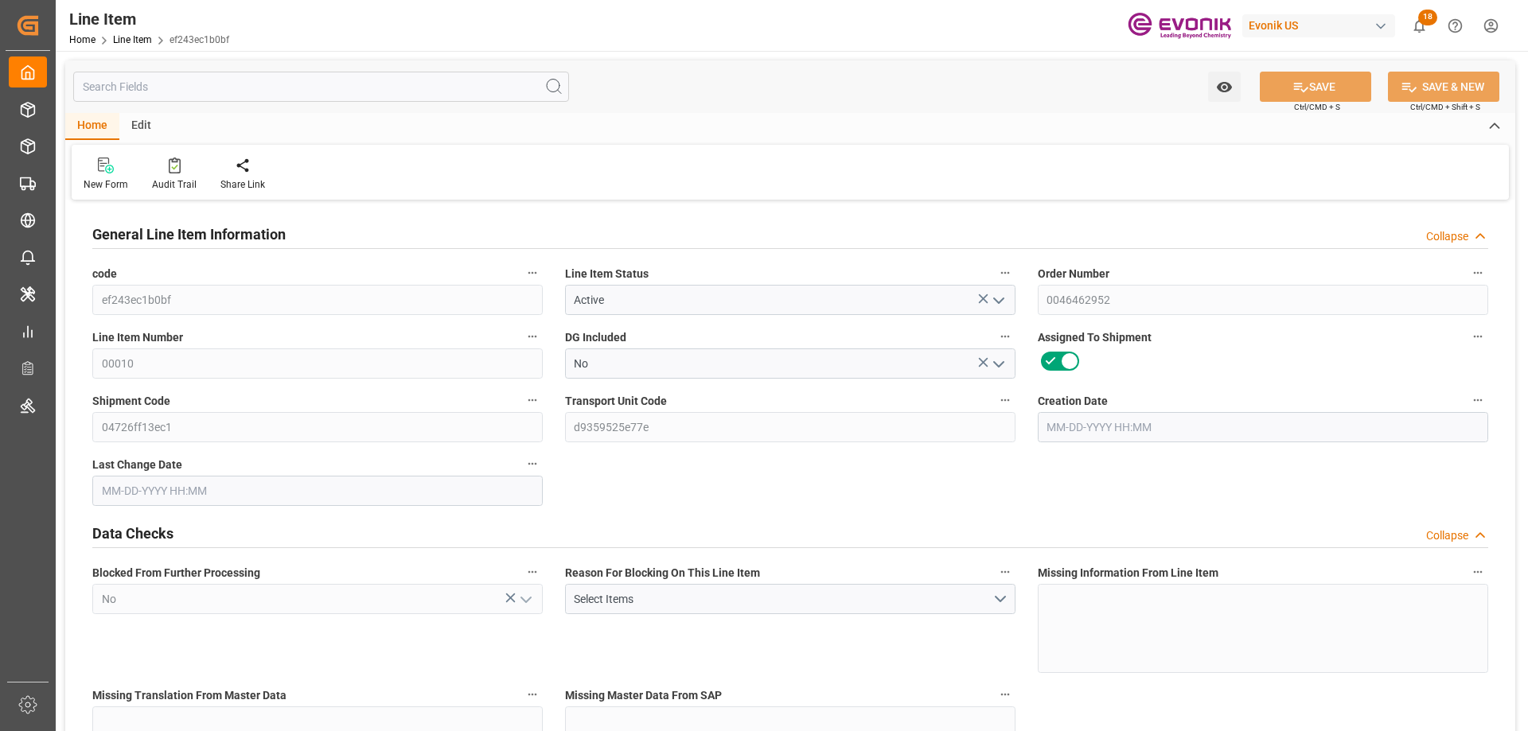
type input "18"
type input "19006.2"
type input "18000"
type input "25.056"
type input "07-10-2025 14:27"
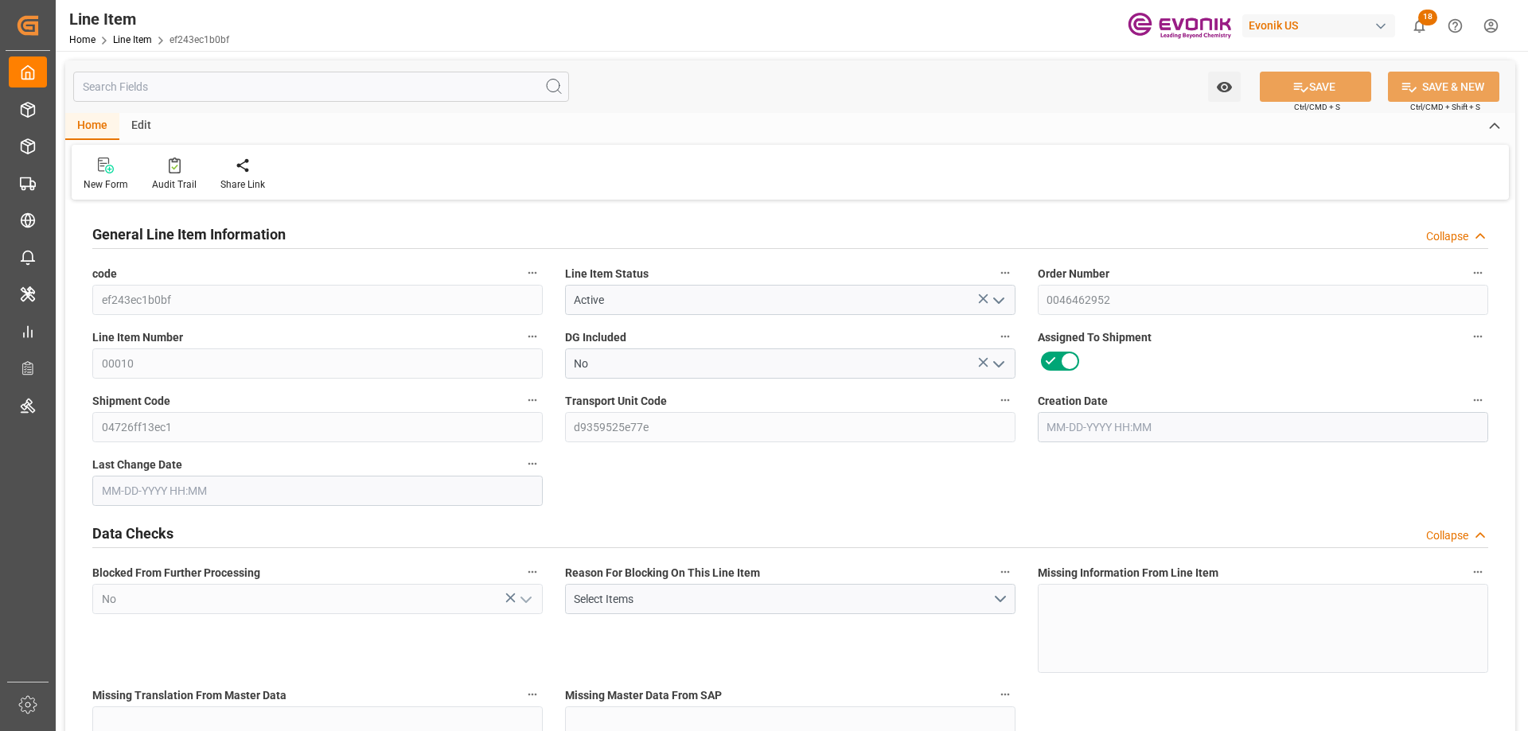
type input "09-22-2025 13:41"
type input "10-22-2025"
type input "10-02-2025"
type input "09-22-2025"
click at [286, 92] on input "text" at bounding box center [321, 87] width 496 height 30
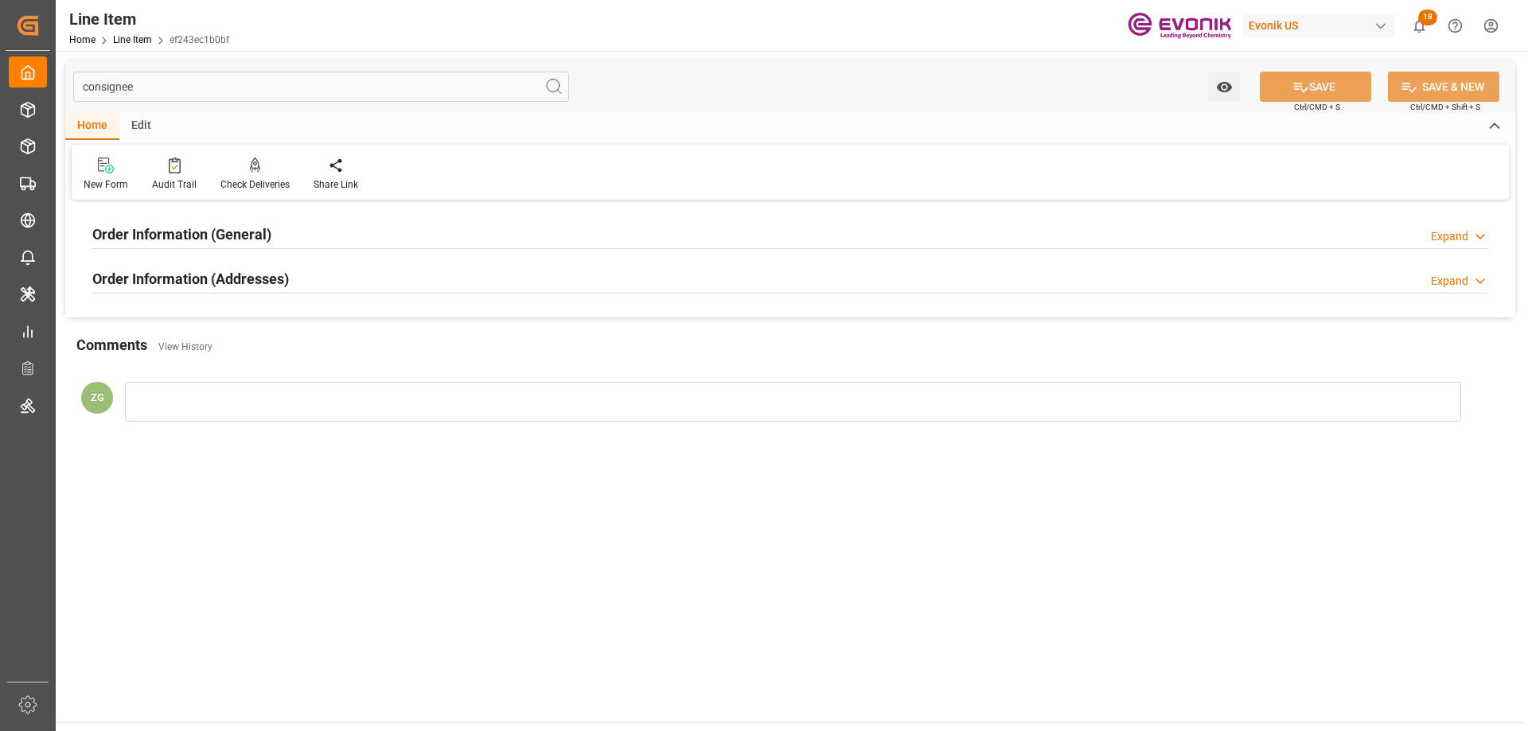
type input "consignee"
click at [211, 274] on h2 "Order Information (Addresses)" at bounding box center [190, 278] width 197 height 21
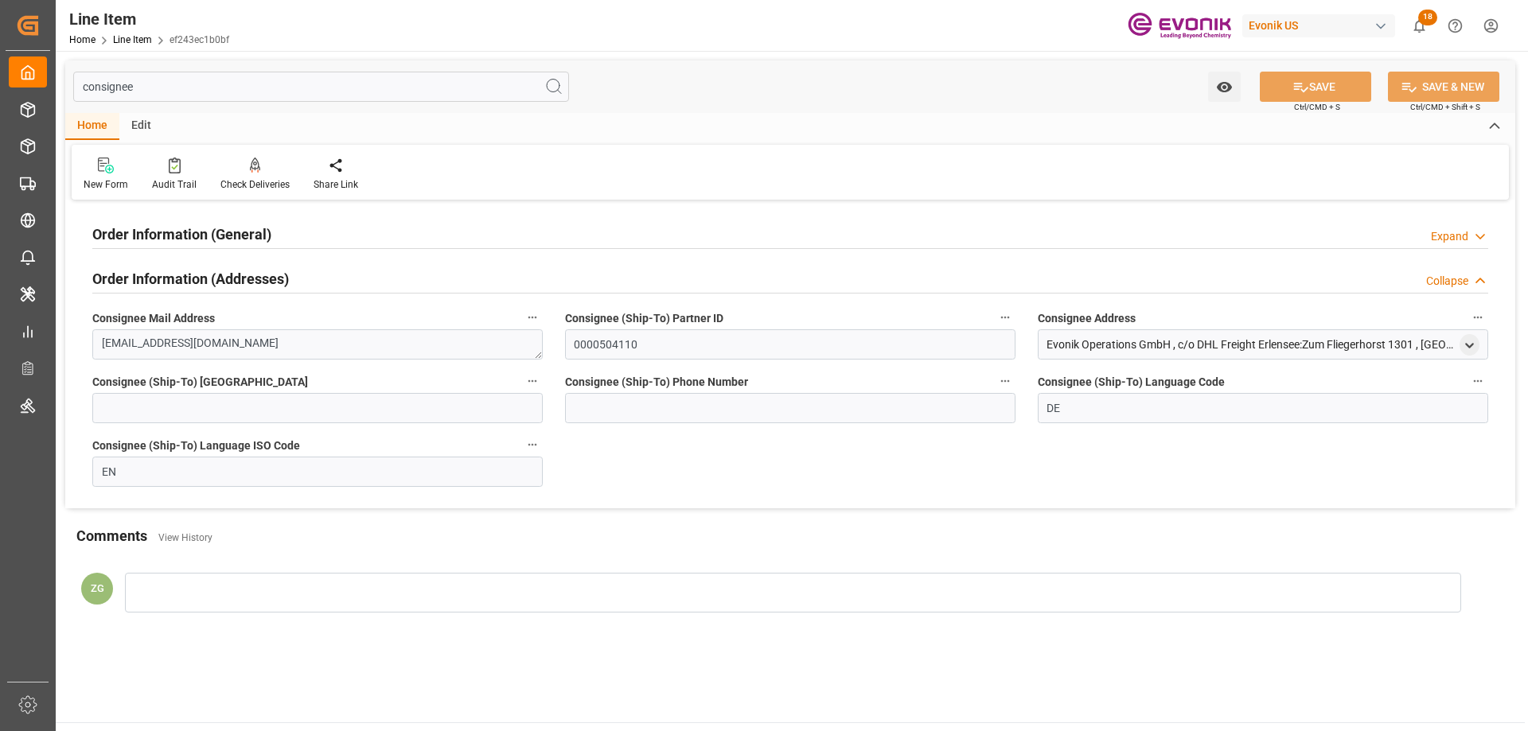
click at [206, 236] on h2 "Order Information (General)" at bounding box center [181, 234] width 179 height 21
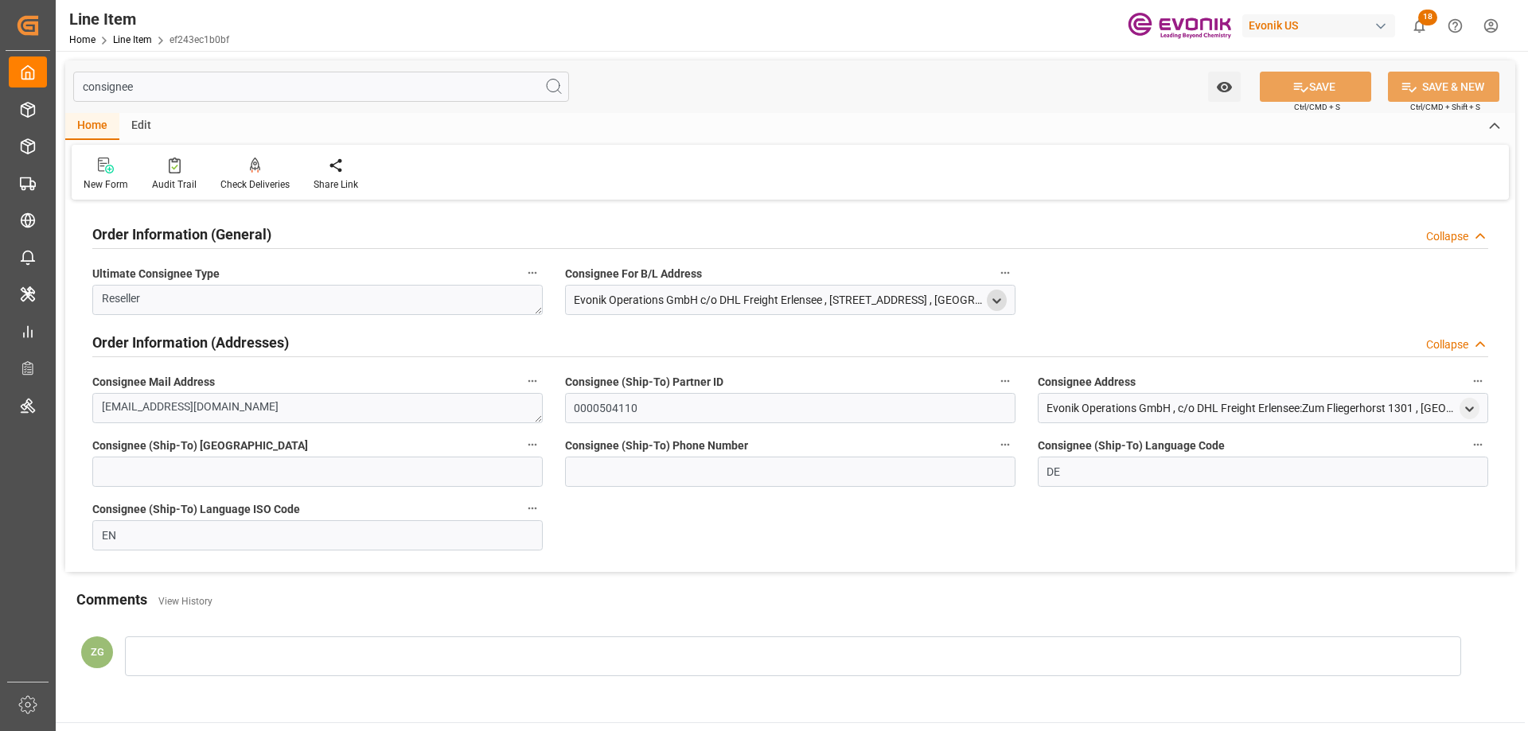
click at [998, 297] on icon "open menu" at bounding box center [997, 301] width 14 height 14
click at [1471, 408] on polyline "open menu" at bounding box center [1469, 408] width 7 height 3
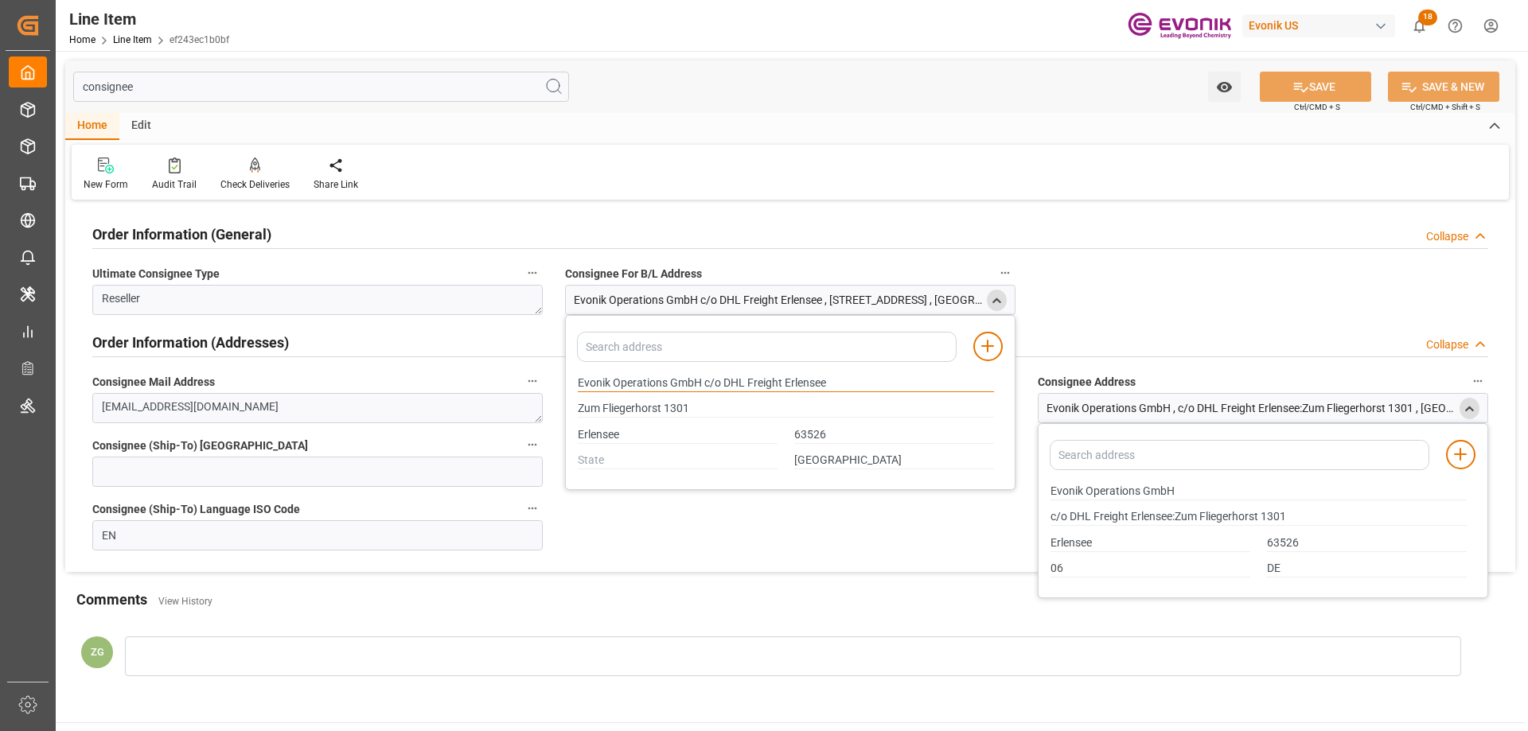
drag, startPoint x: 579, startPoint y: 382, endPoint x: 664, endPoint y: 381, distance: 85.1
click at [664, 381] on input "Evonik Operations GmbH c/o DHL Freight Erlensee" at bounding box center [786, 384] width 416 height 18
click at [609, 438] on input "Erlensee" at bounding box center [678, 435] width 200 height 18
